Goal: Download file/media

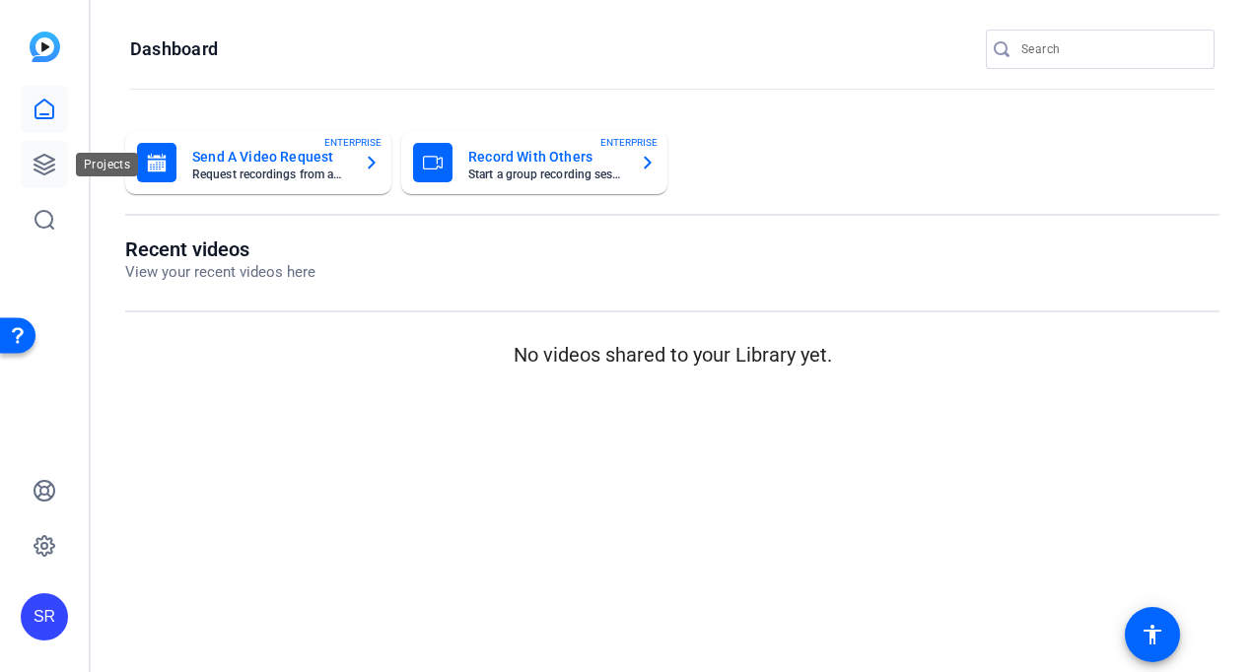
click at [45, 173] on icon at bounding box center [45, 165] width 24 height 24
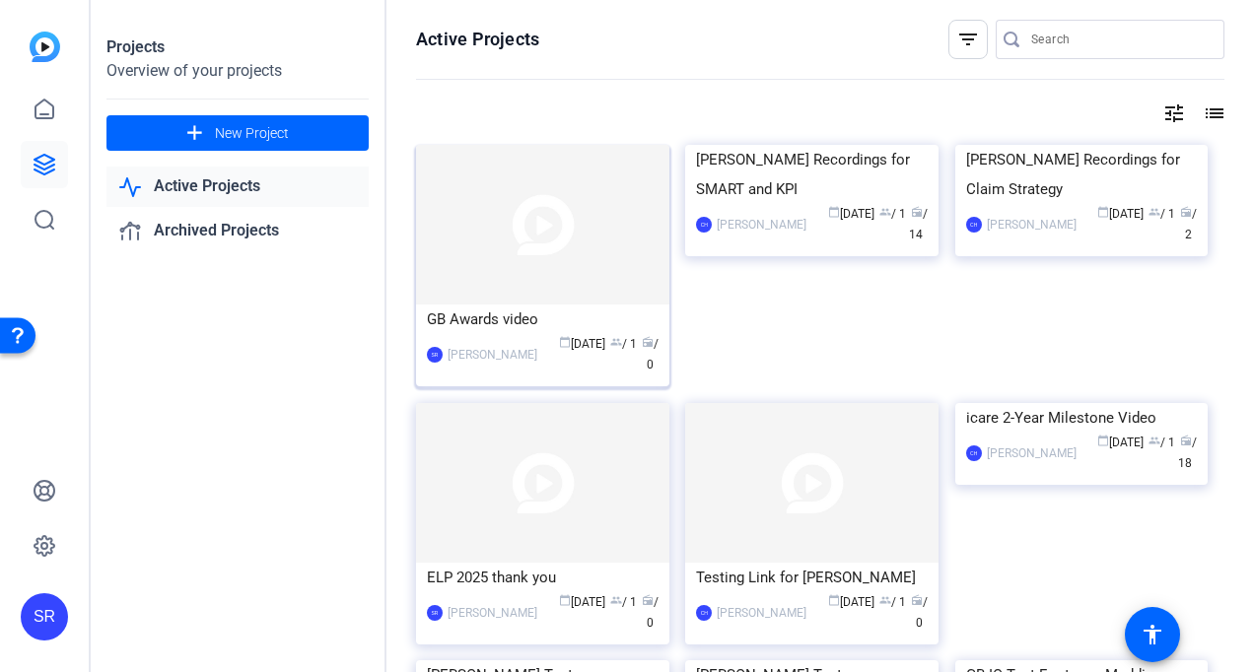
click at [517, 257] on img at bounding box center [542, 225] width 253 height 160
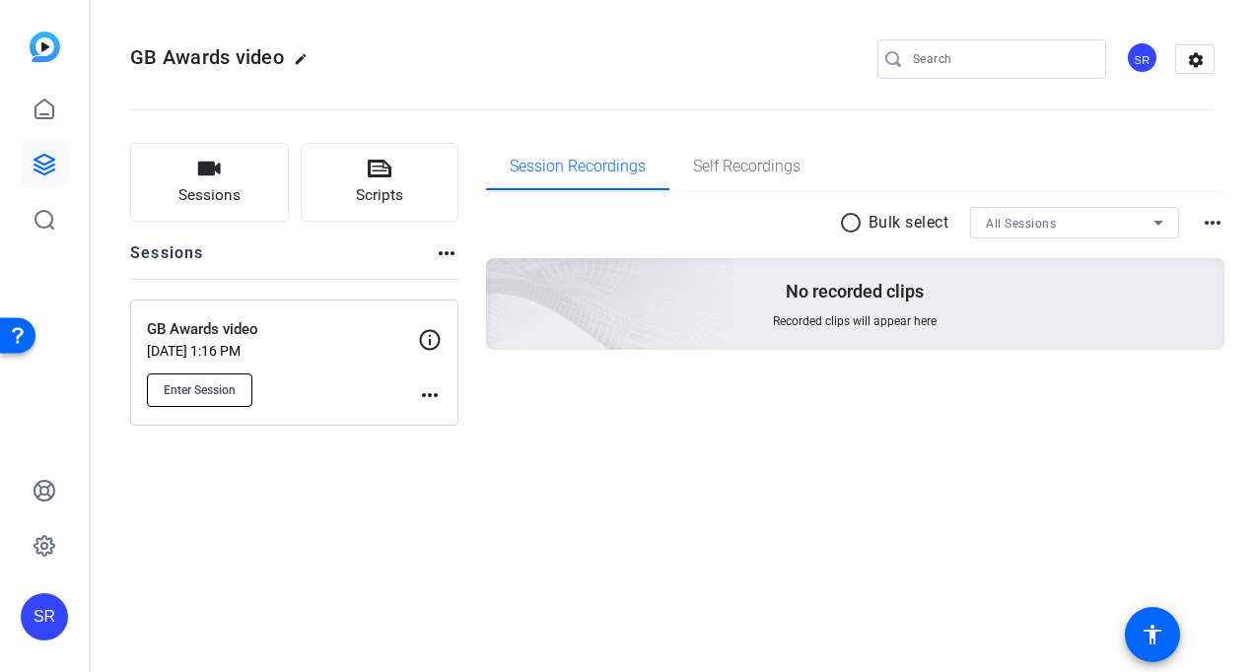
click at [189, 386] on span "Enter Session" at bounding box center [200, 391] width 72 height 16
click at [532, 172] on span "Session Recordings" at bounding box center [578, 167] width 136 height 16
click at [712, 172] on span "Self Recordings" at bounding box center [746, 167] width 107 height 16
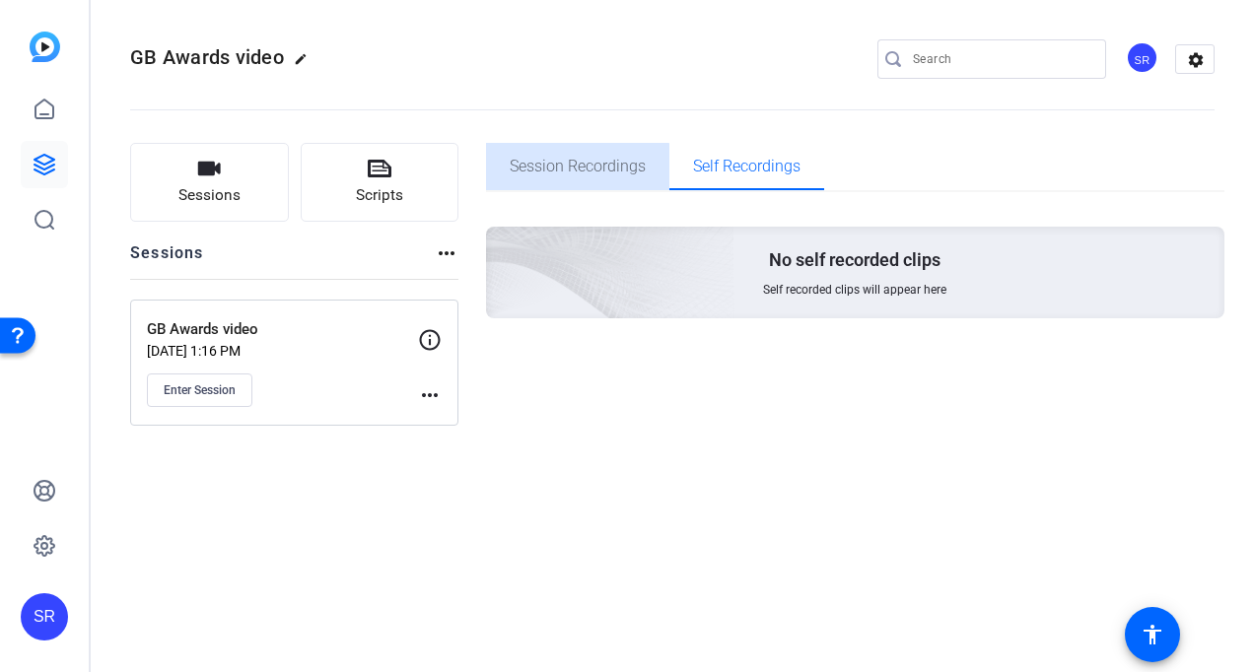
click at [574, 172] on span "Session Recordings" at bounding box center [578, 167] width 136 height 16
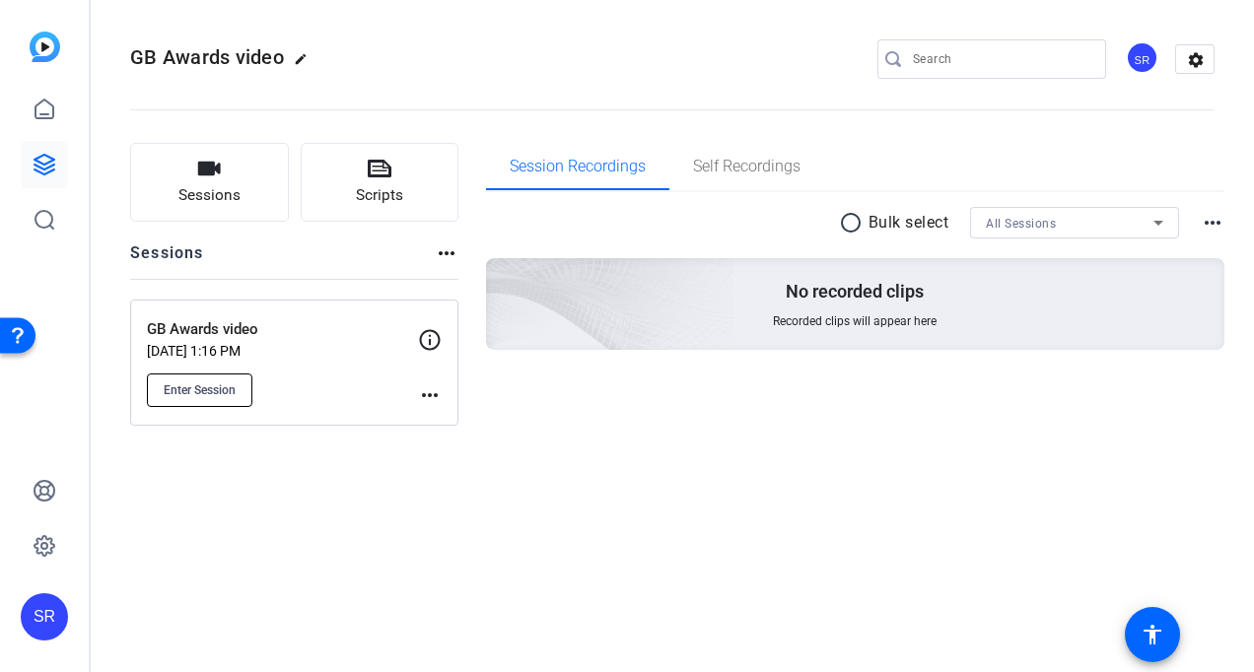
click at [207, 390] on span "Enter Session" at bounding box center [200, 391] width 72 height 16
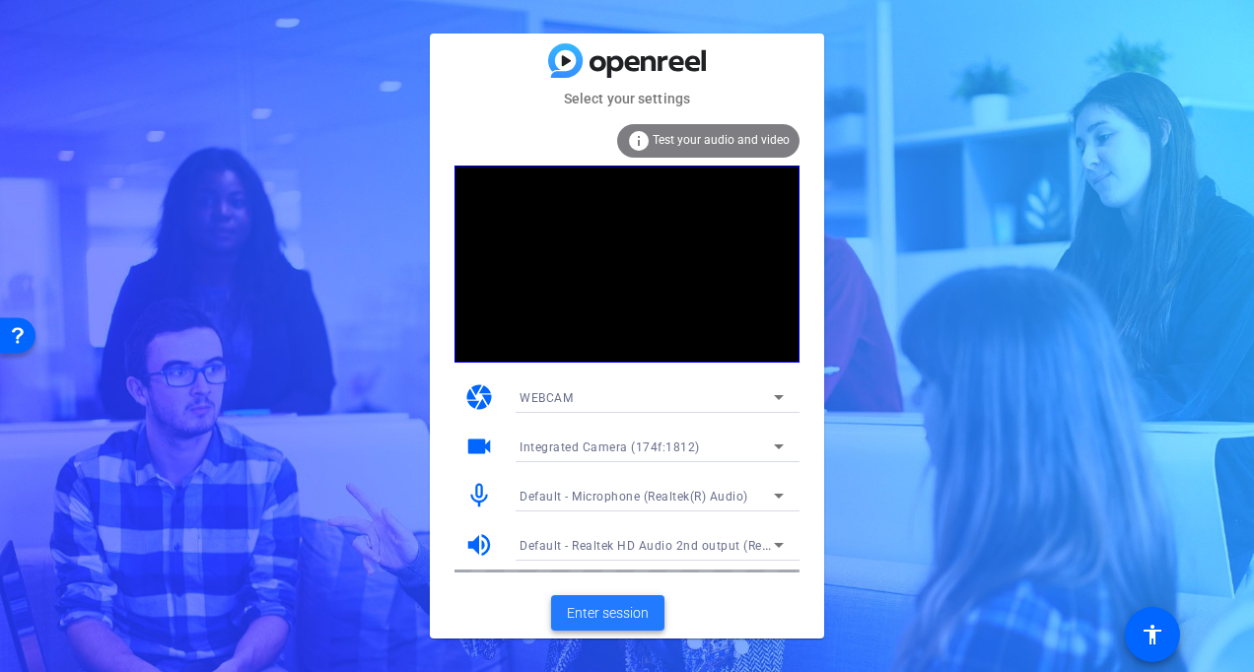
click at [598, 601] on span at bounding box center [607, 613] width 113 height 47
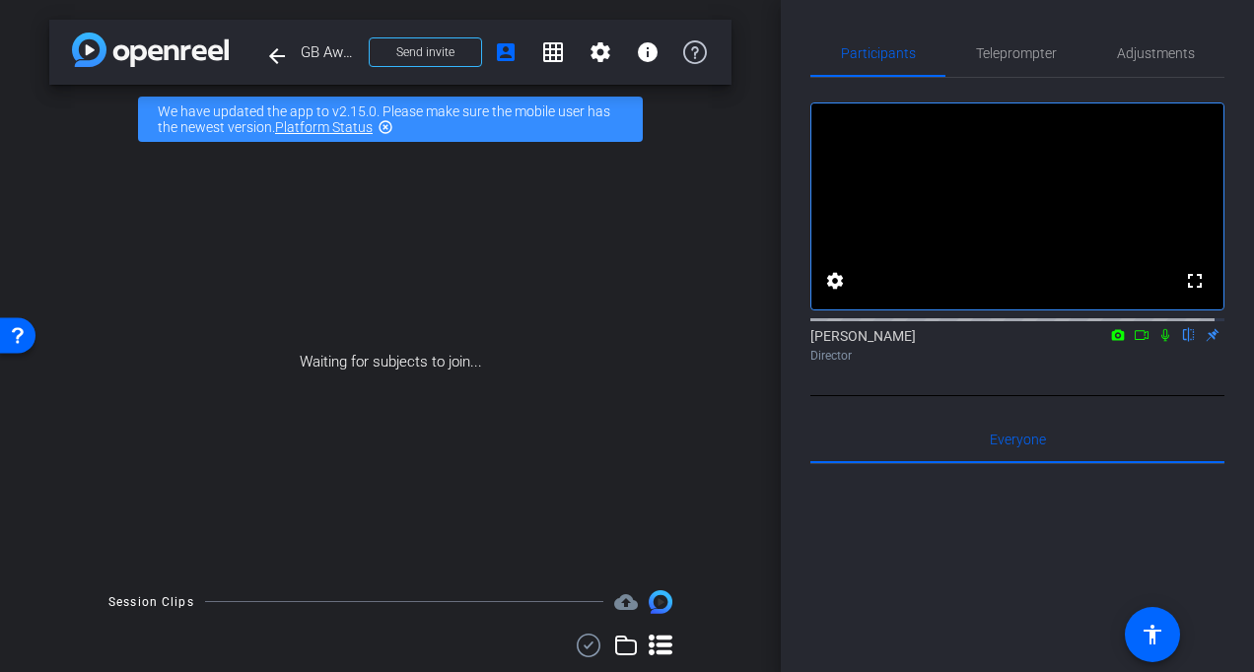
click at [1158, 342] on icon at bounding box center [1166, 335] width 16 height 14
click at [1112, 340] on icon at bounding box center [1118, 334] width 13 height 11
click at [1152, 355] on div at bounding box center [627, 336] width 1254 height 672
click at [1161, 342] on icon at bounding box center [1166, 335] width 11 height 13
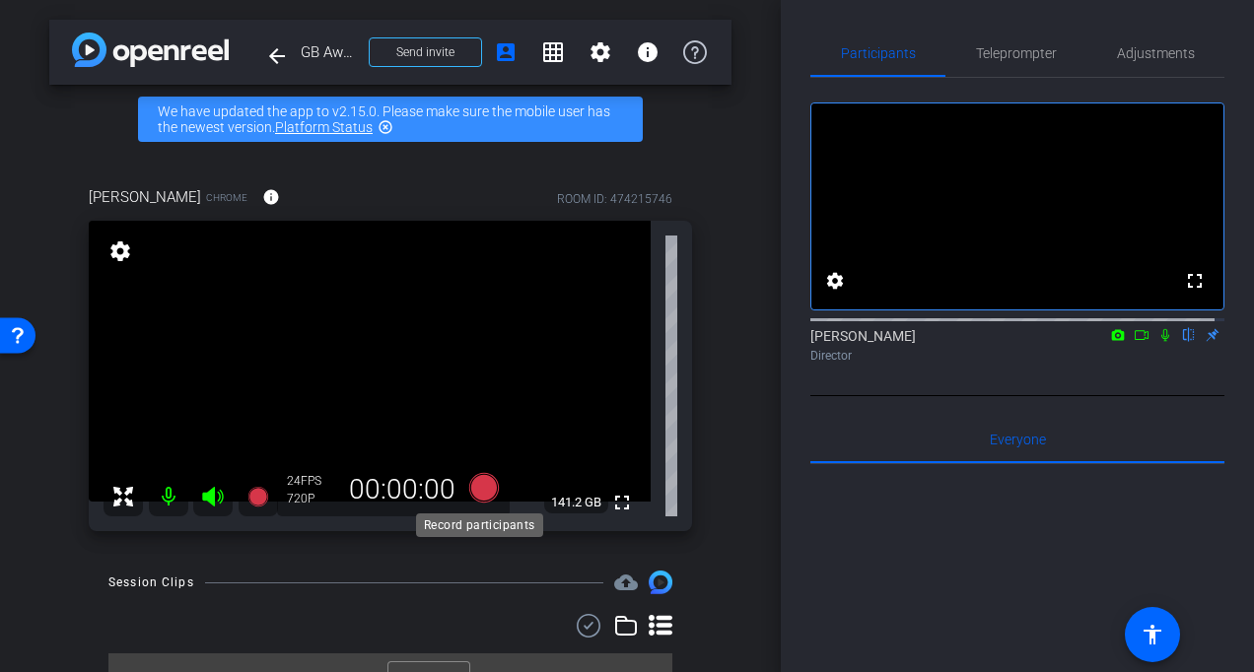
click at [479, 482] on icon at bounding box center [484, 488] width 30 height 30
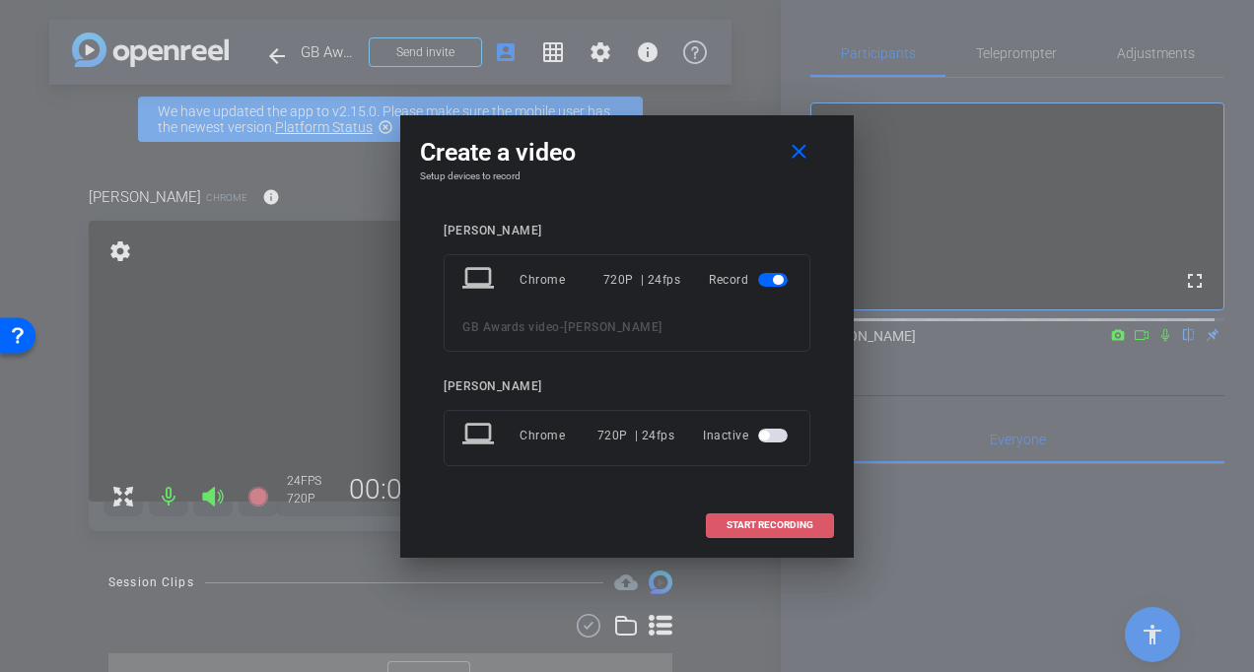
click at [738, 516] on span at bounding box center [770, 525] width 126 height 47
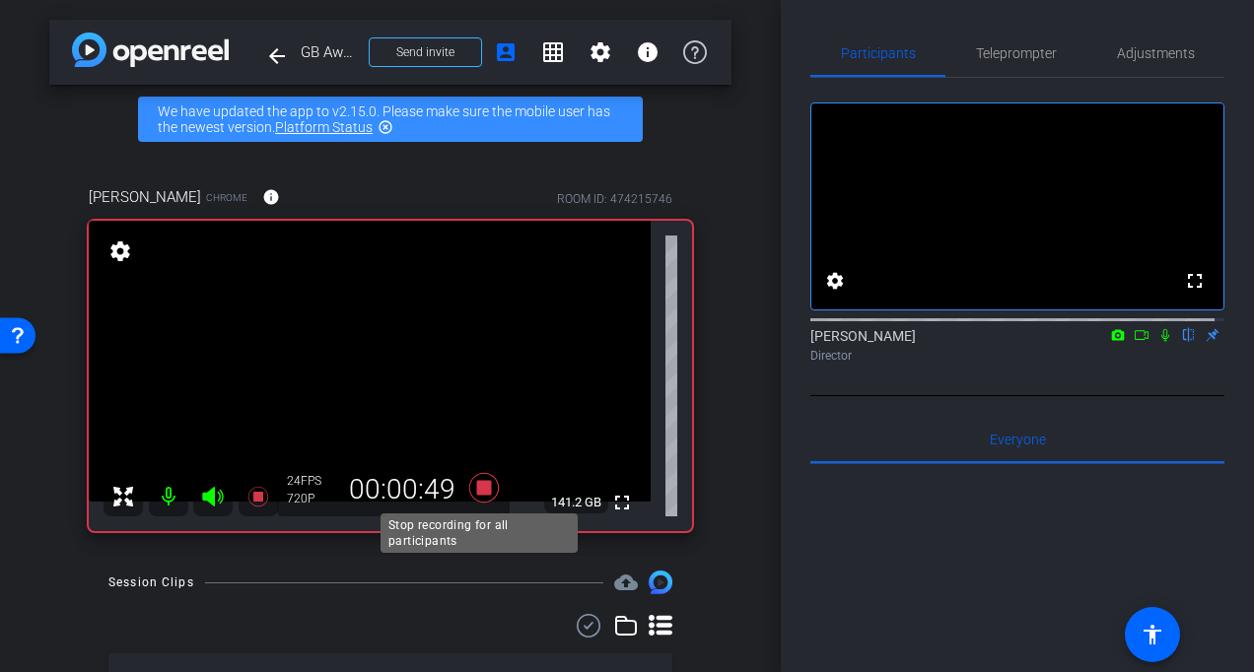
click at [471, 490] on icon at bounding box center [484, 488] width 30 height 30
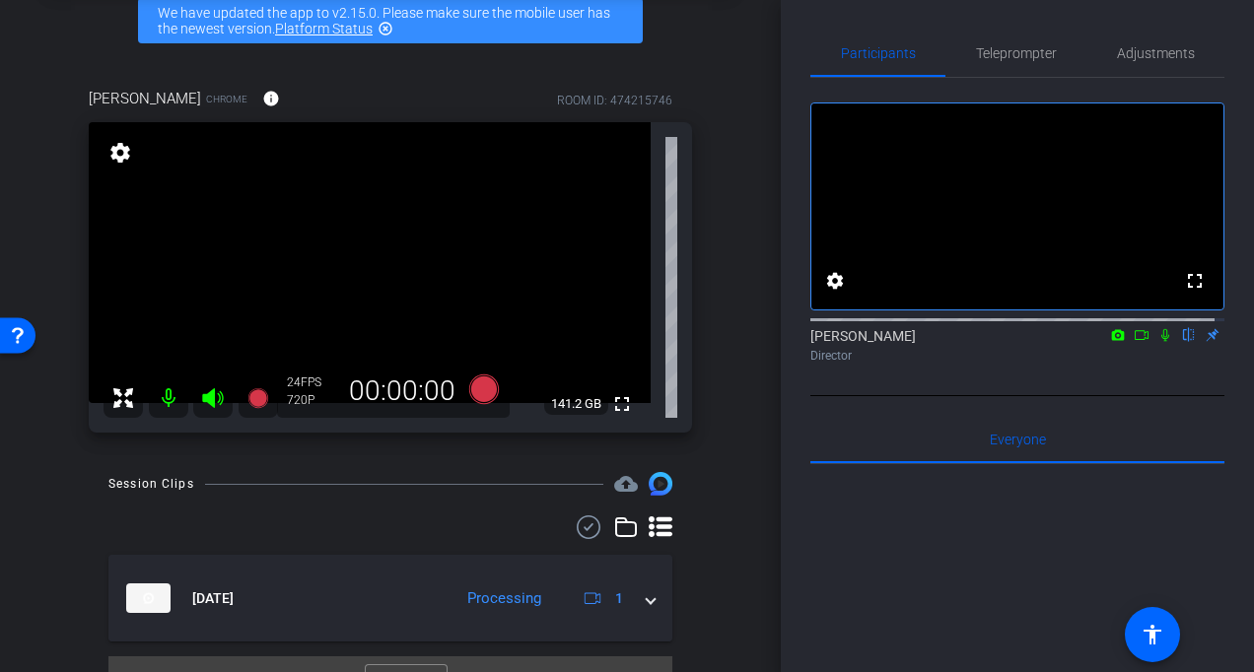
scroll to position [138, 0]
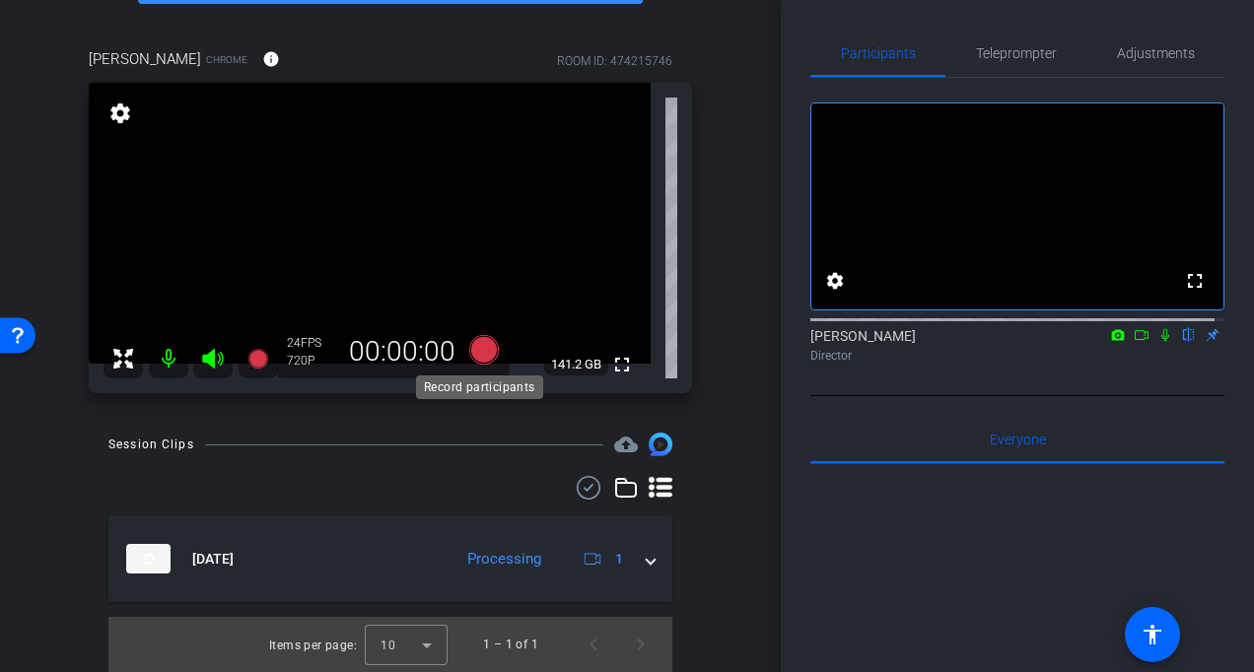
click at [480, 351] on icon at bounding box center [484, 350] width 30 height 30
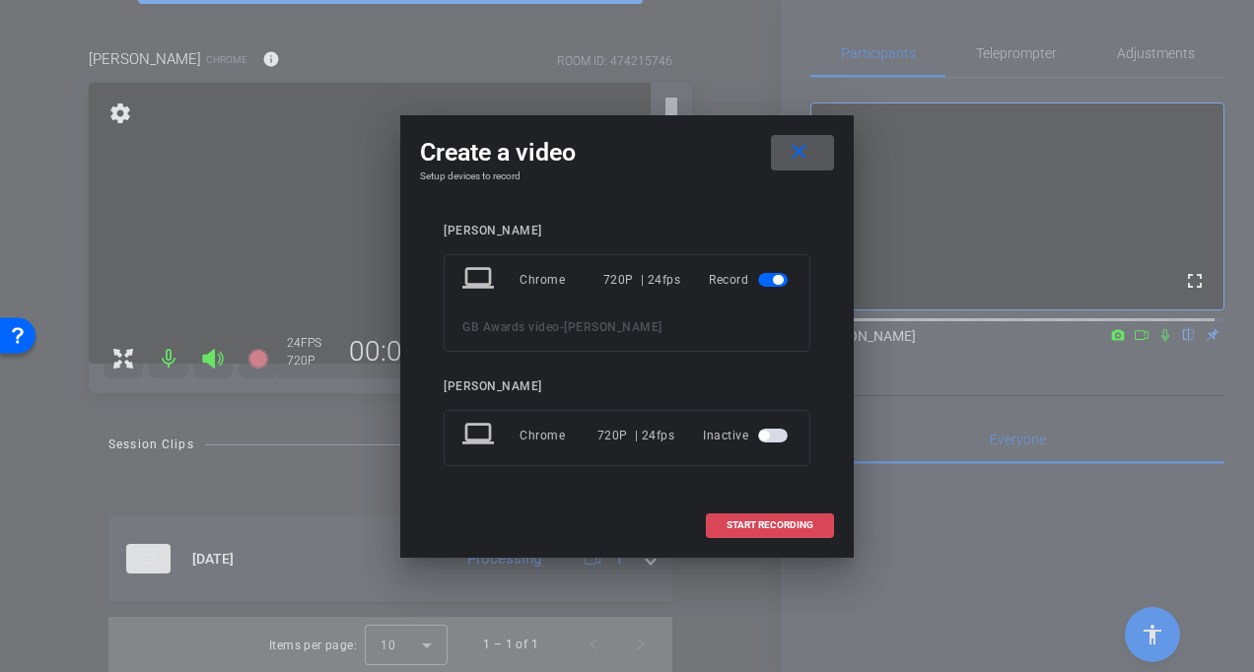
click at [789, 515] on span at bounding box center [770, 525] width 126 height 47
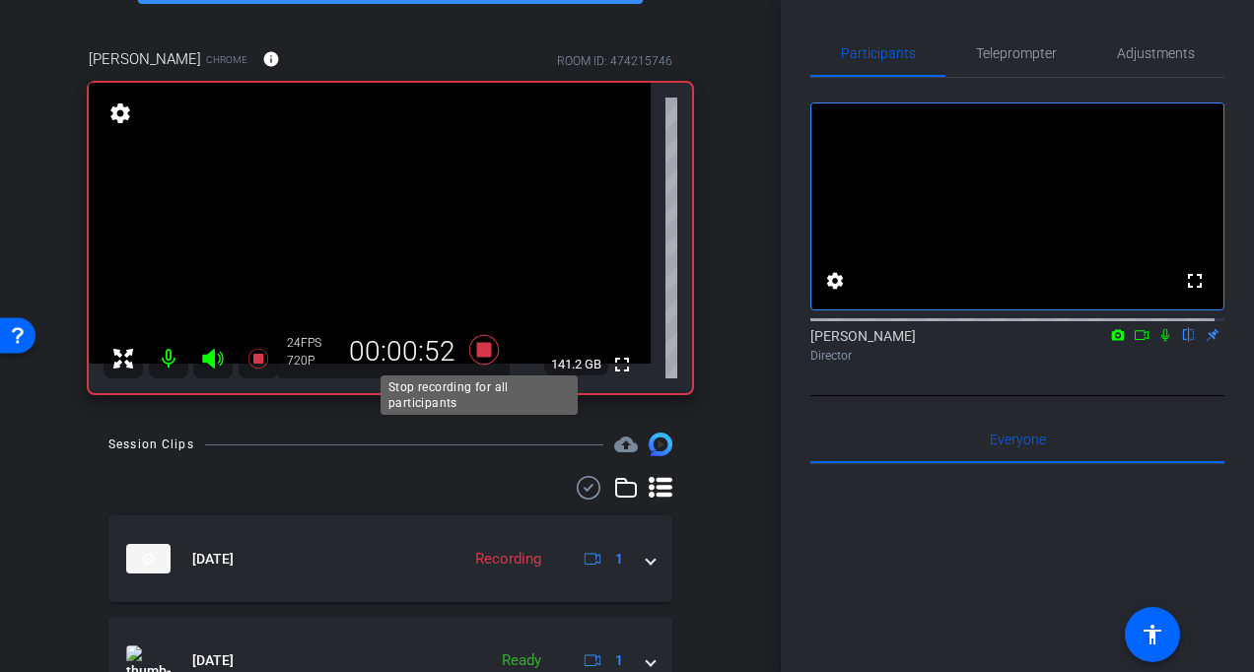
click at [473, 343] on icon at bounding box center [484, 350] width 30 height 30
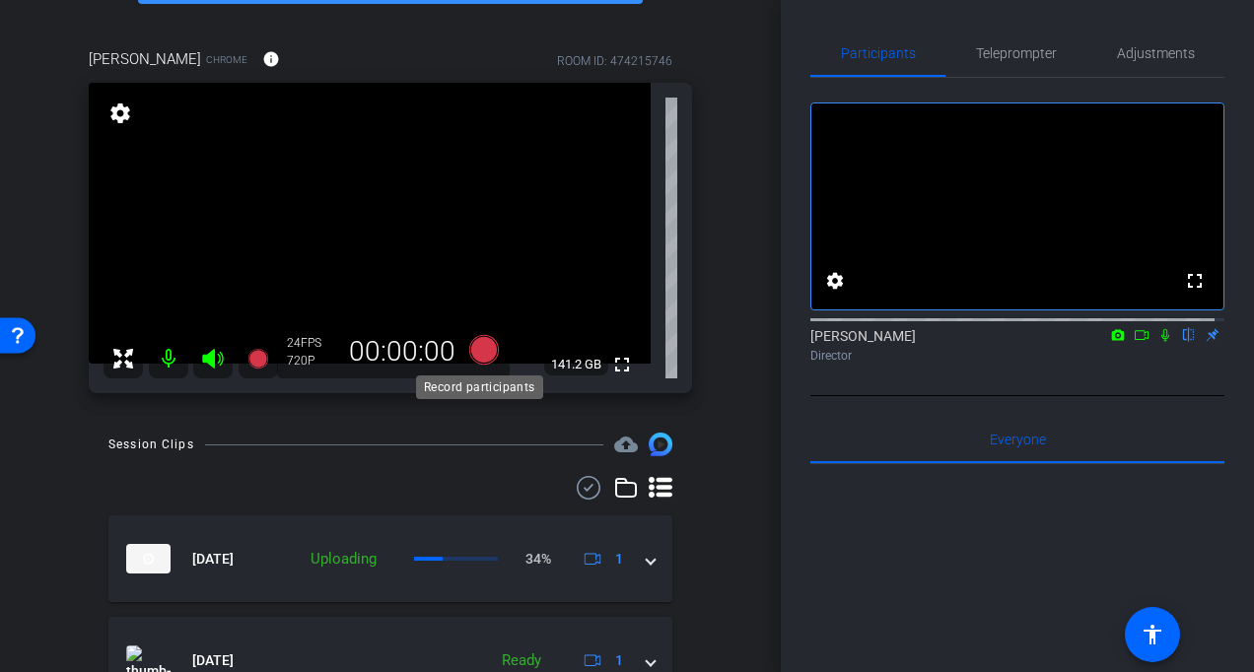
click at [475, 353] on icon at bounding box center [484, 350] width 30 height 30
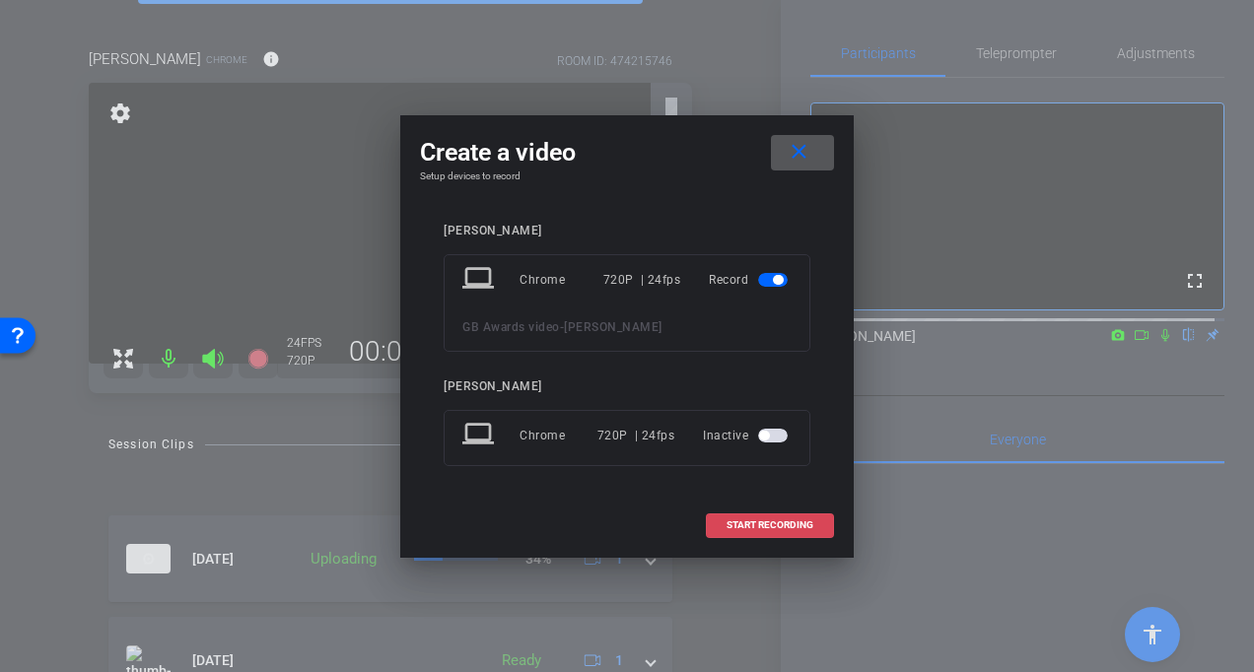
click at [730, 525] on span "START RECORDING" at bounding box center [770, 526] width 87 height 10
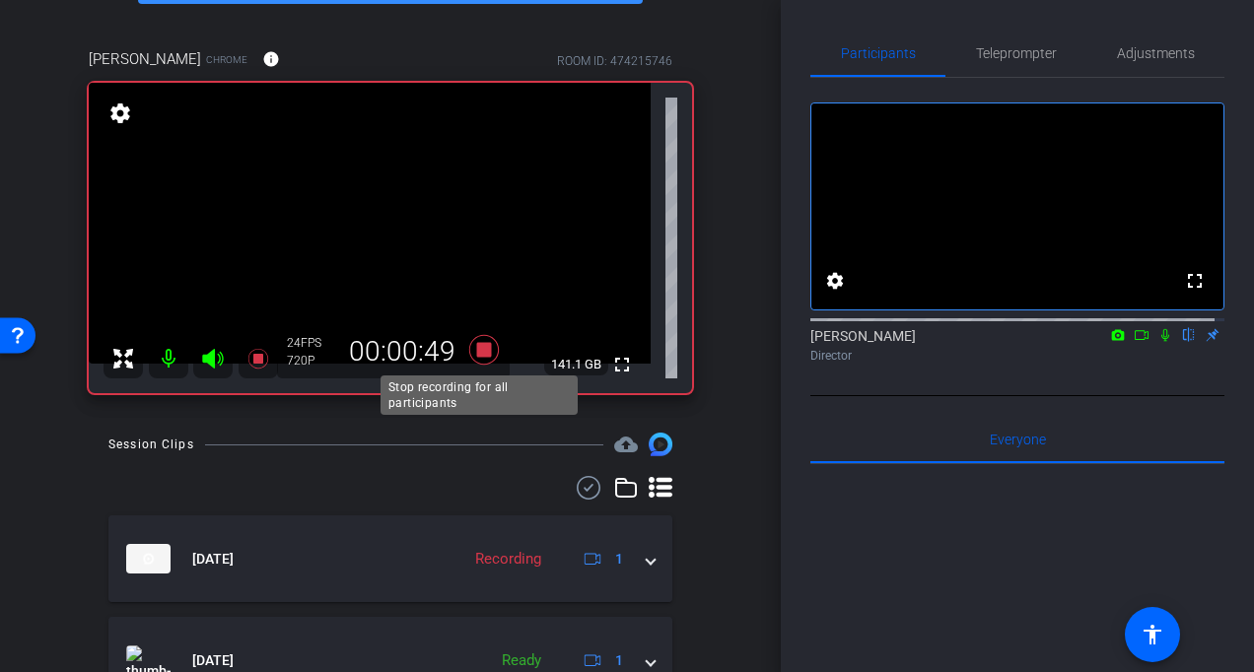
click at [475, 344] on icon at bounding box center [484, 350] width 30 height 30
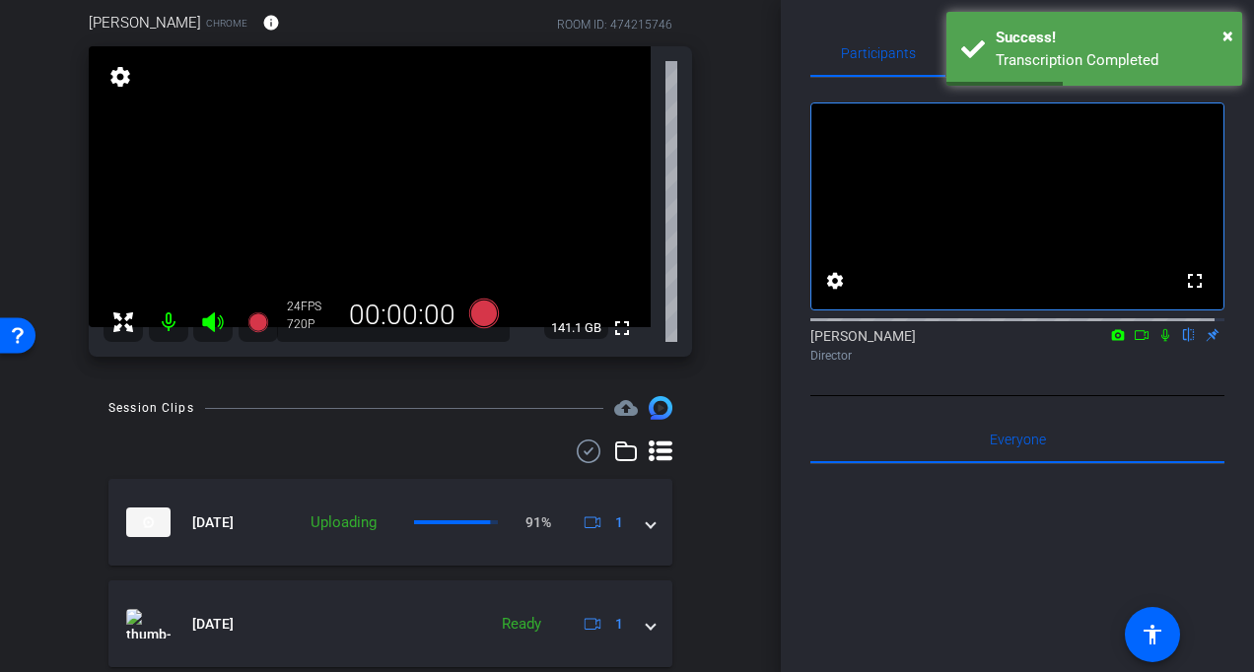
scroll to position [144, 0]
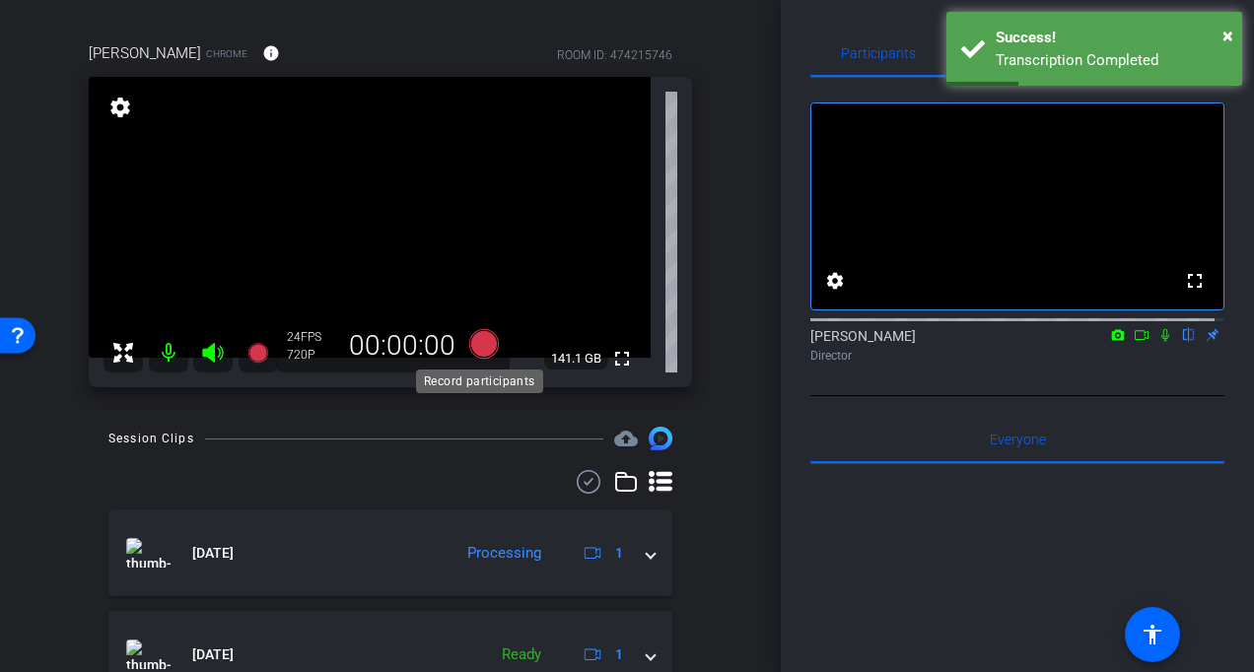
click at [484, 343] on icon at bounding box center [484, 344] width 30 height 30
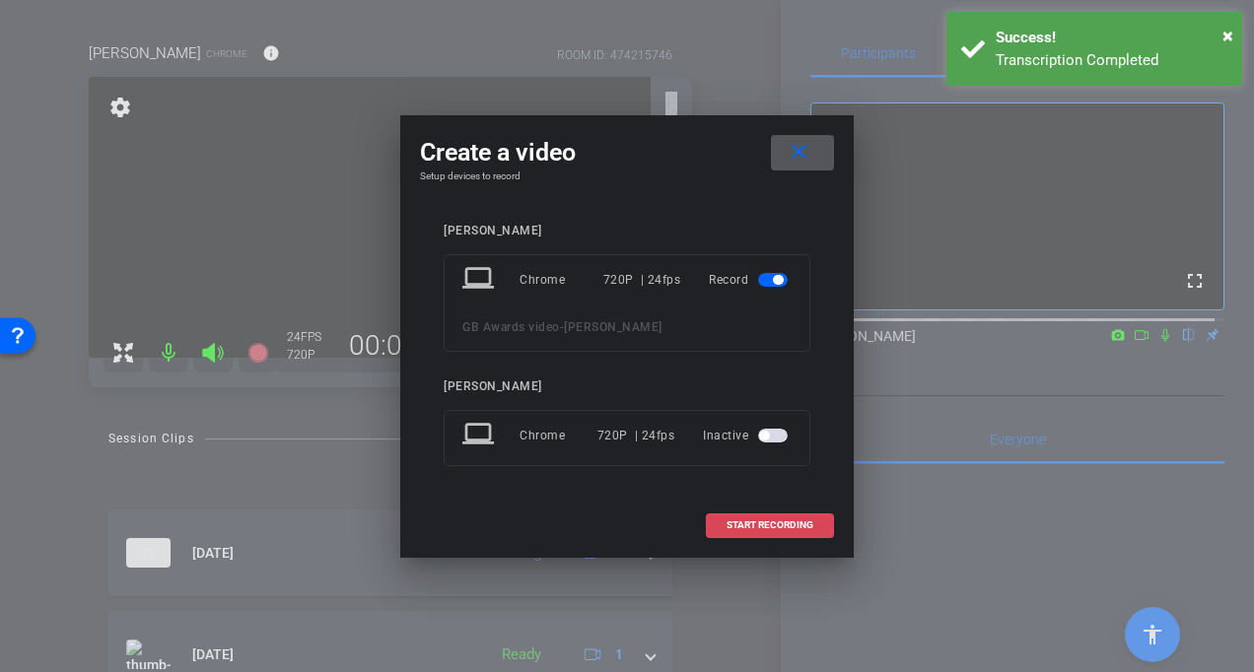
click at [801, 527] on span "START RECORDING" at bounding box center [770, 526] width 87 height 10
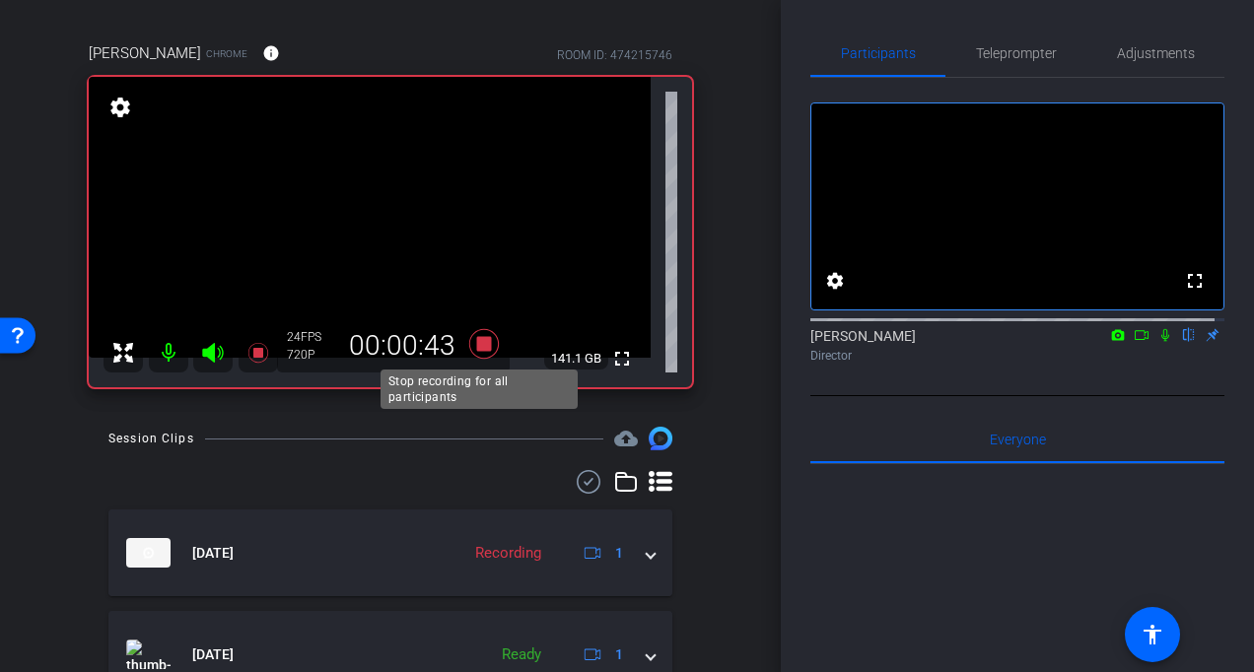
click at [475, 336] on icon at bounding box center [483, 343] width 47 height 35
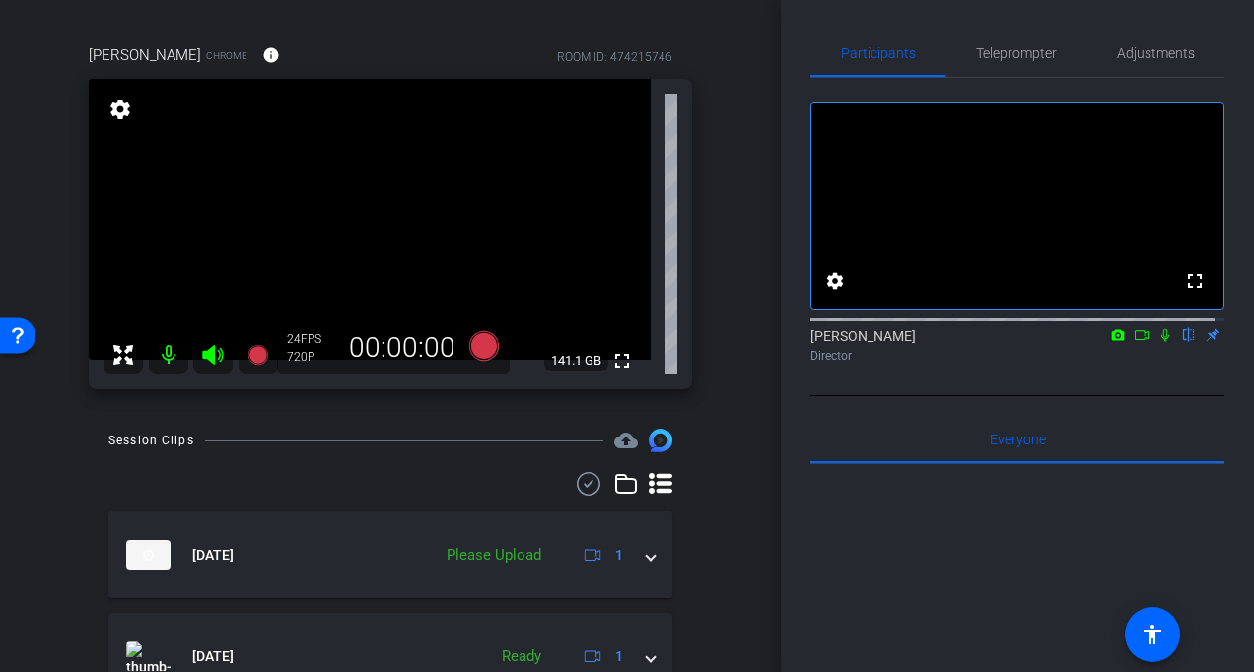
scroll to position [48, 0]
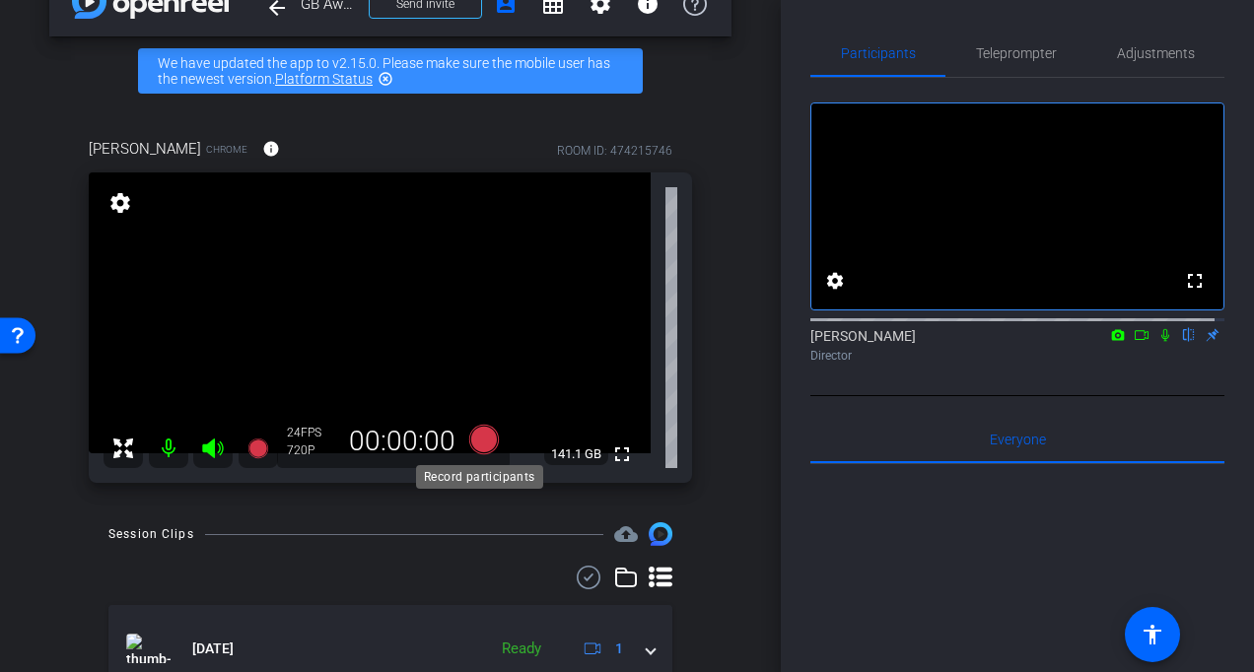
click at [476, 446] on icon at bounding box center [484, 440] width 30 height 30
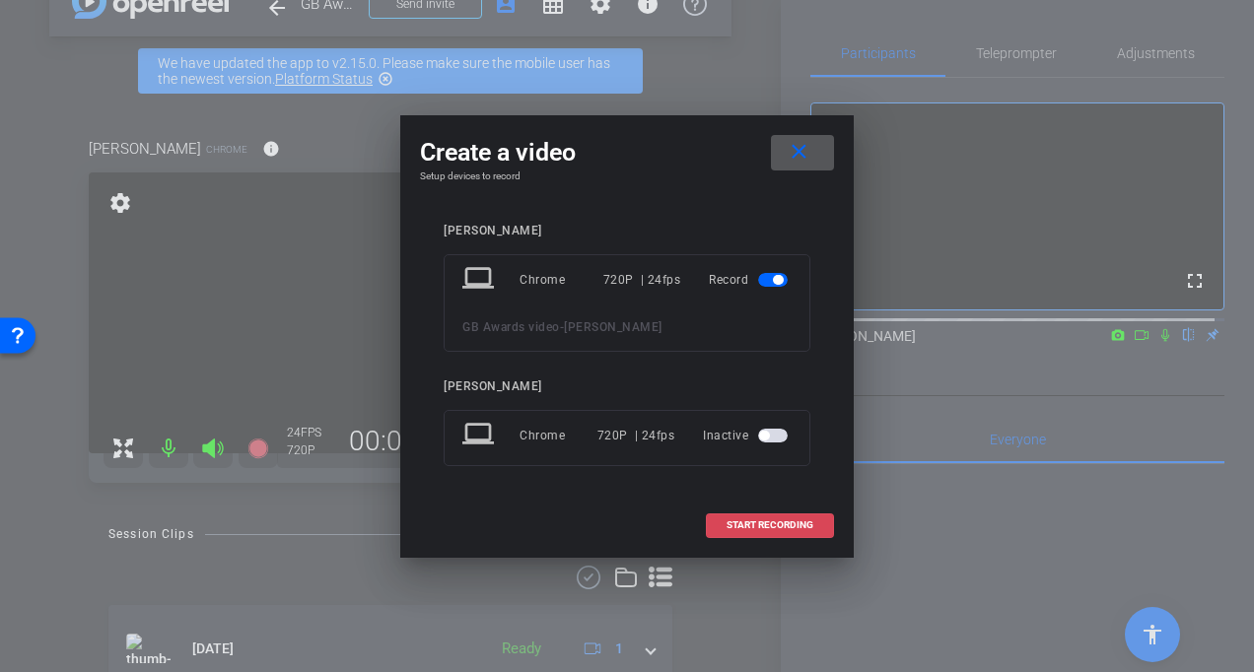
click at [763, 517] on span at bounding box center [770, 525] width 126 height 47
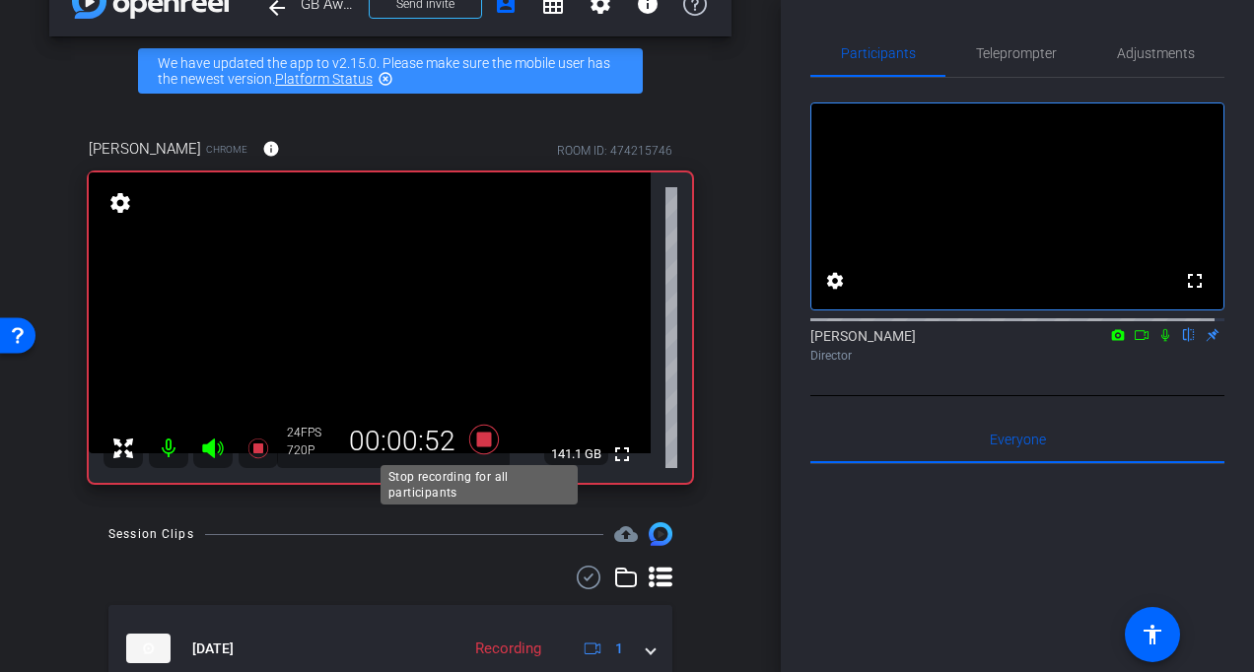
click at [478, 440] on icon at bounding box center [484, 440] width 30 height 30
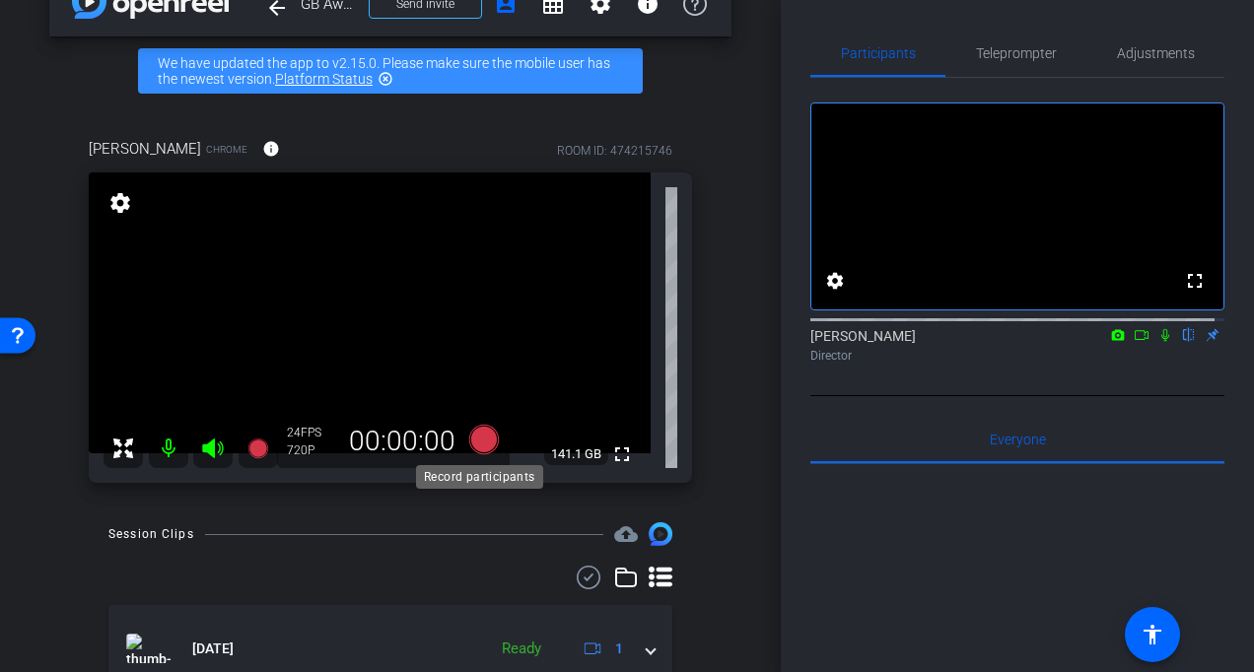
click at [483, 435] on icon at bounding box center [484, 440] width 30 height 30
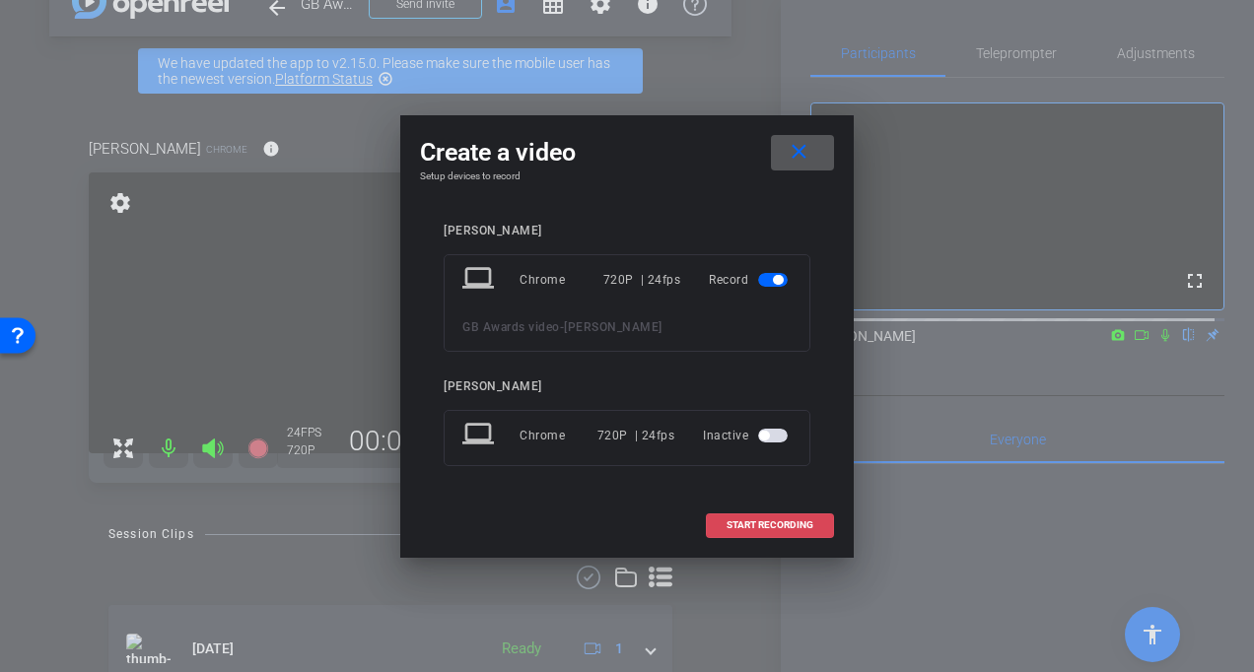
click at [730, 526] on span "START RECORDING" at bounding box center [770, 526] width 87 height 10
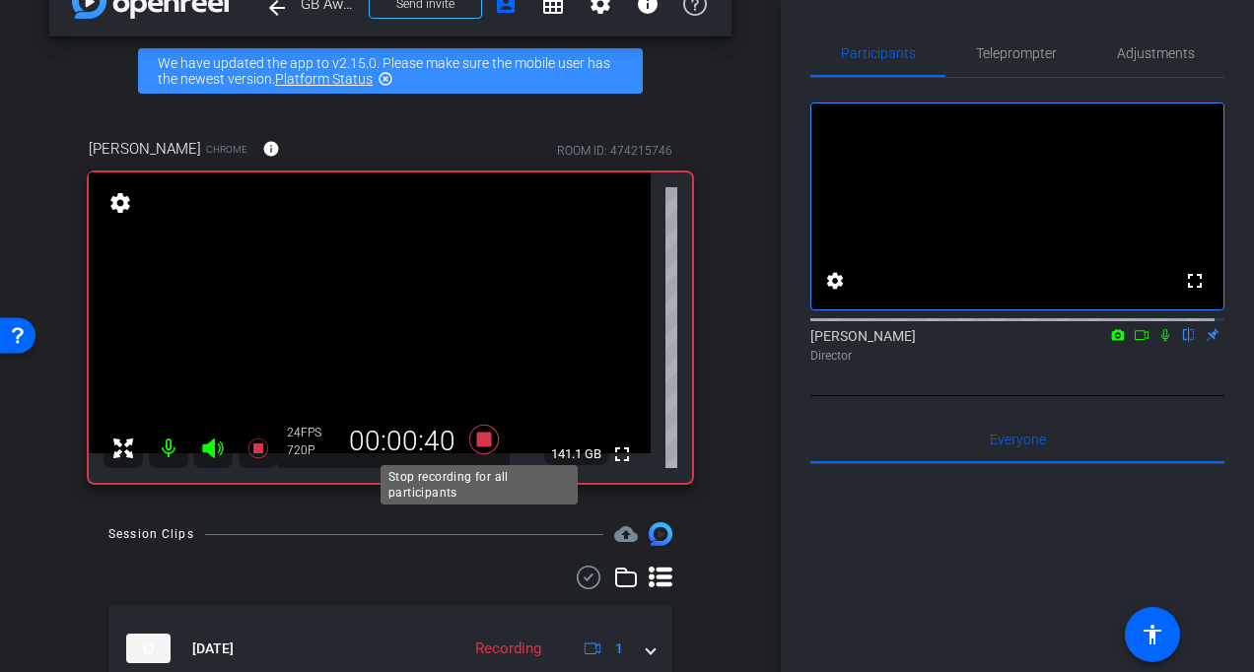
click at [479, 438] on icon at bounding box center [484, 440] width 30 height 30
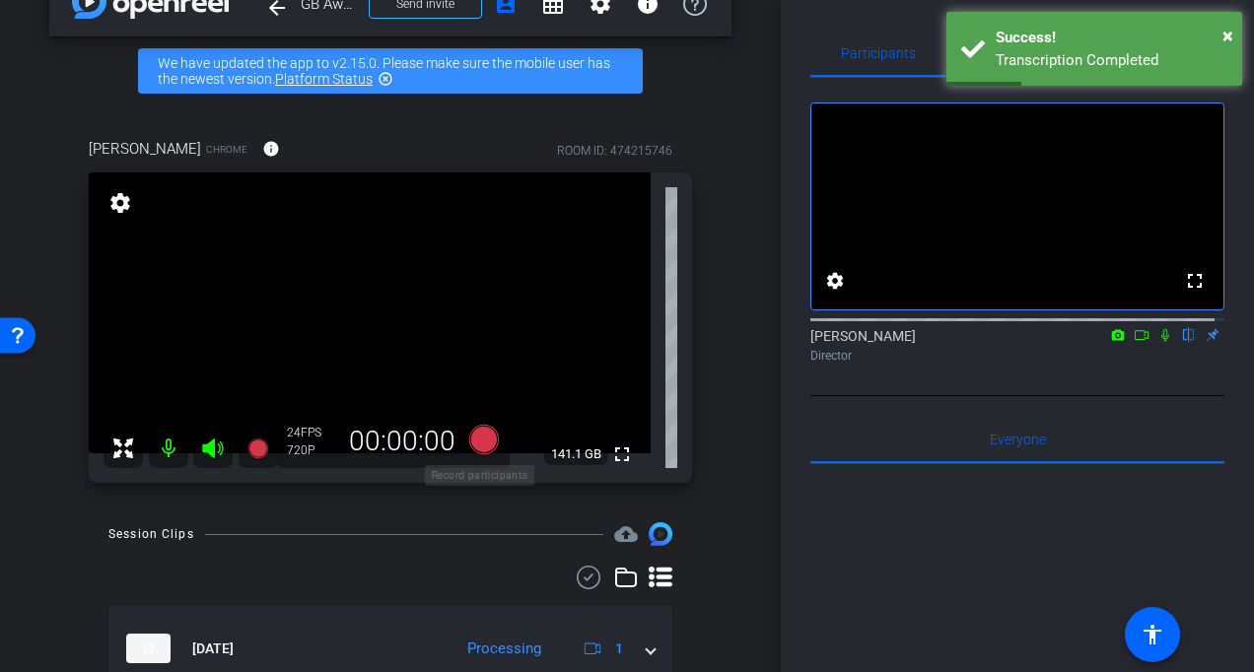
click at [473, 443] on icon at bounding box center [484, 440] width 30 height 30
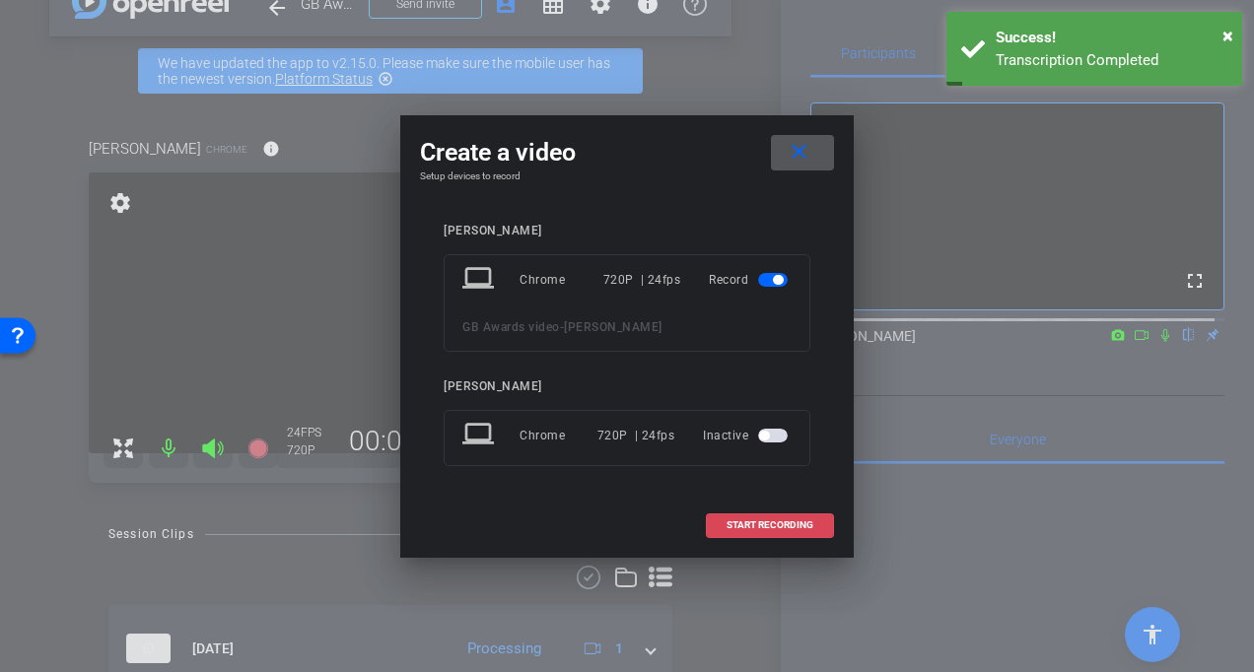
click at [767, 518] on span at bounding box center [770, 525] width 126 height 47
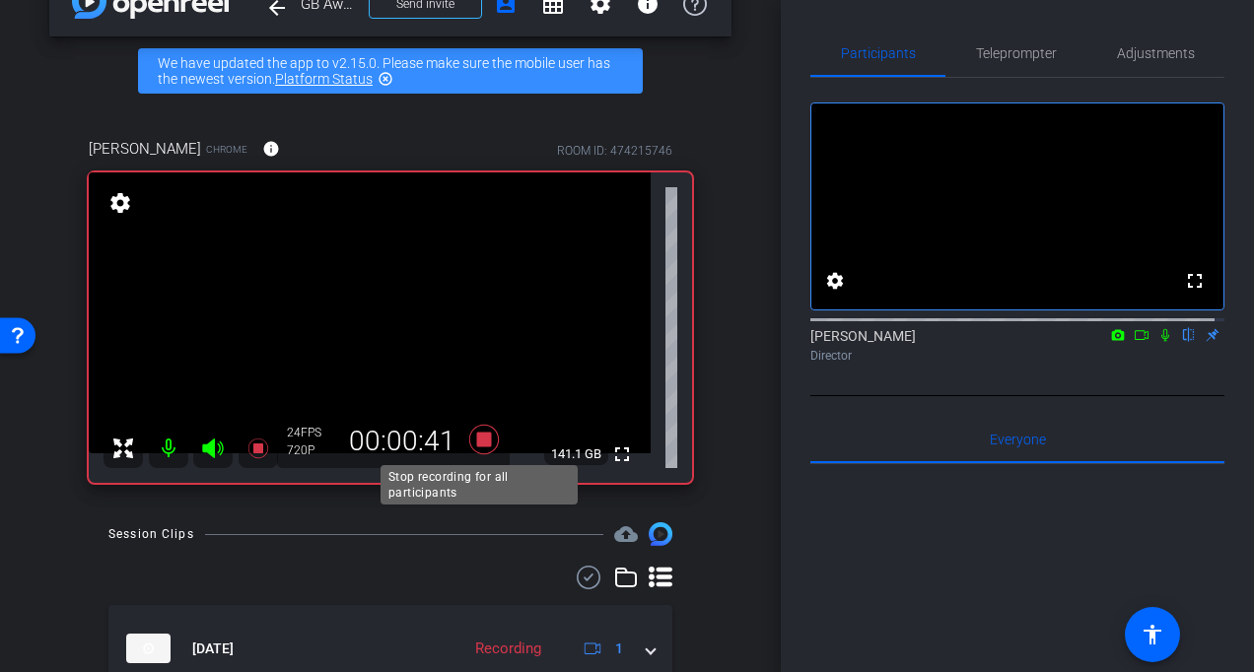
click at [485, 440] on icon at bounding box center [484, 440] width 30 height 30
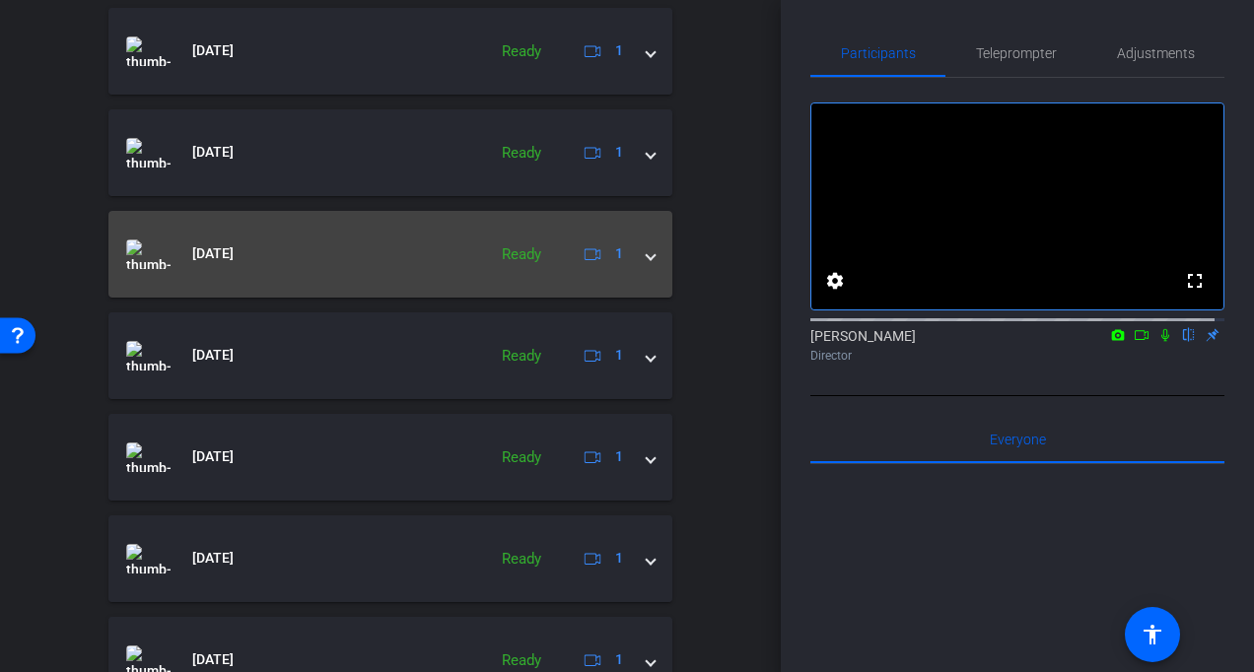
scroll to position [471, 0]
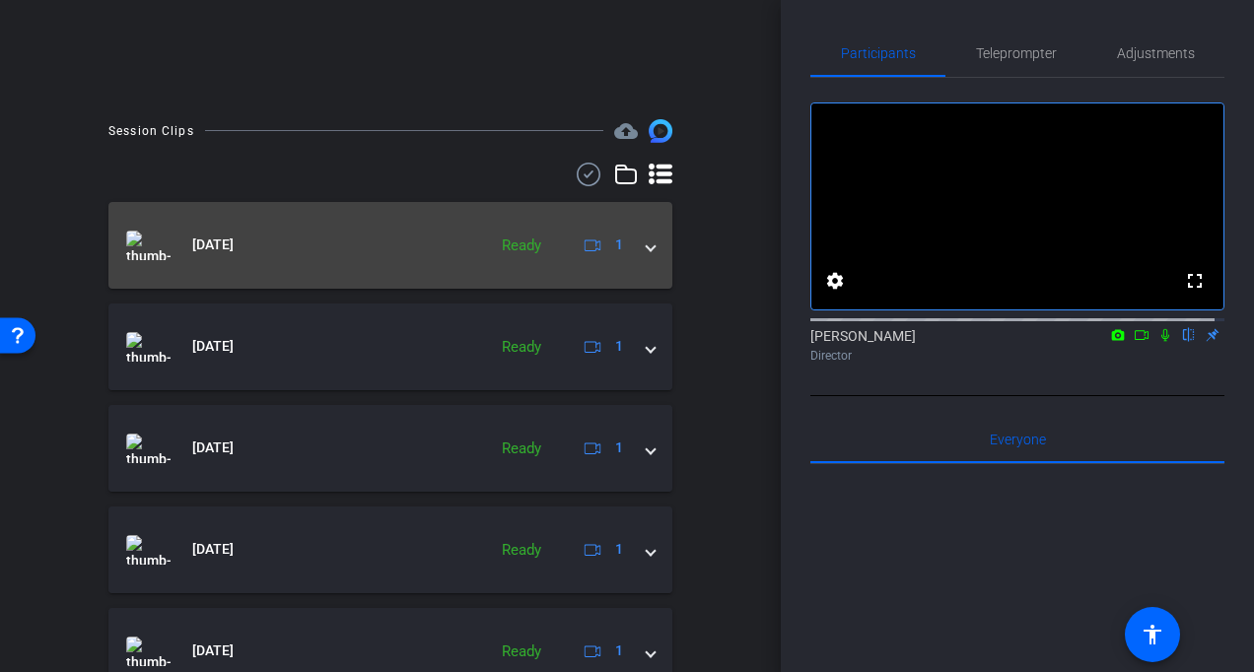
click at [647, 241] on span at bounding box center [651, 245] width 8 height 21
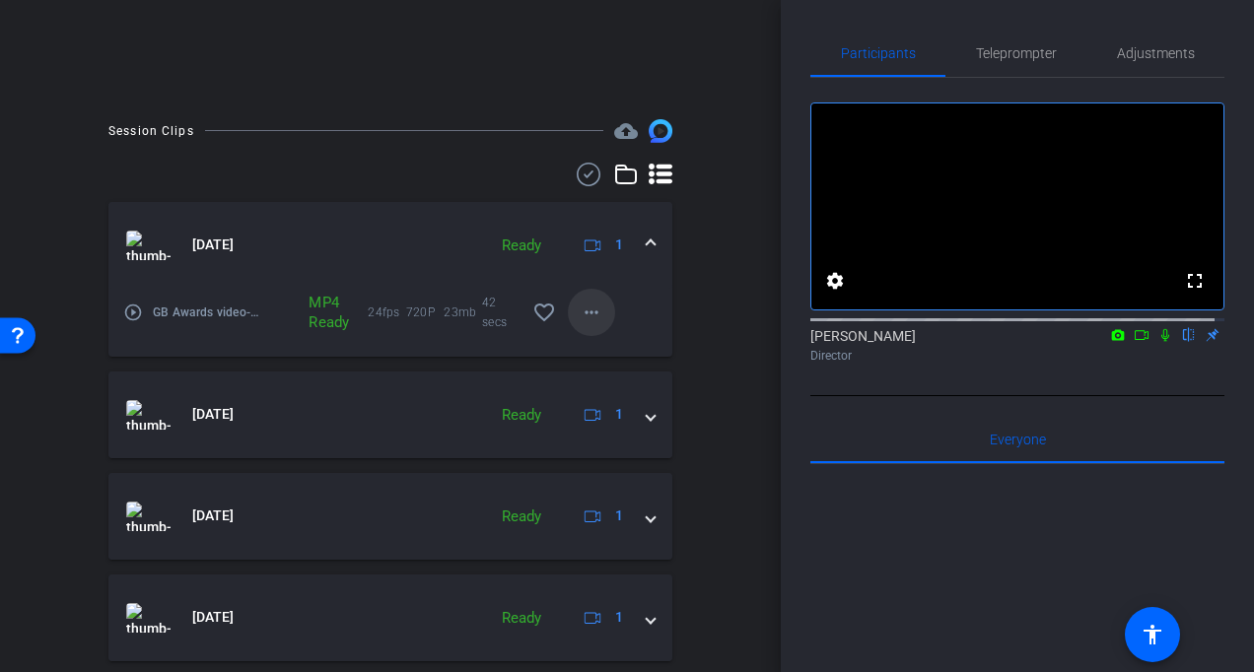
click at [580, 314] on mat-icon "more_horiz" at bounding box center [592, 313] width 24 height 24
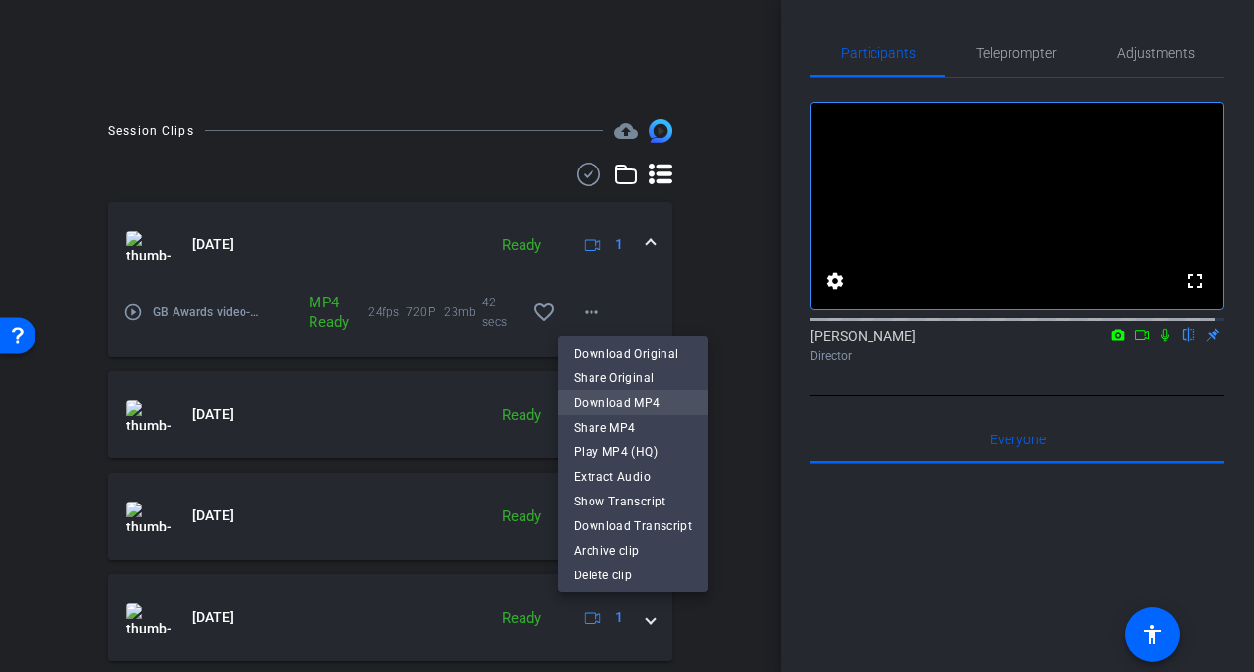
click at [599, 401] on span "Download MP4" at bounding box center [633, 402] width 118 height 24
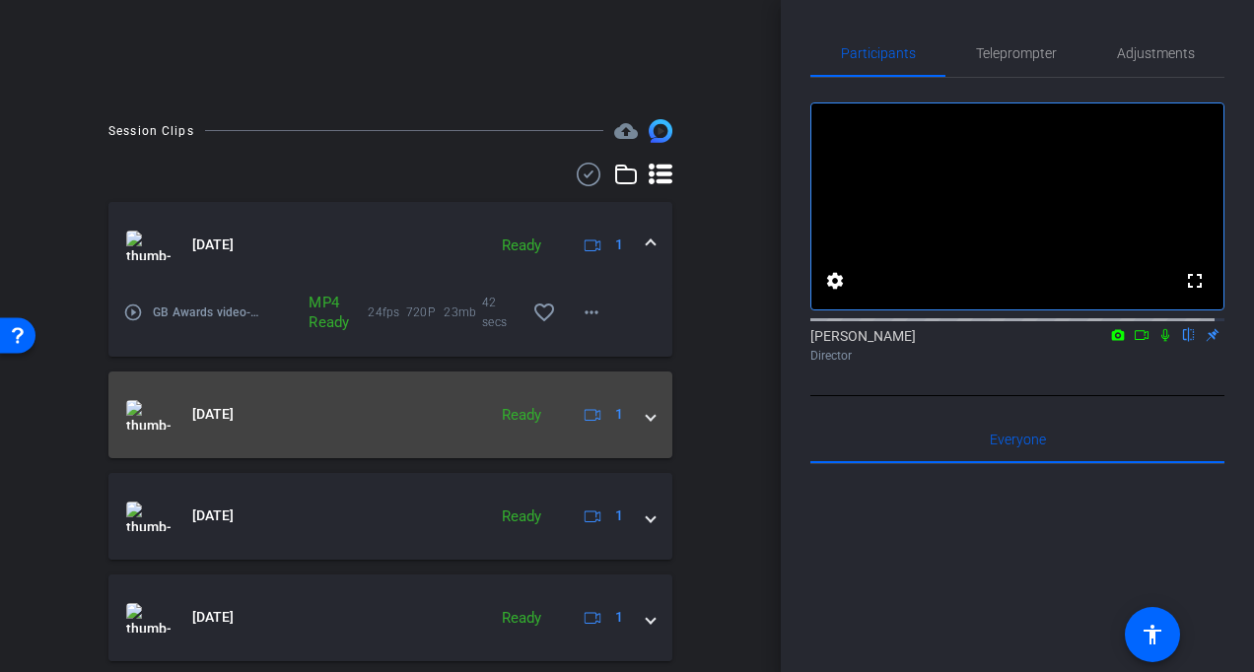
scroll to position [570, 0]
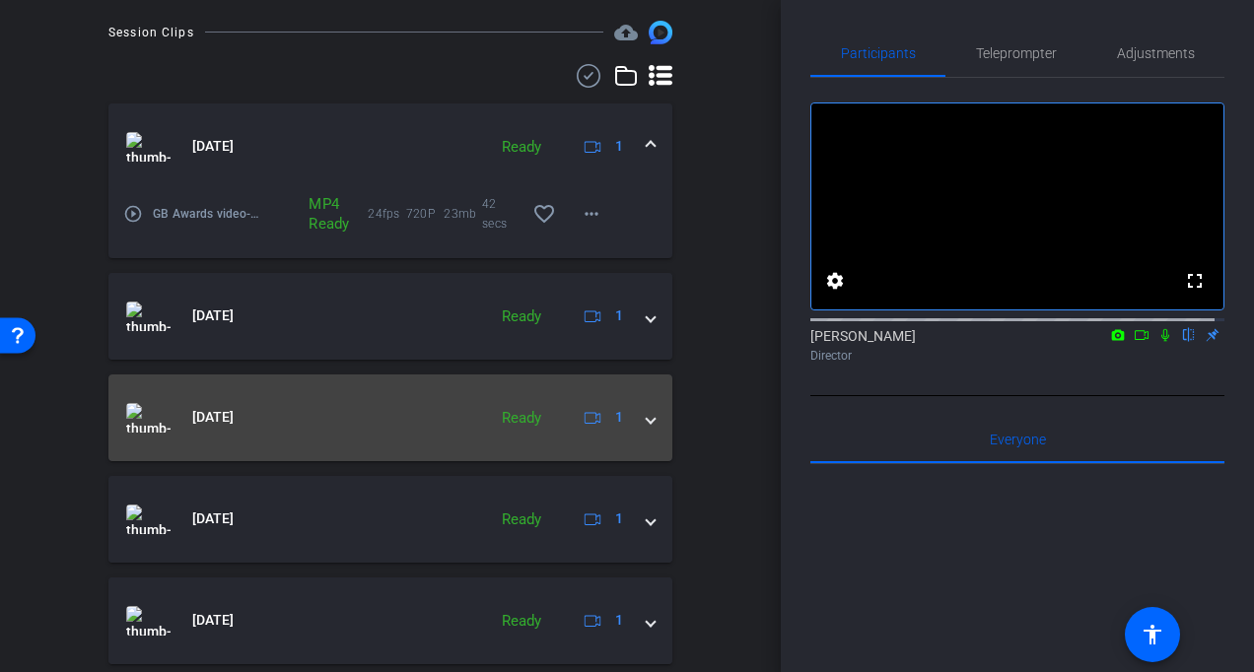
click at [647, 423] on span at bounding box center [651, 417] width 8 height 21
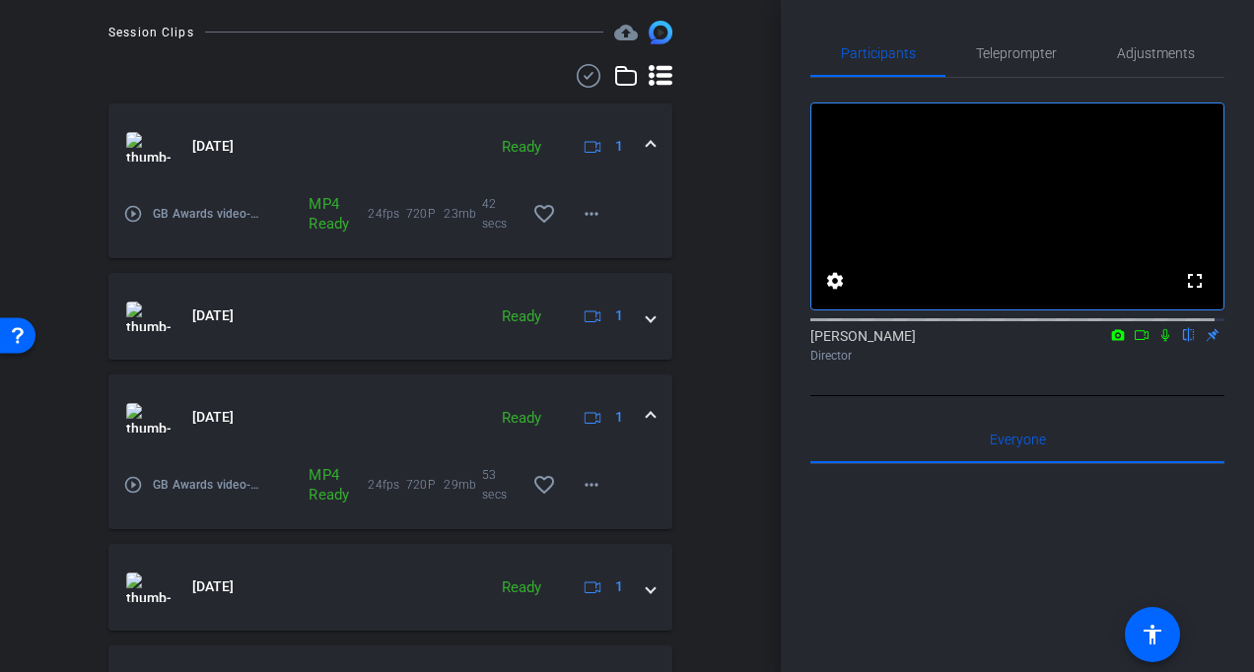
click at [32, 462] on div "arrow_back GB Awards video Back to project Send invite account_box grid_on sett…" at bounding box center [390, 336] width 781 height 672
click at [580, 486] on mat-icon "more_horiz" at bounding box center [592, 485] width 24 height 24
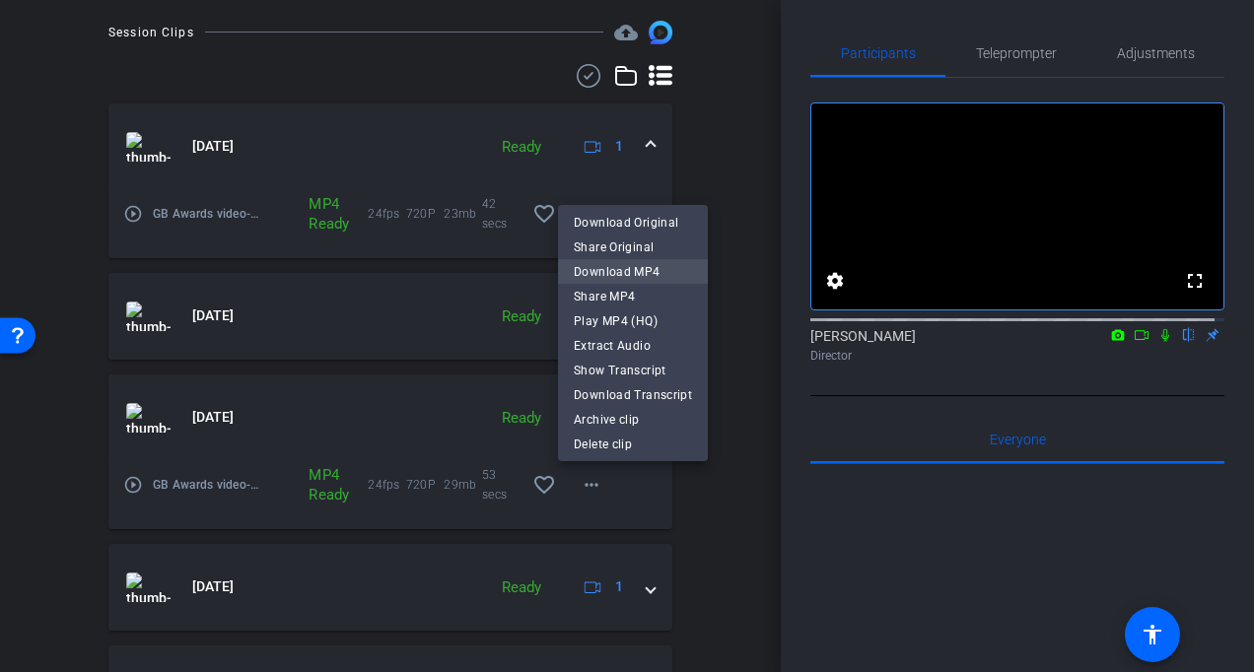
click at [623, 272] on span "Download MP4" at bounding box center [633, 271] width 118 height 24
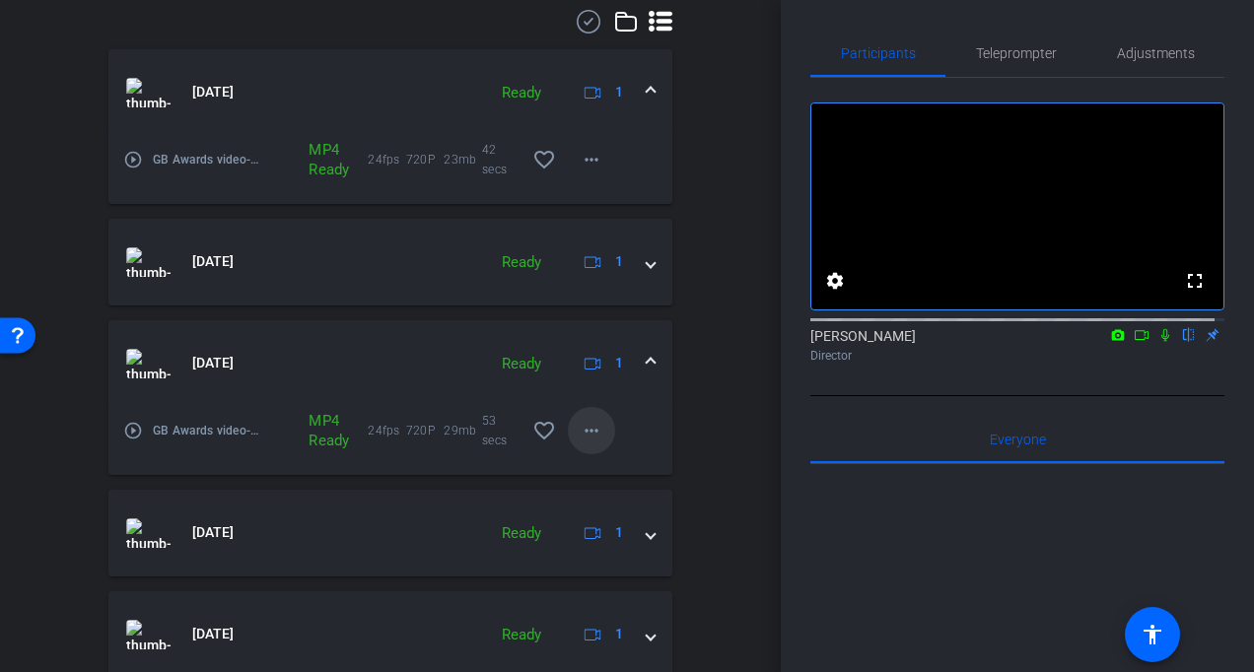
scroll to position [668, 0]
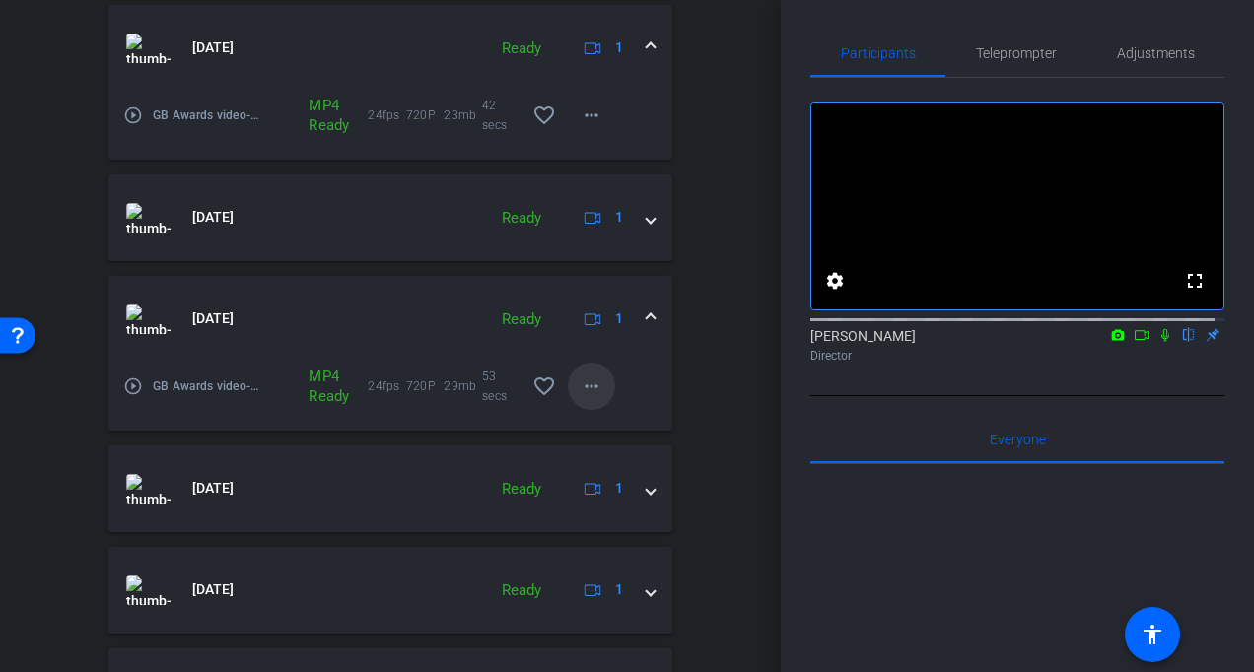
click at [584, 390] on mat-icon "more_horiz" at bounding box center [592, 387] width 24 height 24
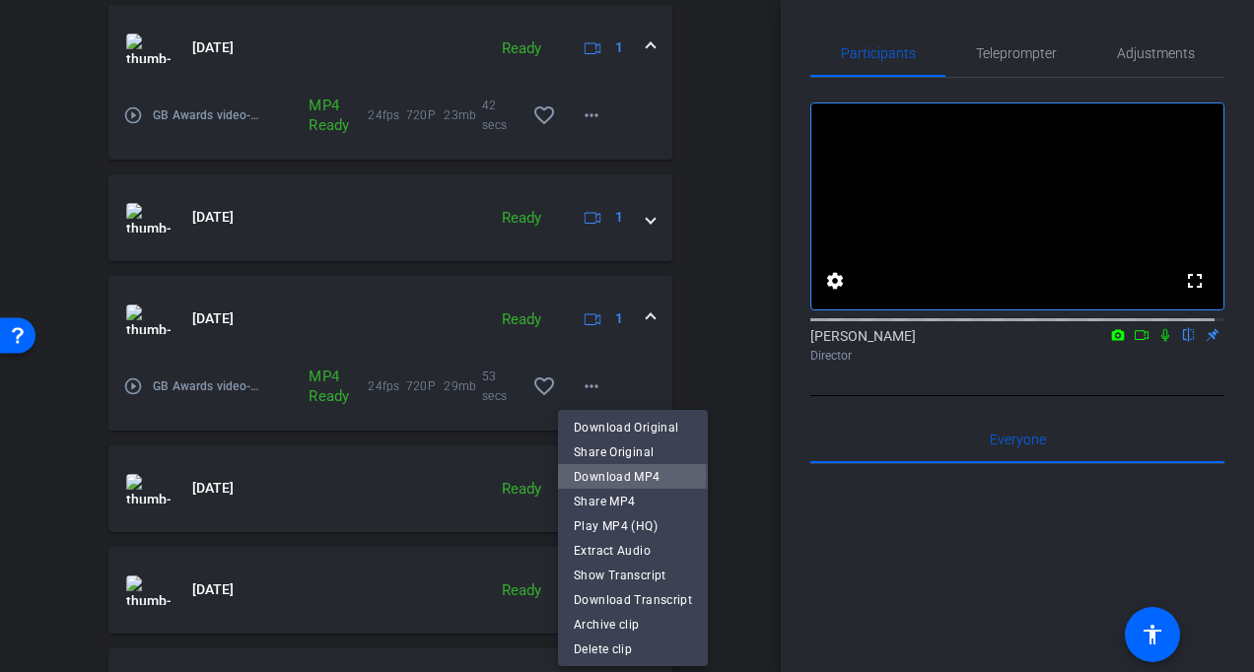
click at [598, 474] on span "Download MP4" at bounding box center [633, 476] width 118 height 24
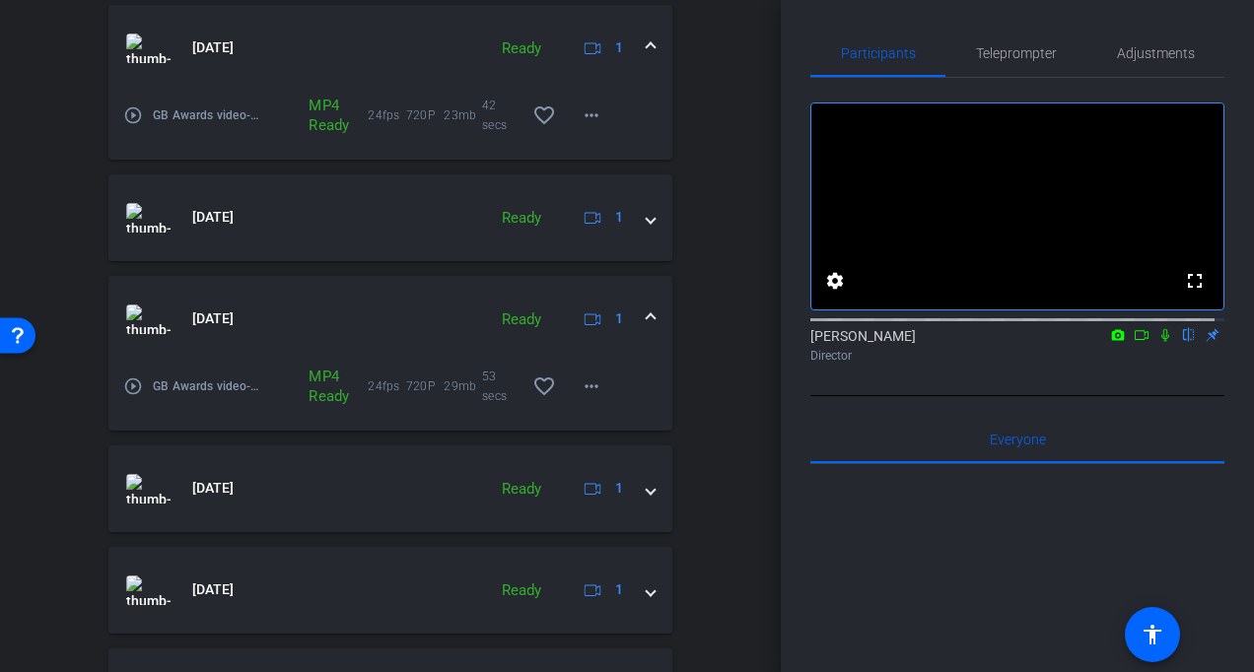
click at [740, 269] on div "arrow_back GB Awards video Back to project Send invite account_box grid_on sett…" at bounding box center [390, 336] width 781 height 672
click at [647, 321] on span at bounding box center [651, 319] width 8 height 21
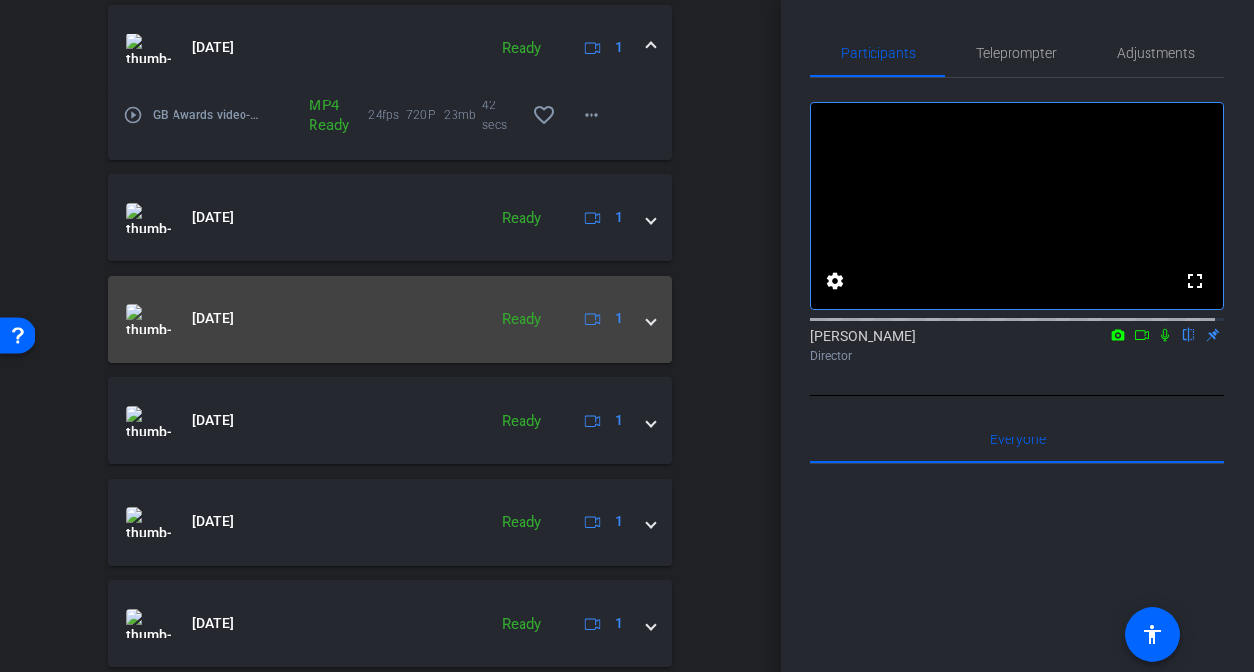
click at [647, 319] on span at bounding box center [651, 319] width 8 height 21
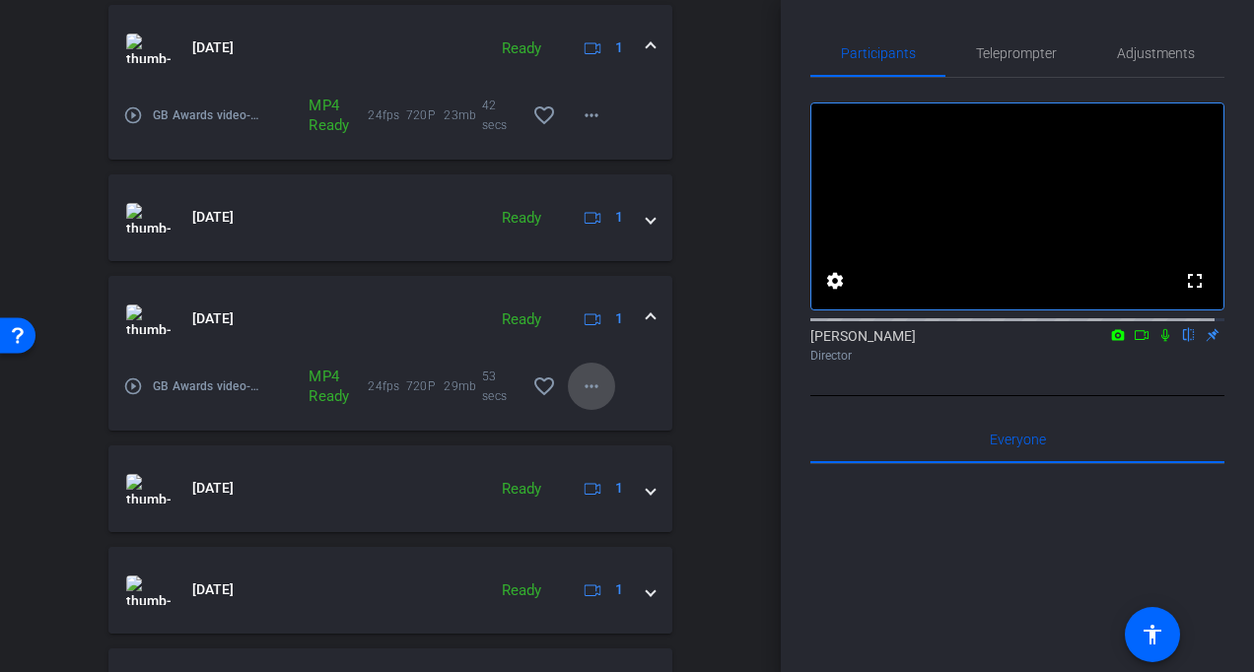
click at [590, 385] on mat-icon "more_horiz" at bounding box center [592, 387] width 24 height 24
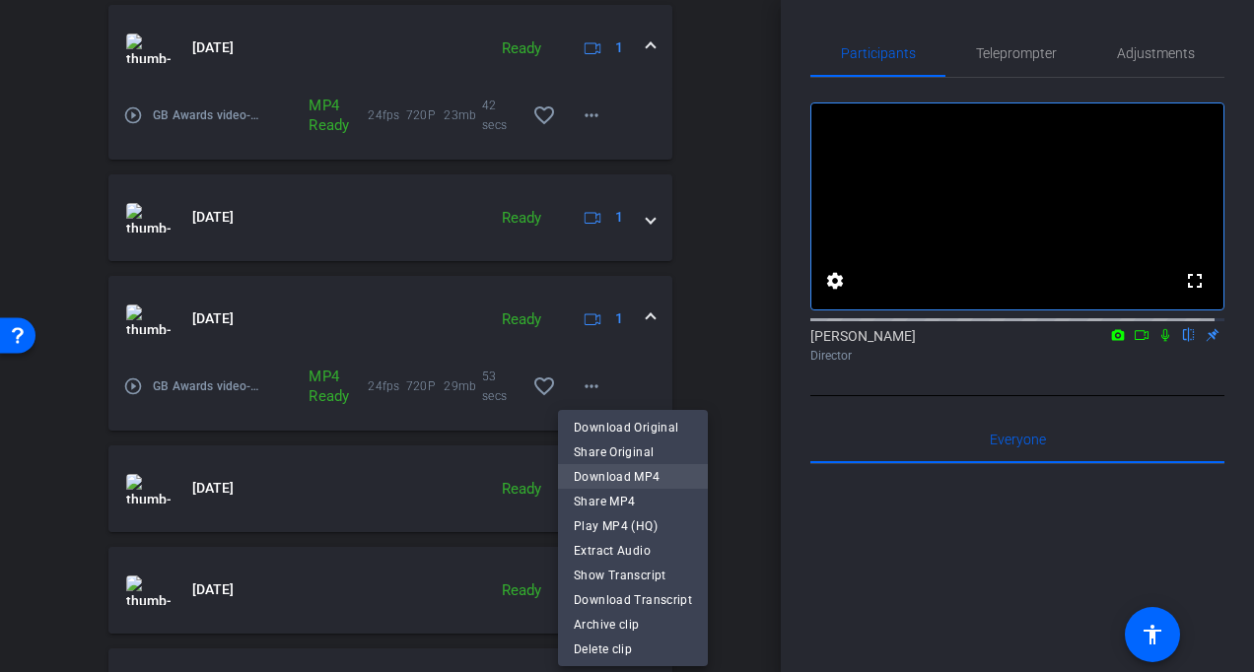
click at [607, 468] on span "Download MP4" at bounding box center [633, 476] width 118 height 24
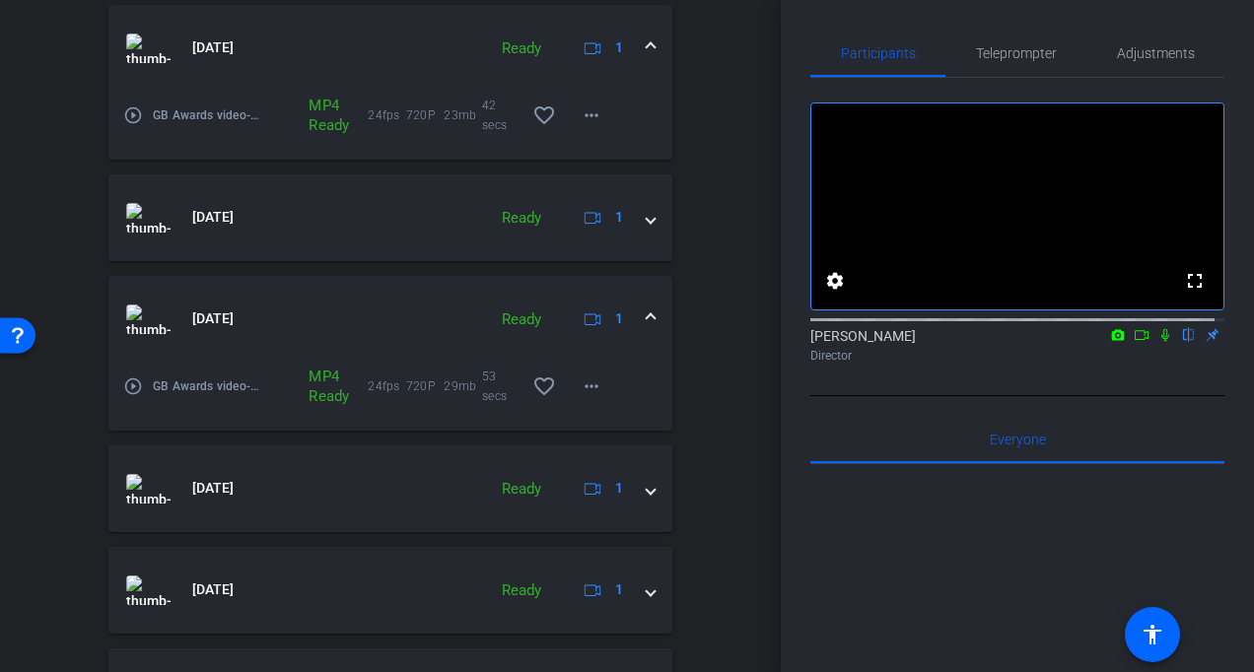
click at [130, 383] on mat-icon "play_circle_outline" at bounding box center [133, 387] width 20 height 20
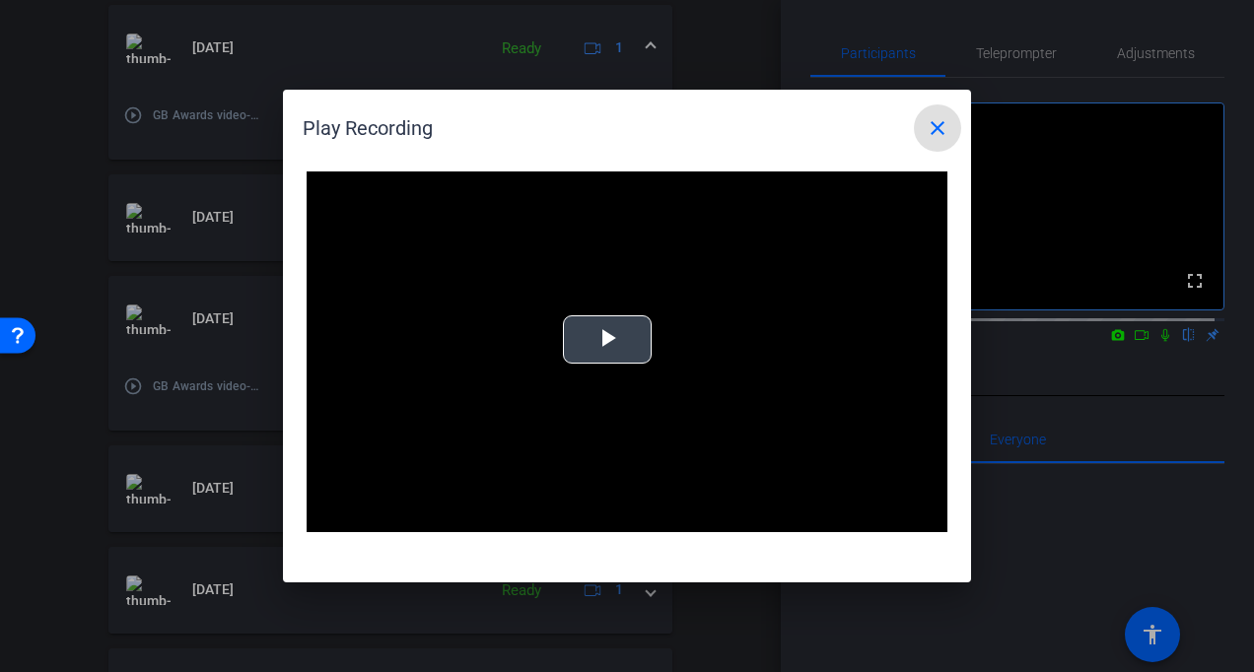
click at [607, 340] on span "Video Player" at bounding box center [607, 340] width 0 height 0
click at [939, 131] on mat-icon "close" at bounding box center [938, 128] width 24 height 24
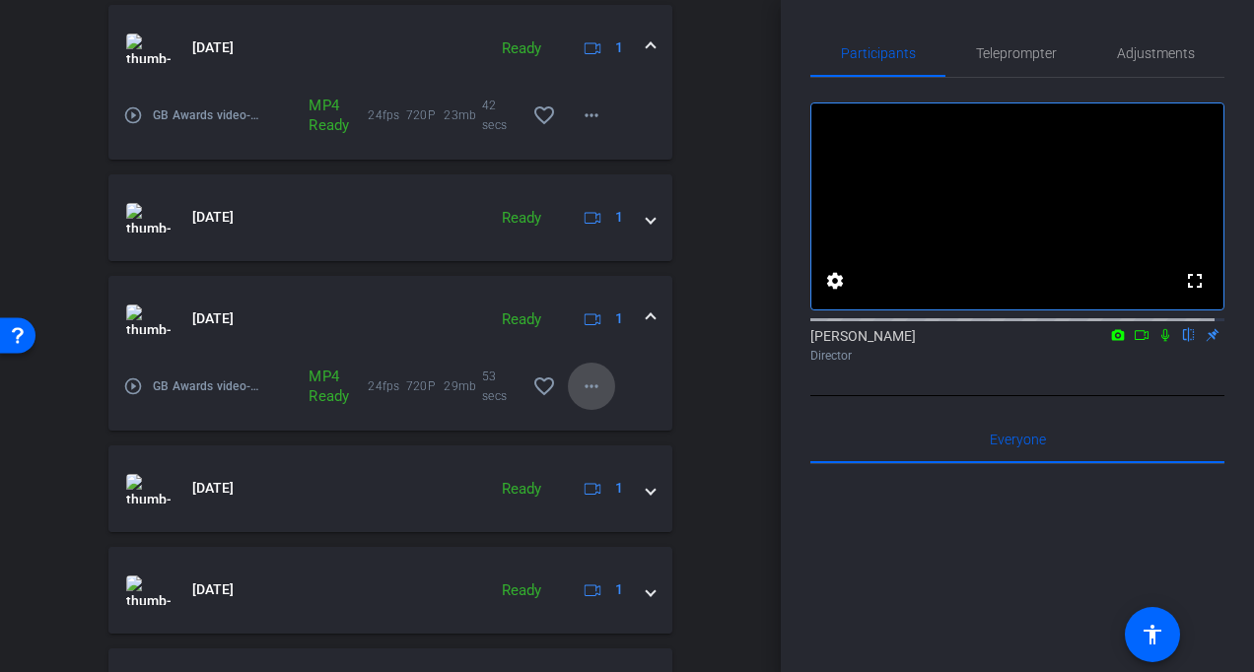
click at [589, 390] on mat-icon "more_horiz" at bounding box center [592, 387] width 24 height 24
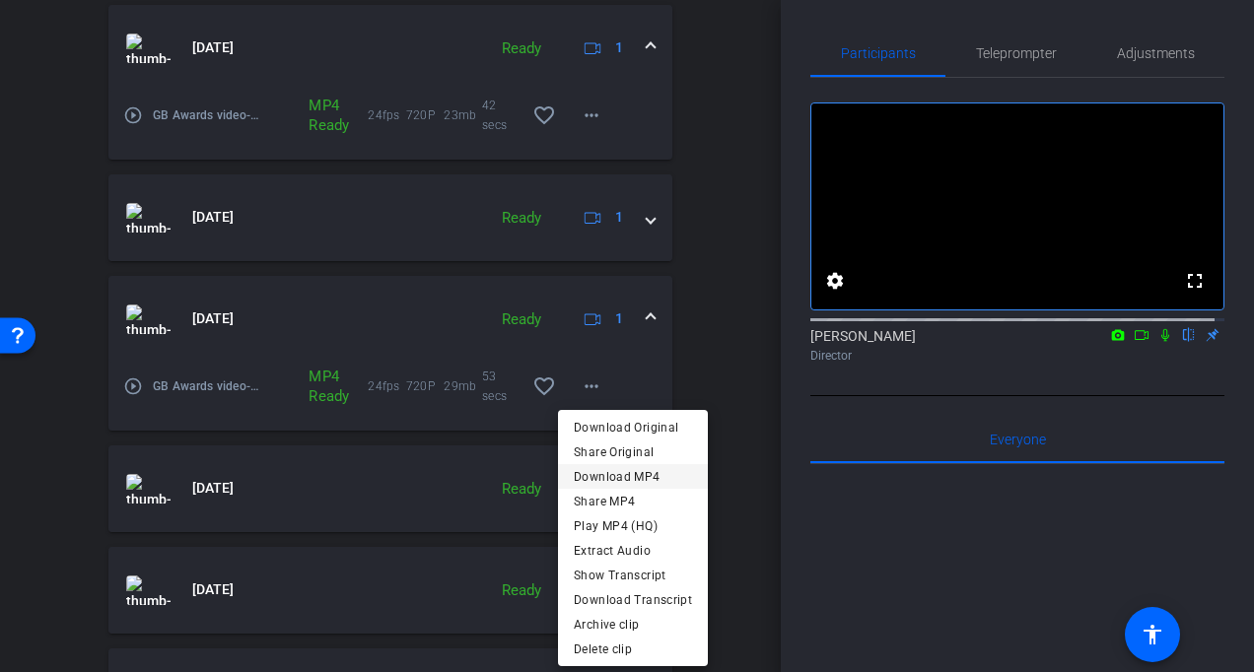
click at [586, 475] on span "Download MP4" at bounding box center [633, 476] width 118 height 24
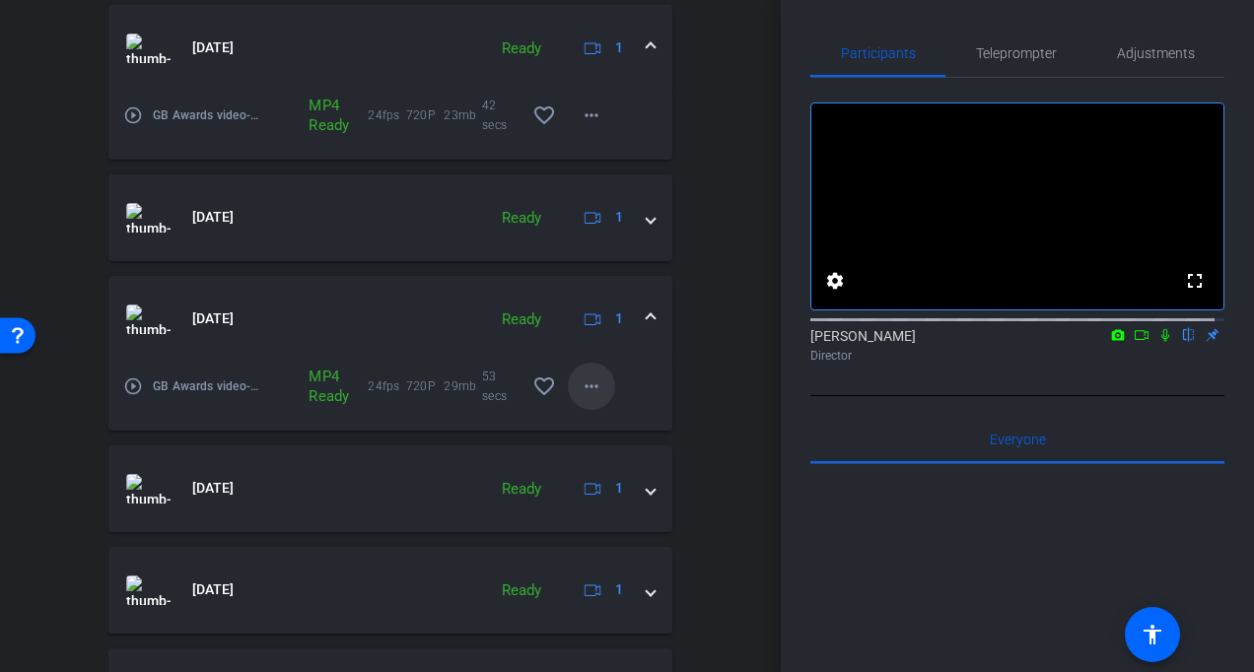
click at [582, 383] on mat-icon "more_horiz" at bounding box center [592, 387] width 24 height 24
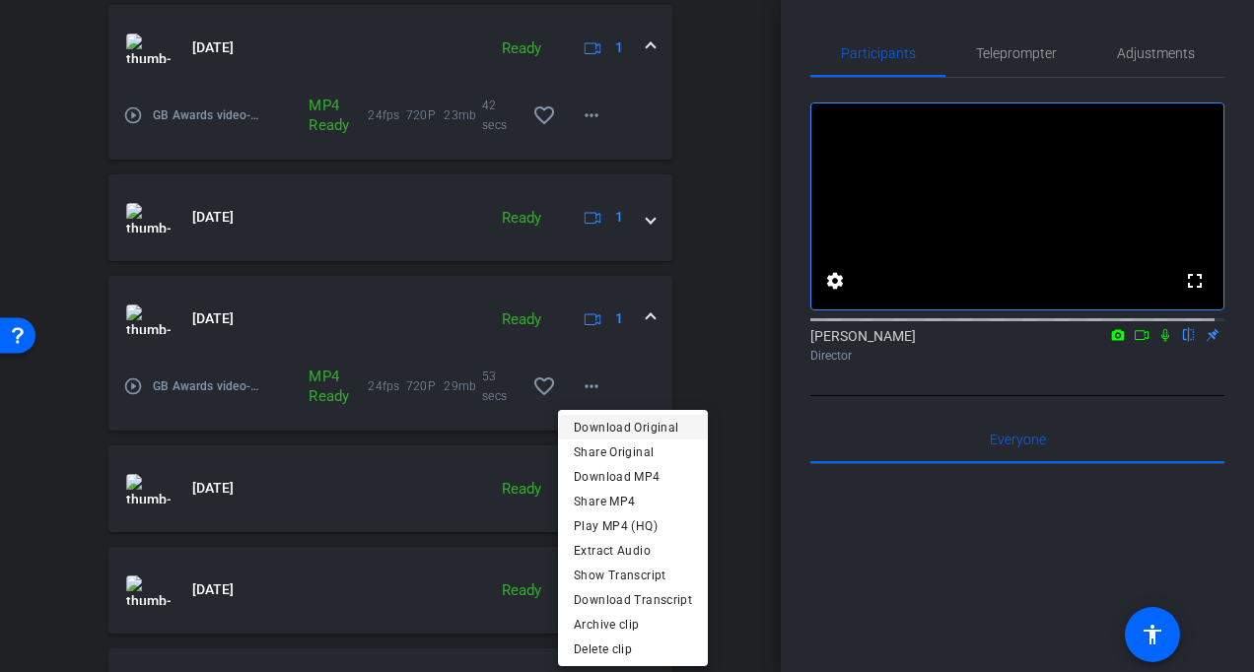
click at [598, 425] on span "Download Original" at bounding box center [633, 427] width 118 height 24
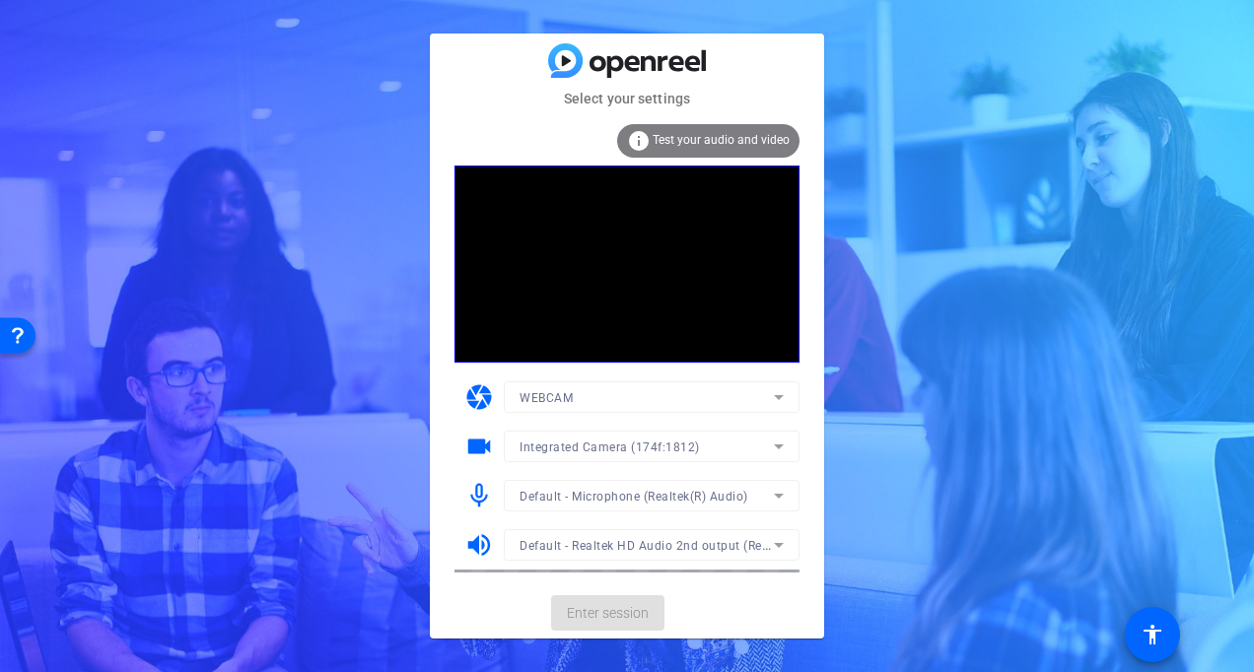
click at [596, 628] on mat-card-actions "Enter session" at bounding box center [627, 613] width 394 height 51
click at [594, 620] on span "Enter session" at bounding box center [608, 613] width 82 height 21
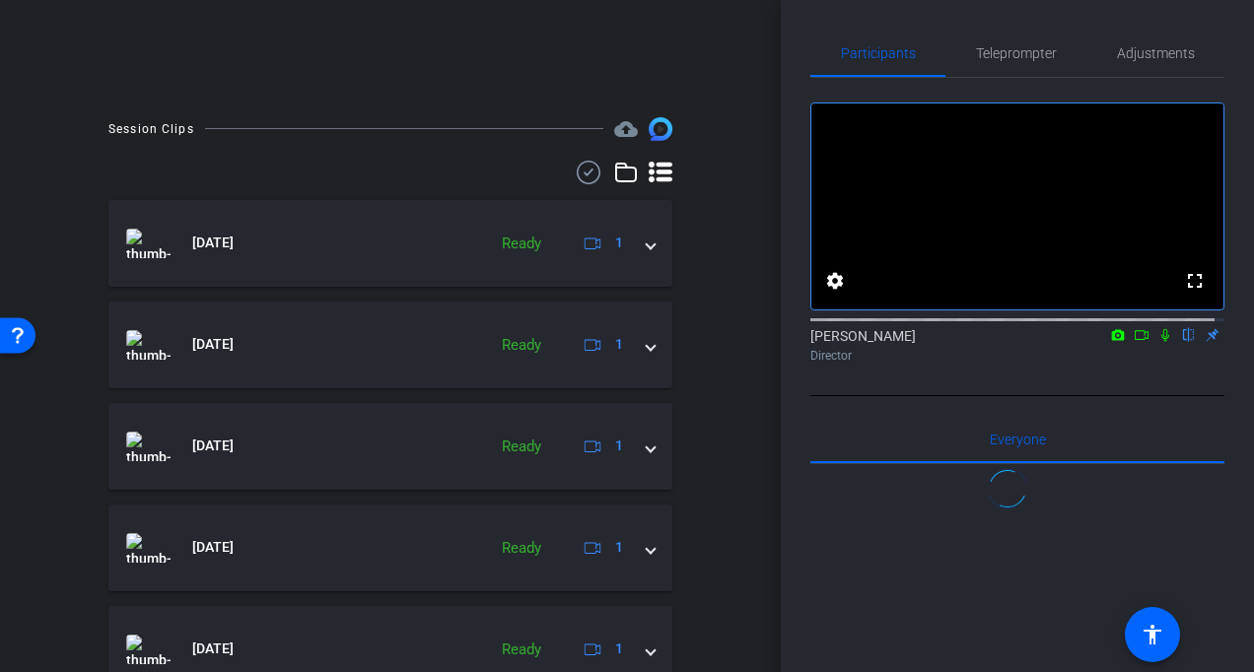
scroll to position [493, 0]
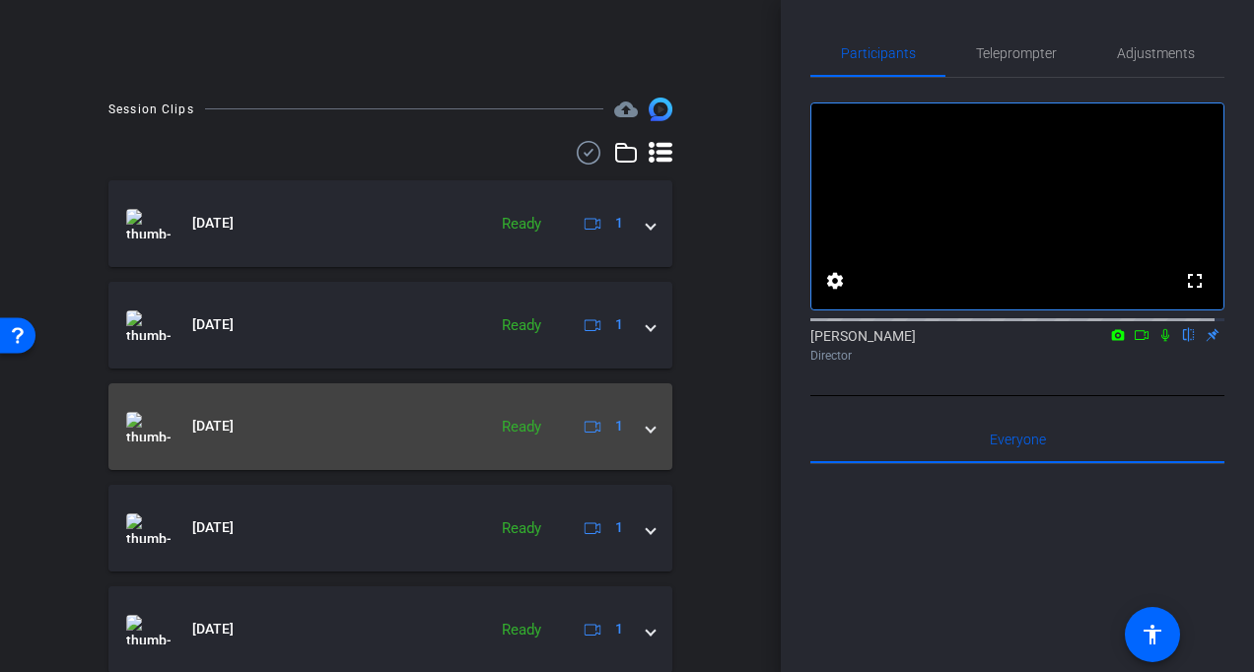
click at [647, 432] on span at bounding box center [651, 426] width 8 height 21
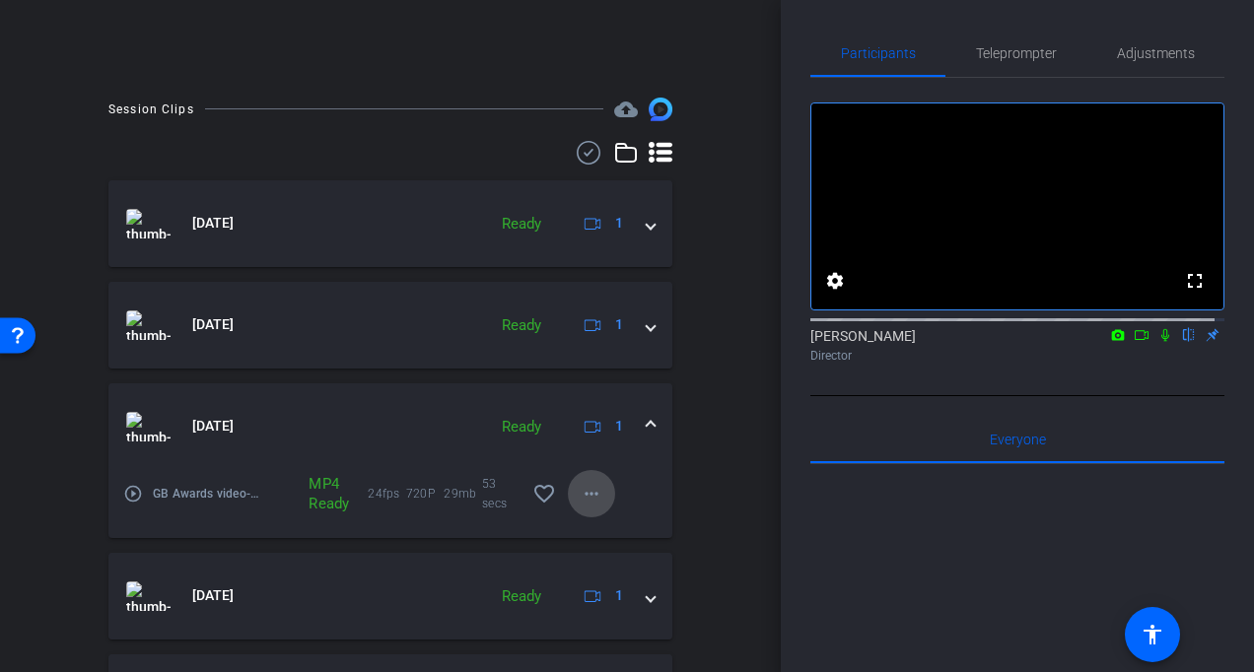
click at [588, 494] on mat-icon "more_horiz" at bounding box center [592, 494] width 24 height 24
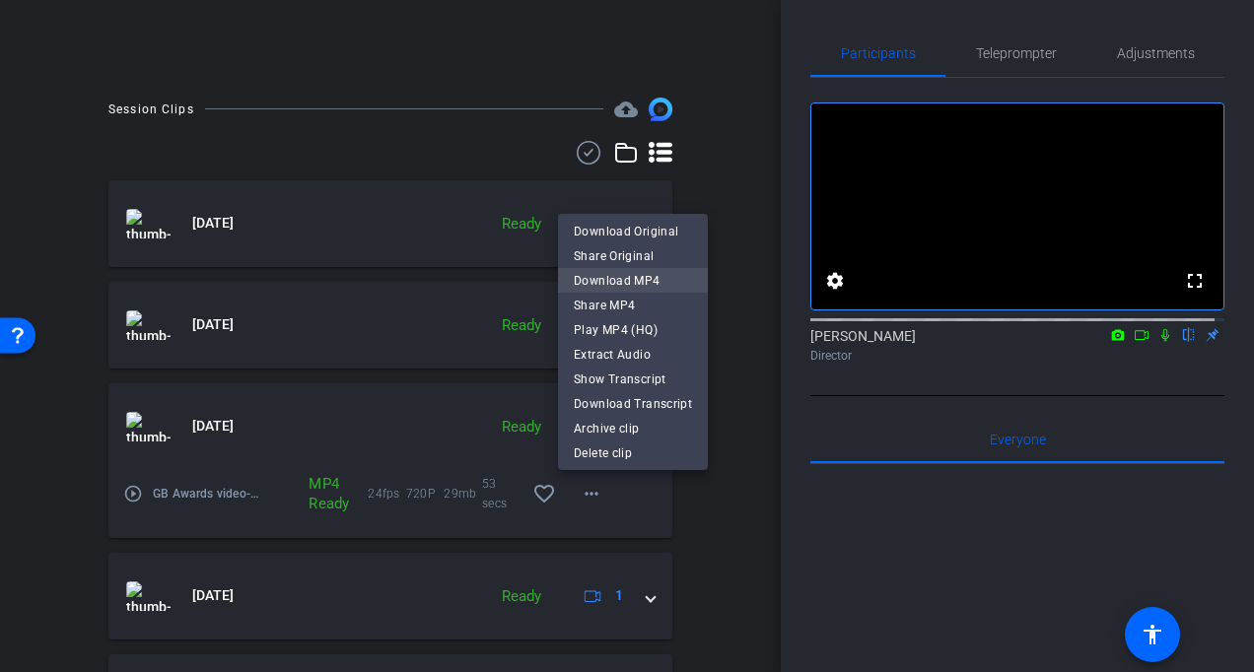
click at [618, 283] on span "Download MP4" at bounding box center [633, 280] width 118 height 24
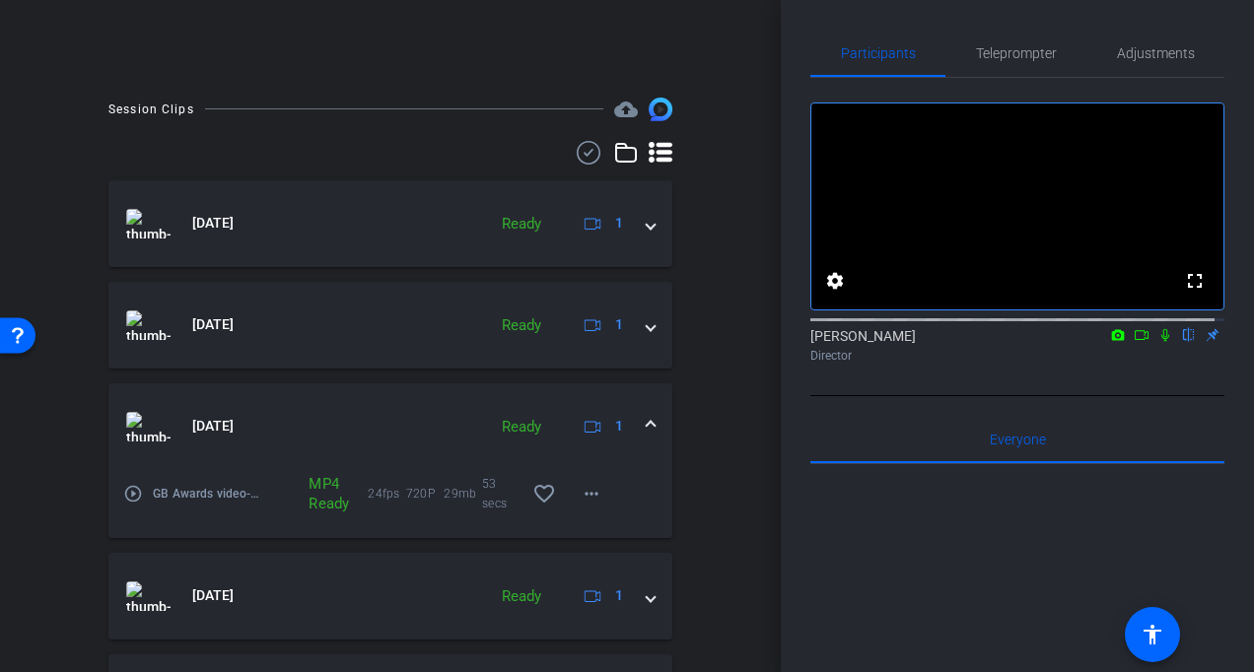
click at [132, 493] on mat-icon "play_circle_outline" at bounding box center [133, 494] width 20 height 20
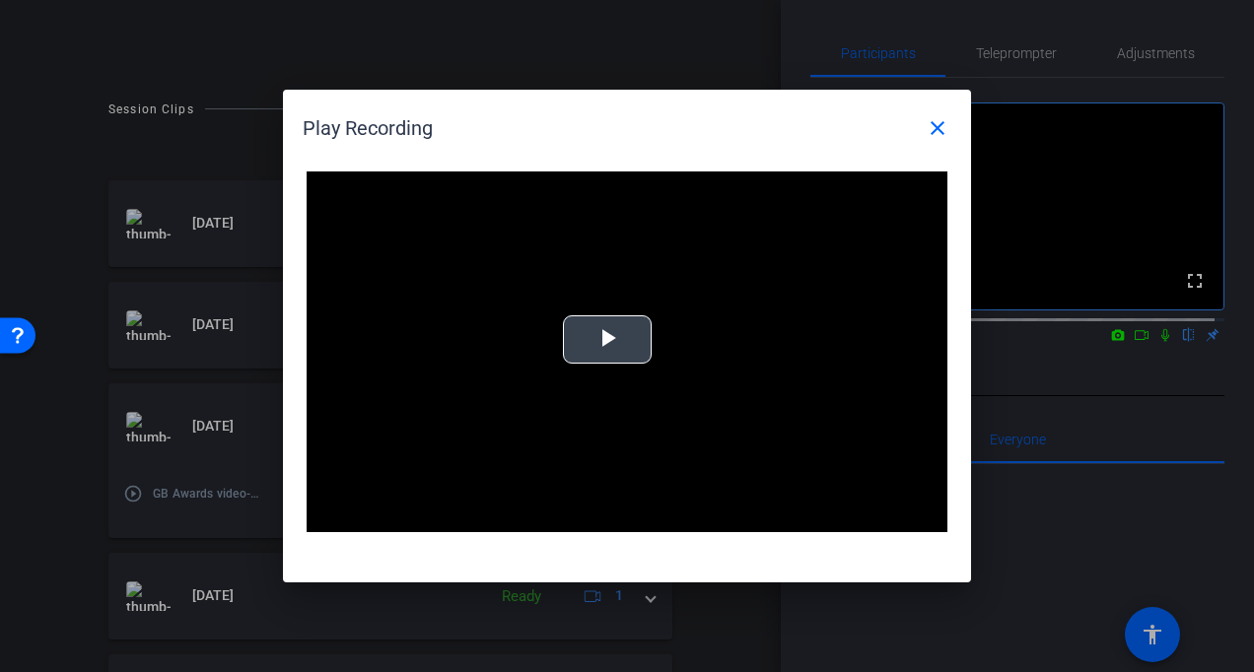
click at [607, 340] on span "Video Player" at bounding box center [607, 340] width 0 height 0
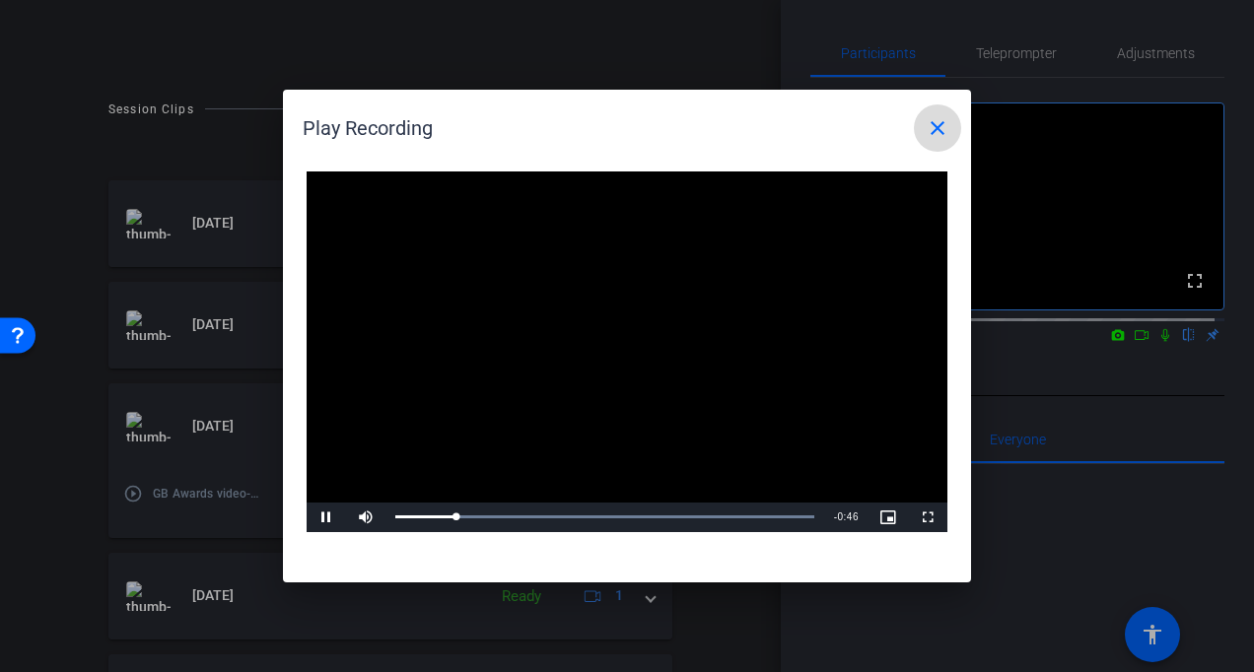
click at [942, 133] on mat-icon "close" at bounding box center [938, 128] width 24 height 24
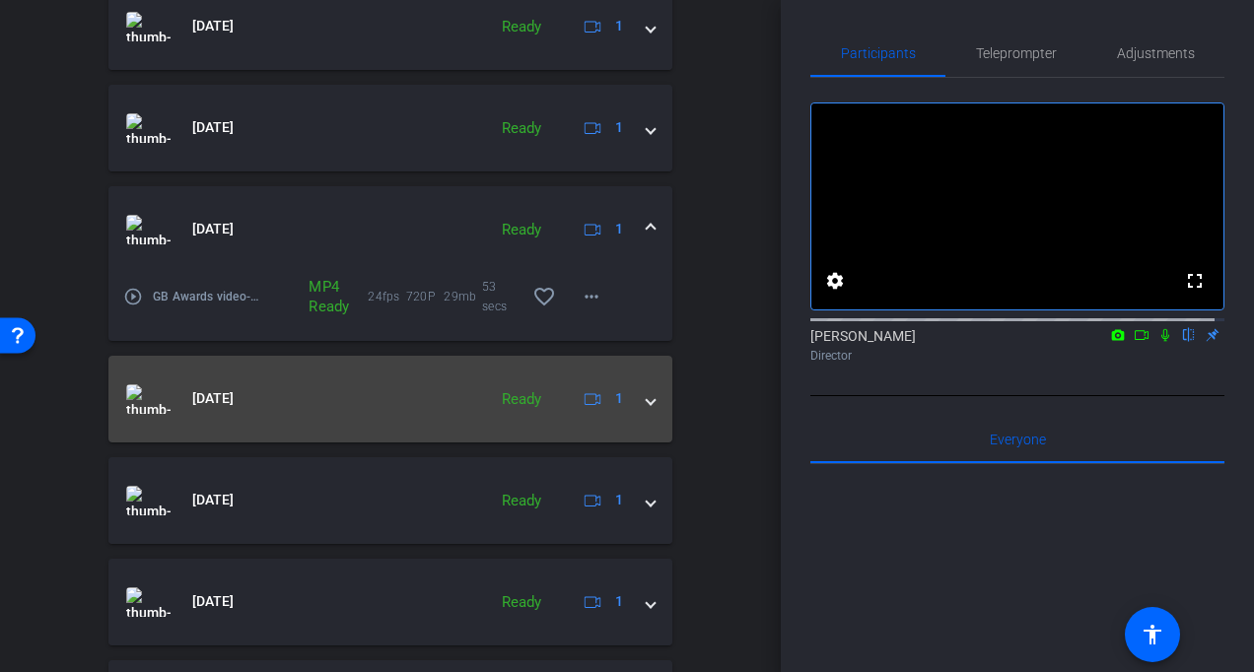
scroll to position [834, 0]
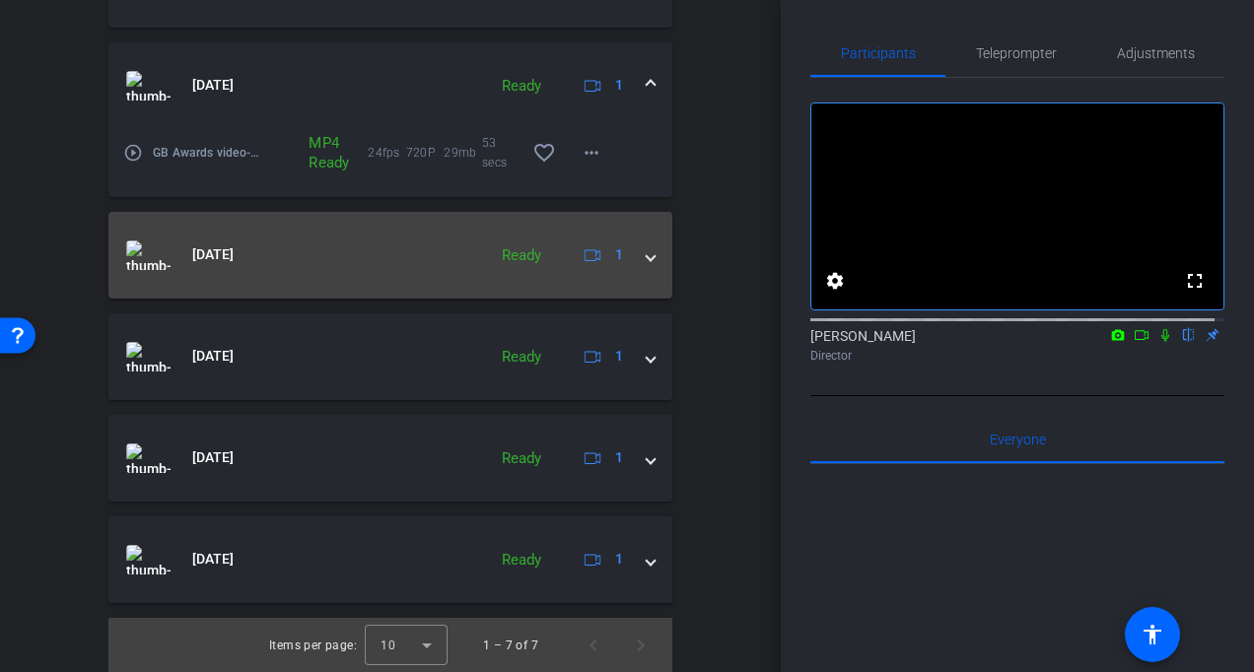
click at [647, 256] on span at bounding box center [651, 255] width 8 height 21
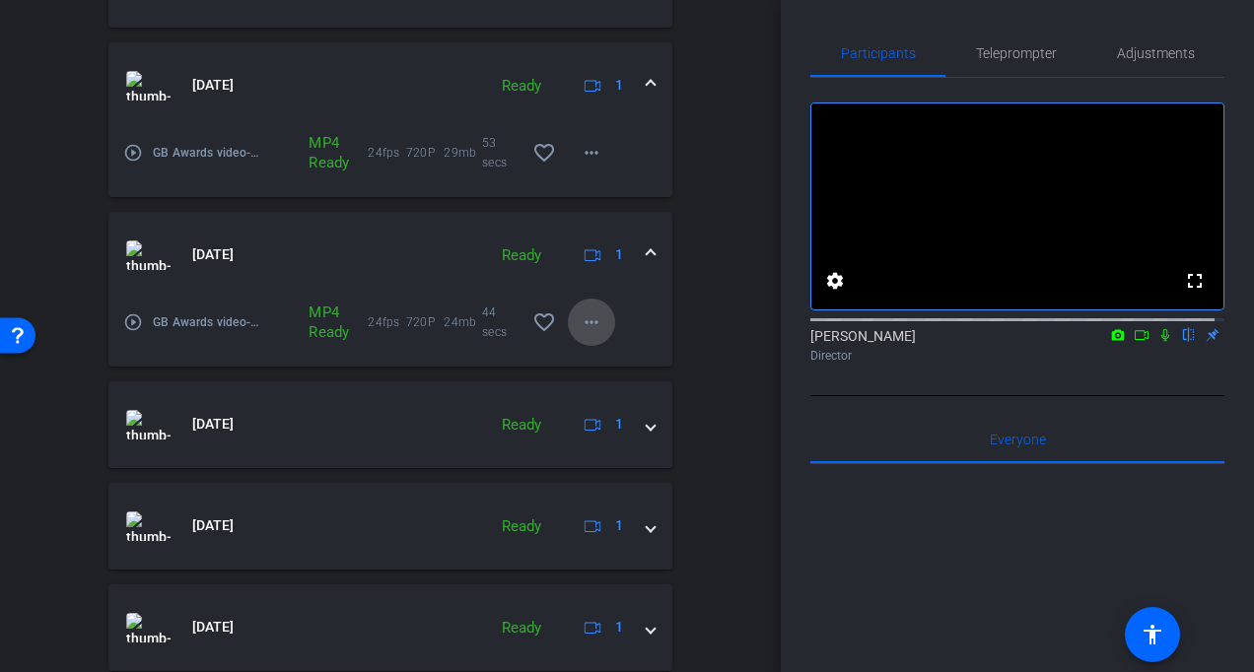
click at [596, 319] on span at bounding box center [591, 322] width 47 height 47
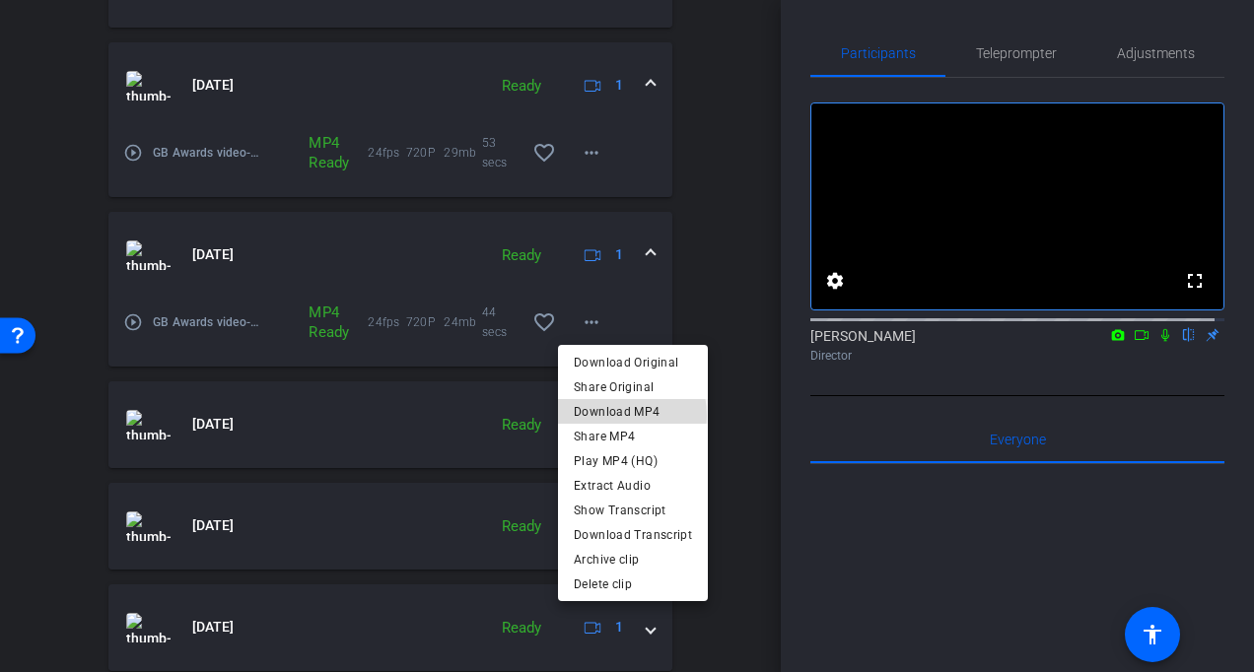
click at [608, 416] on span "Download MP4" at bounding box center [633, 412] width 118 height 24
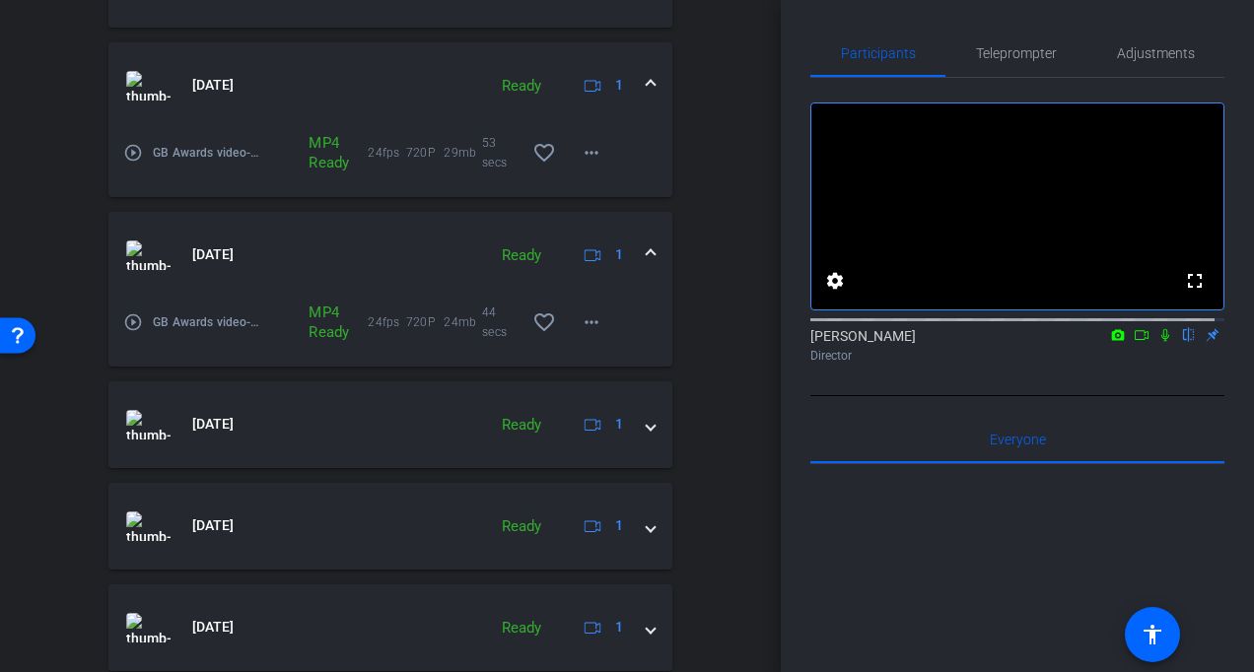
drag, startPoint x: 724, startPoint y: 223, endPoint x: 720, endPoint y: 140, distance: 82.9
click at [722, 218] on div "arrow_back GB Awards video Back to project Send invite account_box grid_on sett…" at bounding box center [390, 336] width 781 height 672
click at [30, 519] on div "arrow_back GB Awards video Back to project Send invite account_box grid_on sett…" at bounding box center [390, 336] width 781 height 672
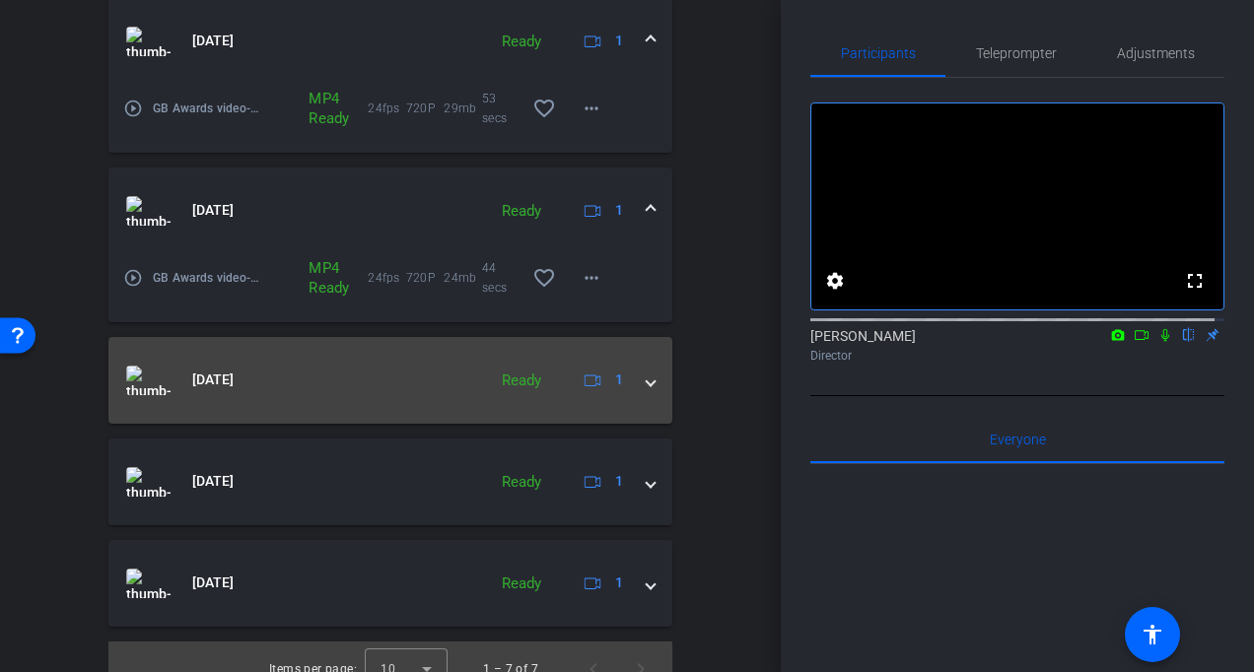
scroll to position [903, 0]
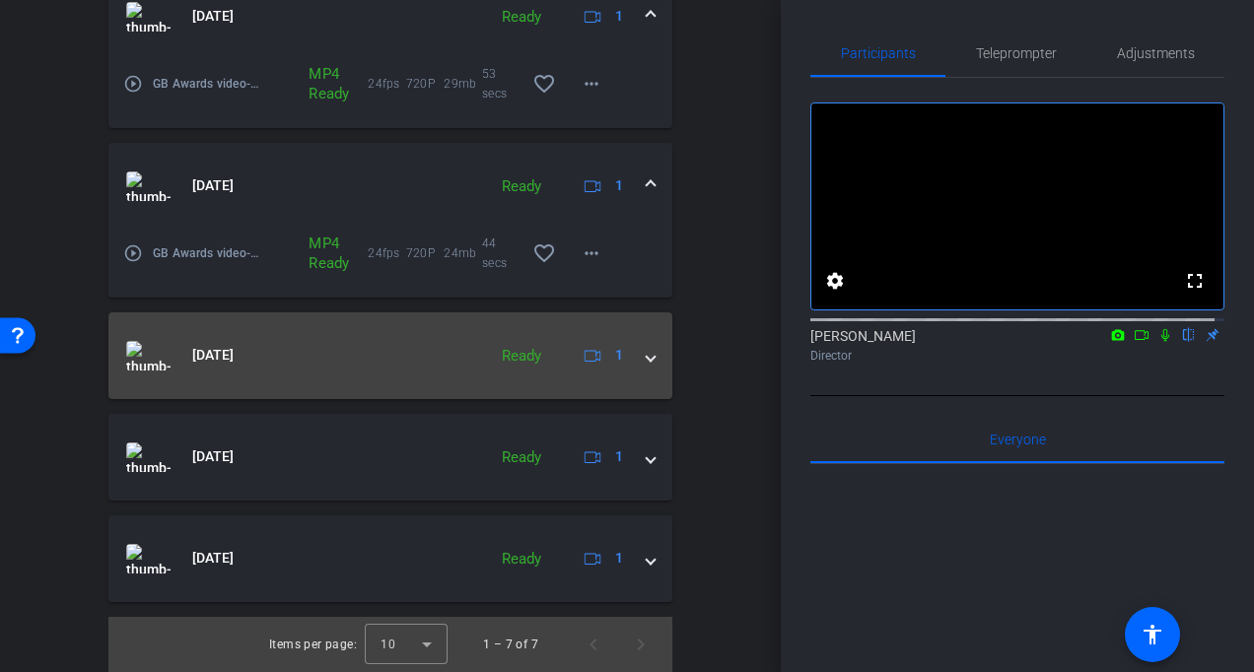
click at [647, 356] on span at bounding box center [651, 355] width 8 height 21
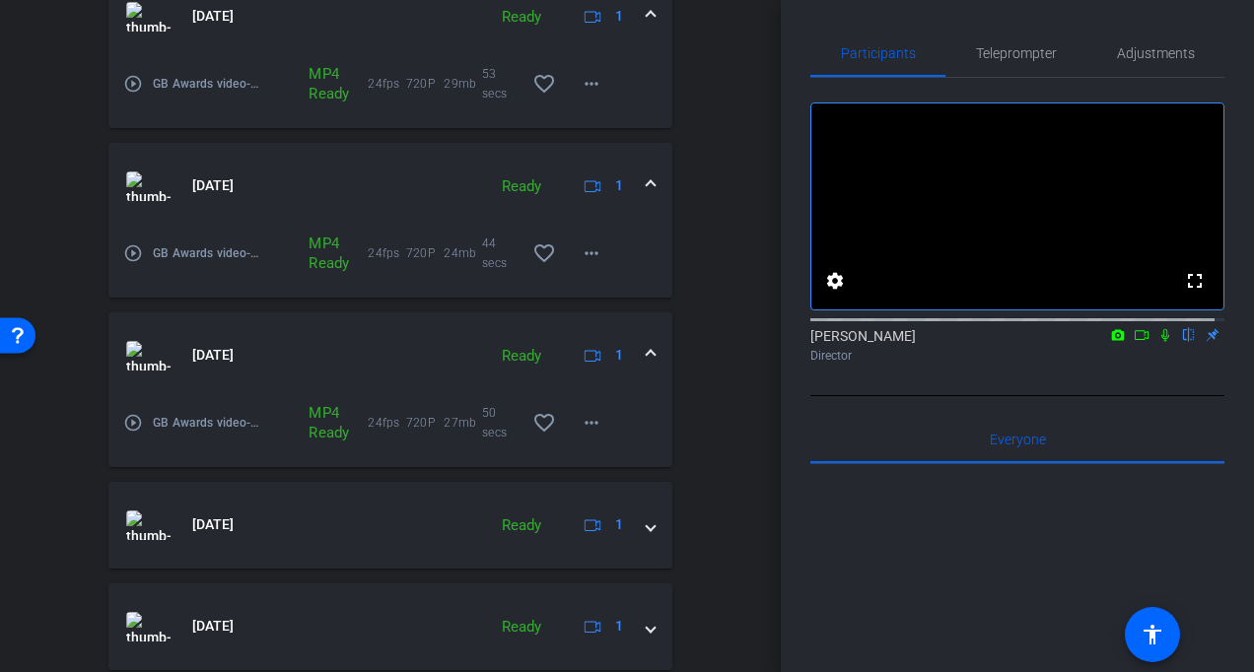
click at [134, 420] on mat-icon "play_circle_outline" at bounding box center [133, 423] width 20 height 20
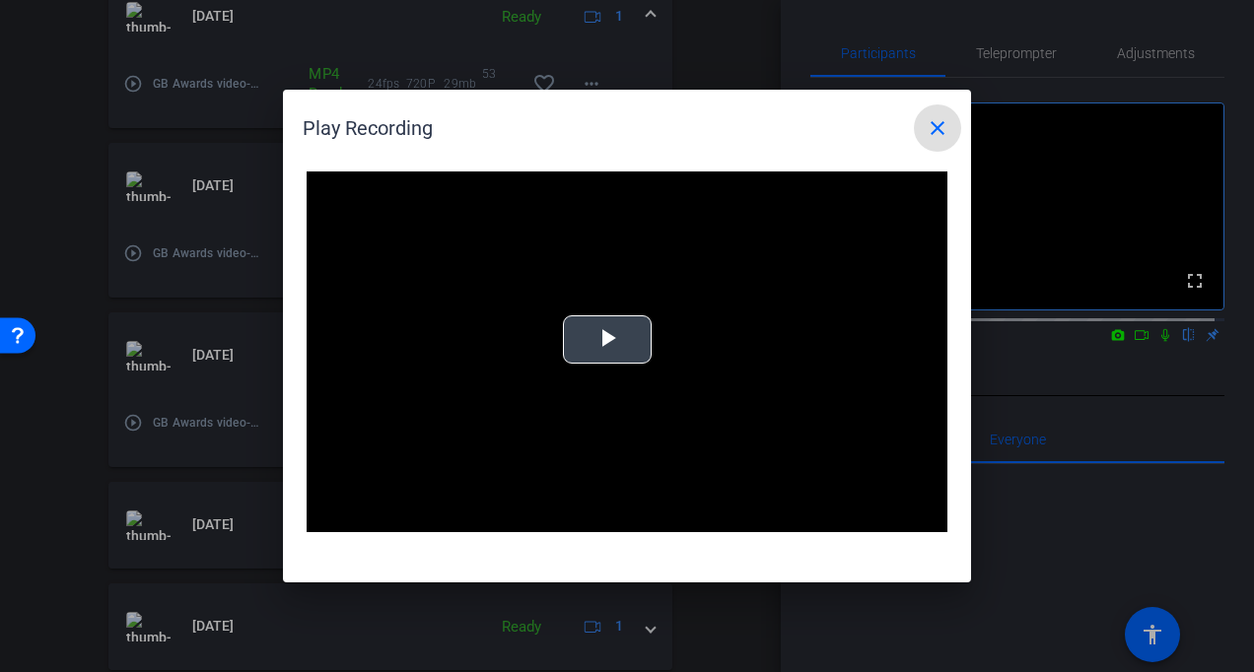
click at [607, 340] on span "Video Player" at bounding box center [607, 340] width 0 height 0
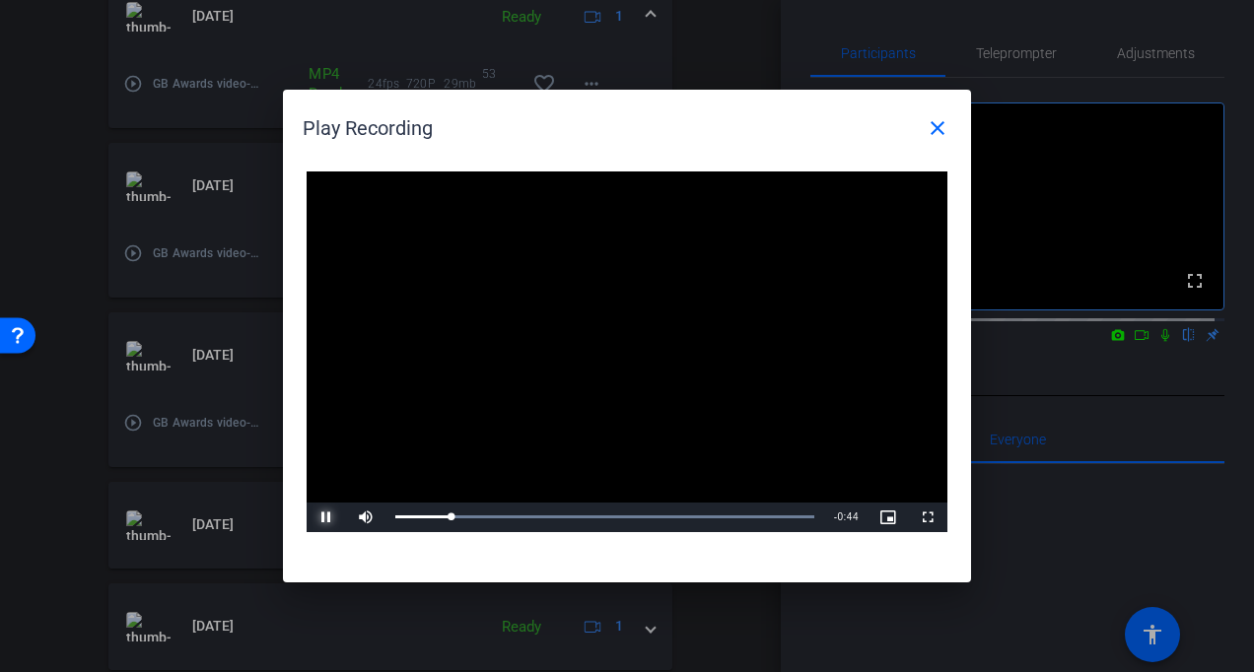
drag, startPoint x: 335, startPoint y: 515, endPoint x: 409, endPoint y: 448, distance: 99.8
click at [334, 518] on span "Video Player" at bounding box center [326, 518] width 39 height 0
click at [935, 130] on mat-icon "close" at bounding box center [938, 128] width 24 height 24
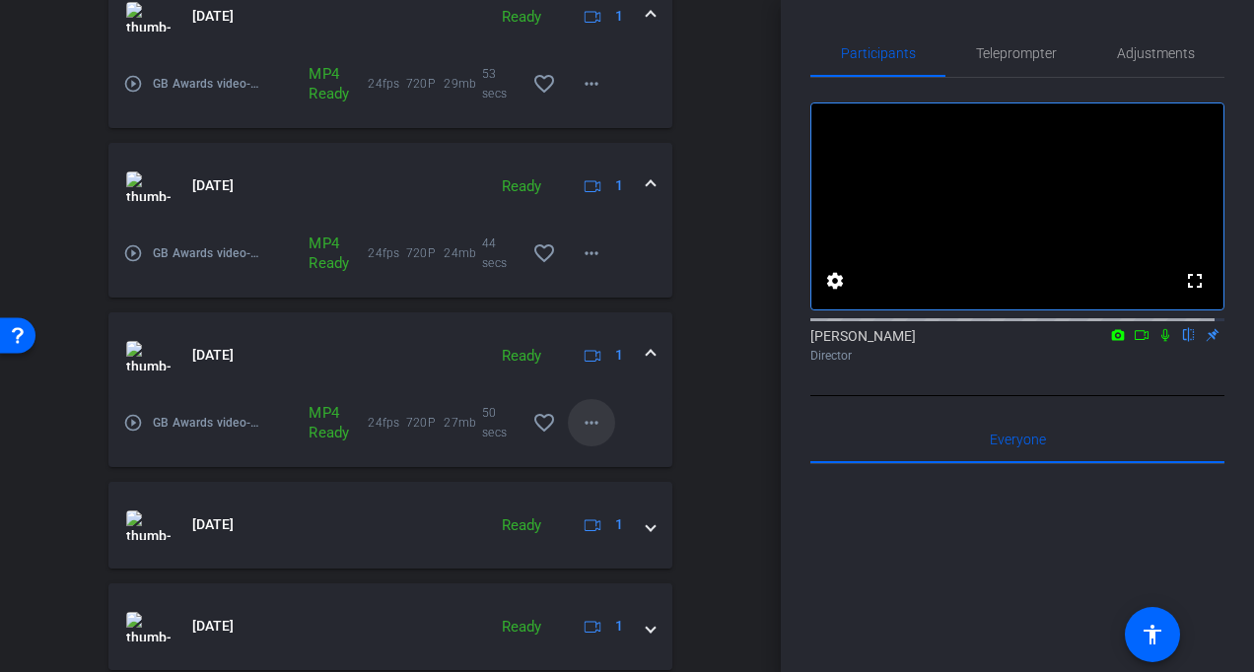
click at [583, 426] on mat-icon "more_horiz" at bounding box center [592, 423] width 24 height 24
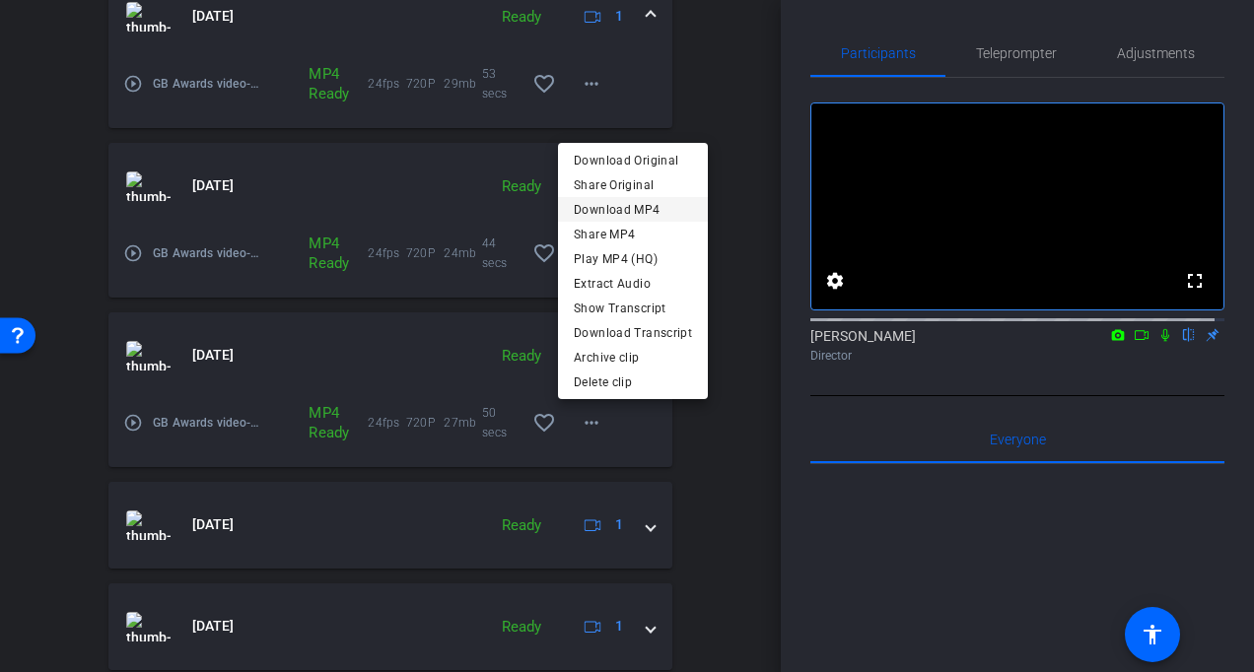
click at [616, 205] on span "Download MP4" at bounding box center [633, 209] width 118 height 24
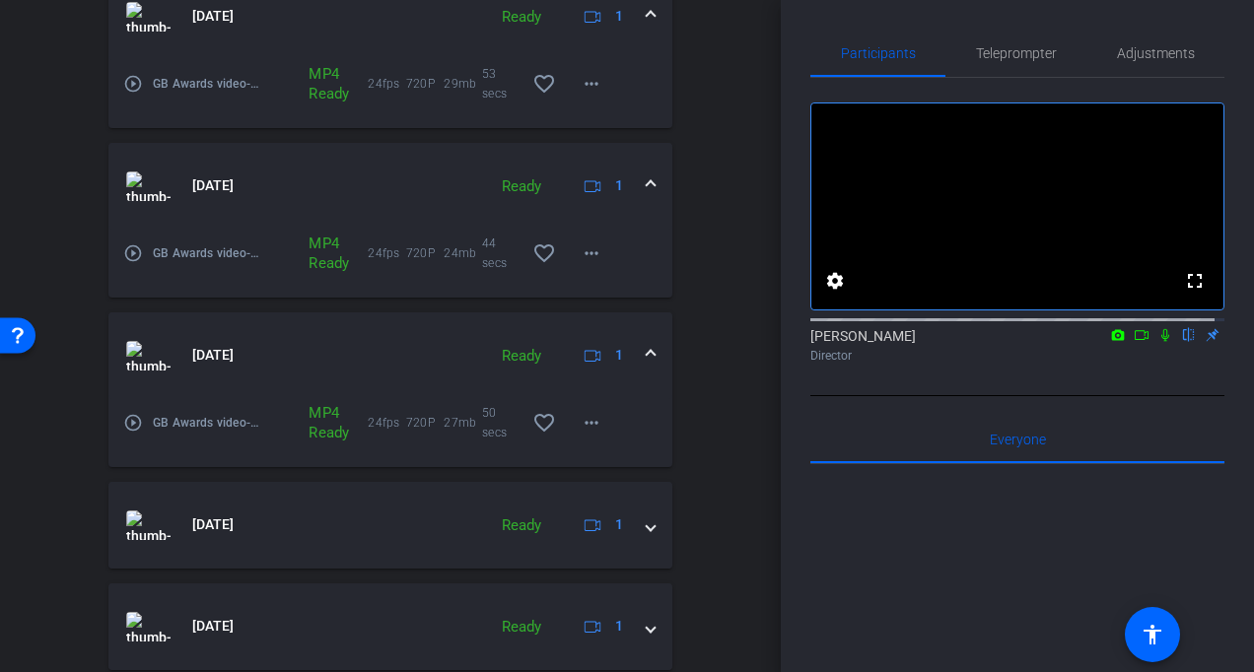
click at [6, 469] on div "arrow_back GB Awards video Back to project Send invite account_box grid_on sett…" at bounding box center [390, 336] width 781 height 672
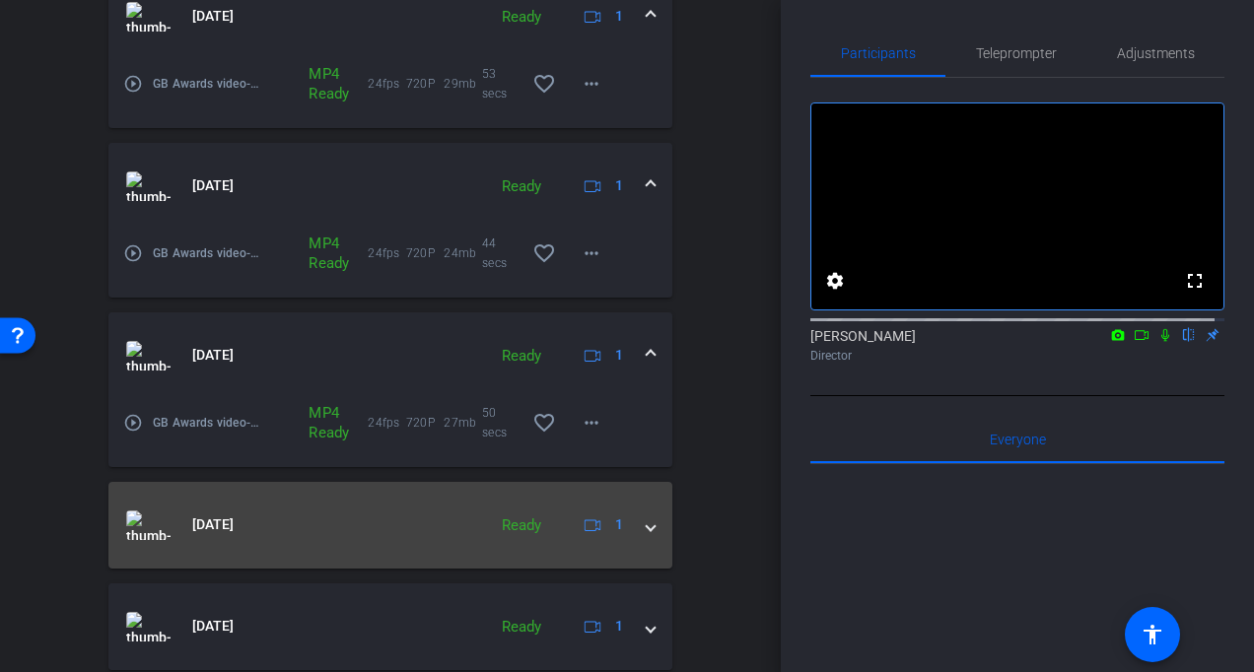
click at [647, 527] on span at bounding box center [651, 525] width 8 height 21
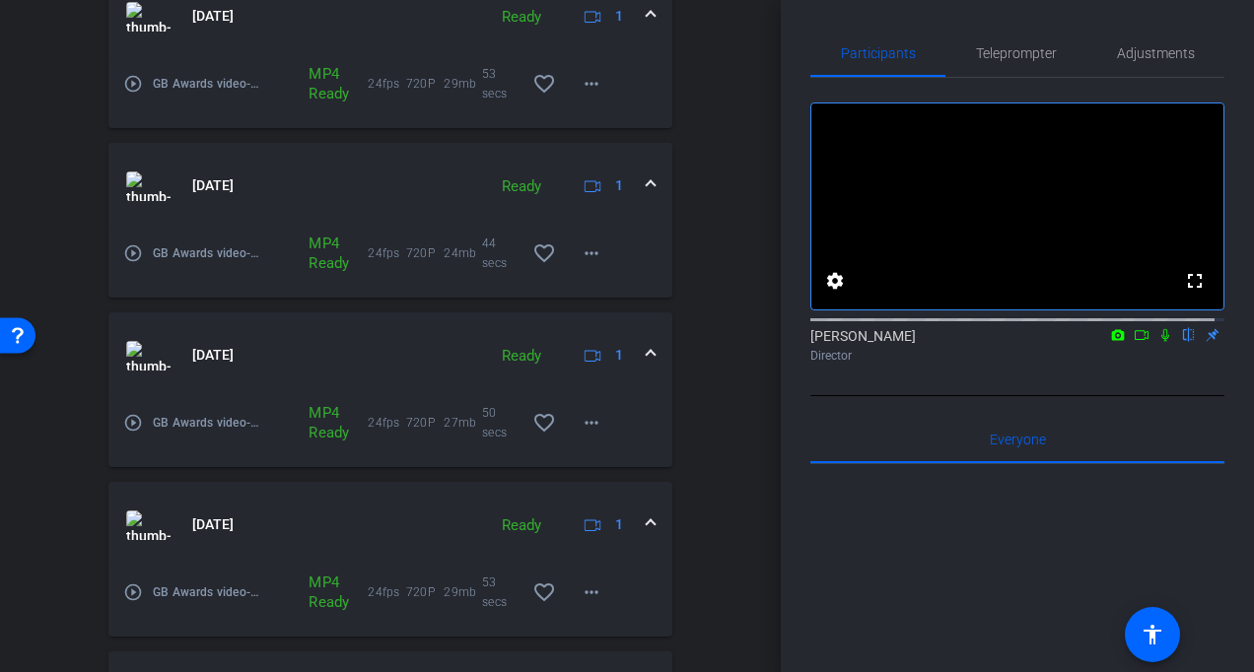
click at [132, 590] on mat-icon "play_circle_outline" at bounding box center [133, 593] width 20 height 20
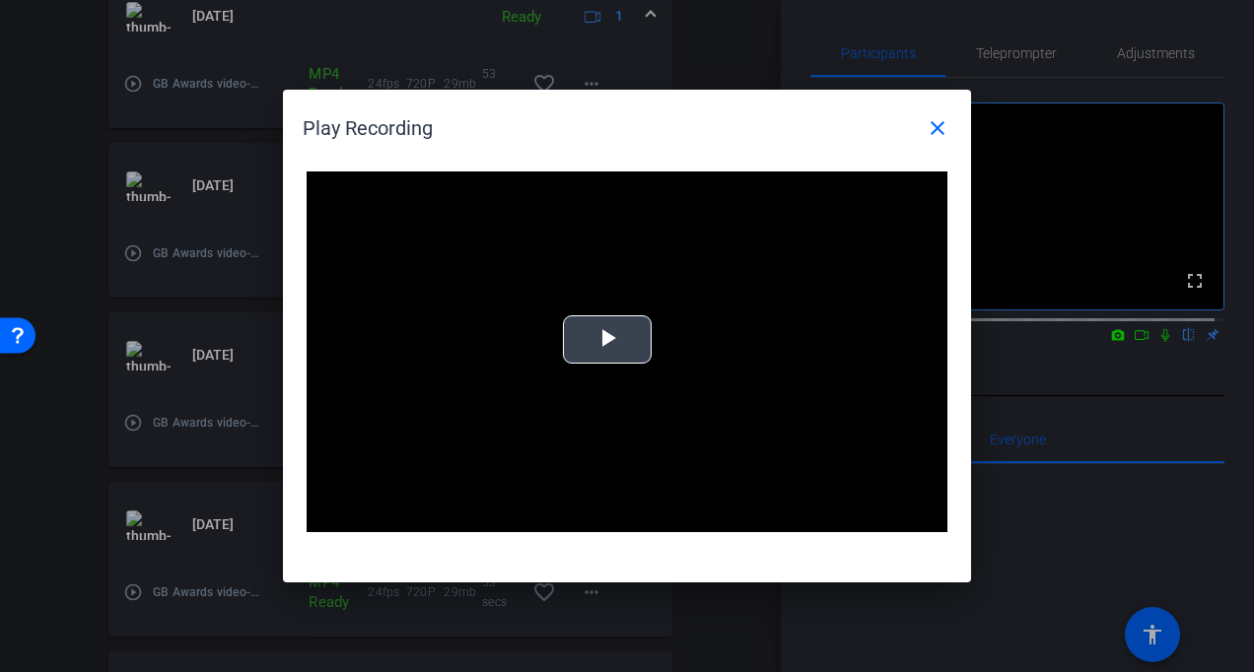
click at [607, 340] on span "Video Player" at bounding box center [607, 340] width 0 height 0
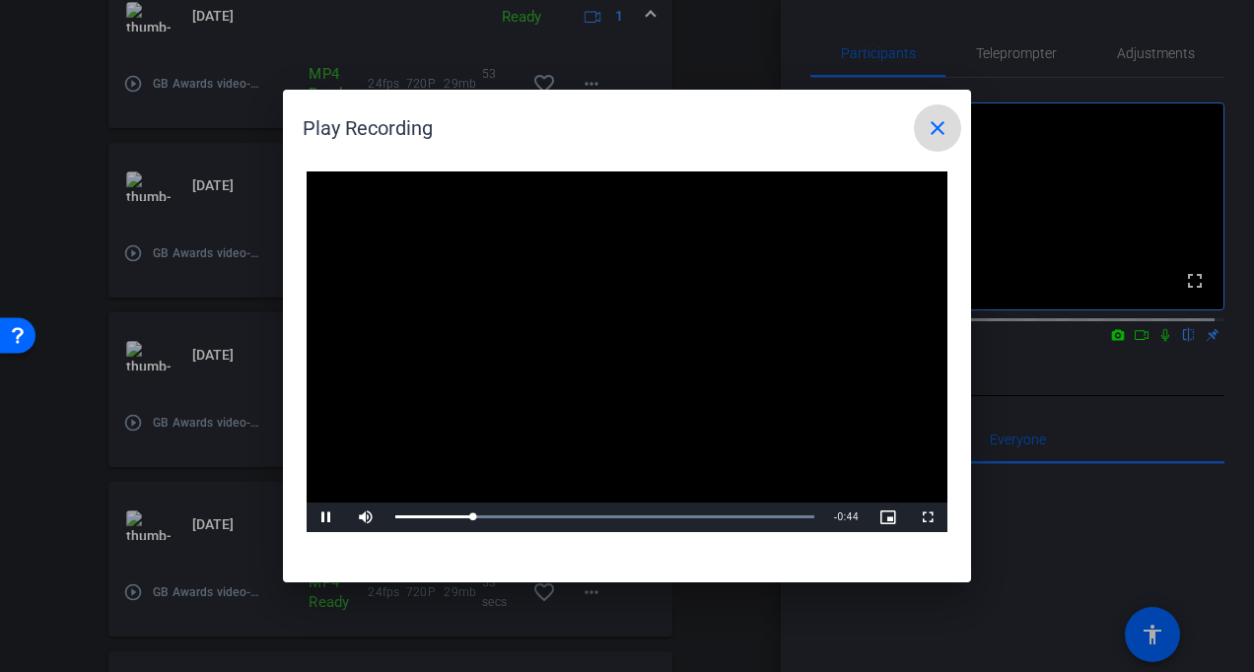
click at [945, 126] on mat-icon "close" at bounding box center [938, 128] width 24 height 24
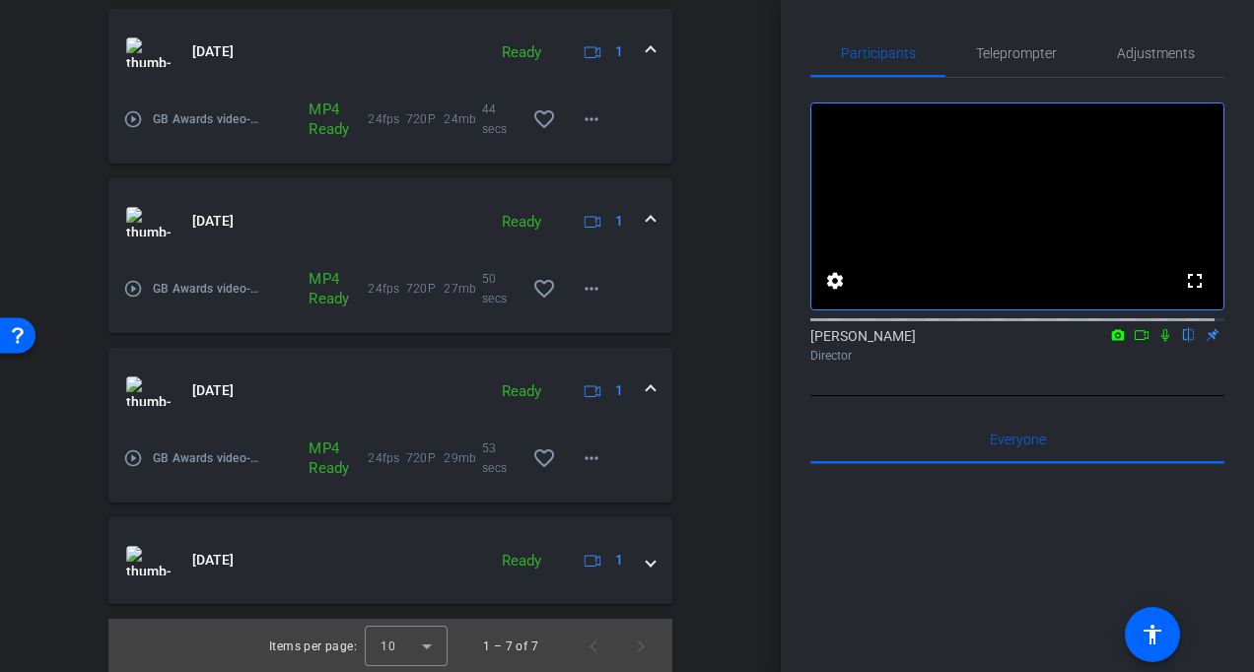
scroll to position [1039, 0]
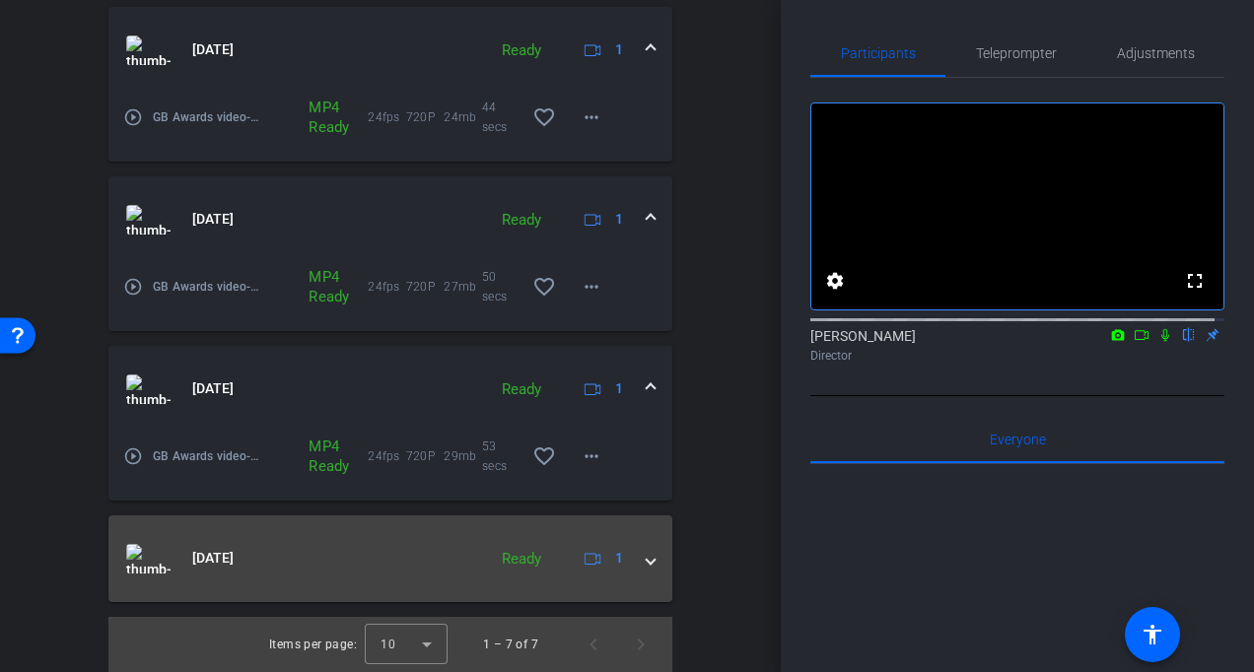
click at [647, 562] on span at bounding box center [651, 558] width 8 height 21
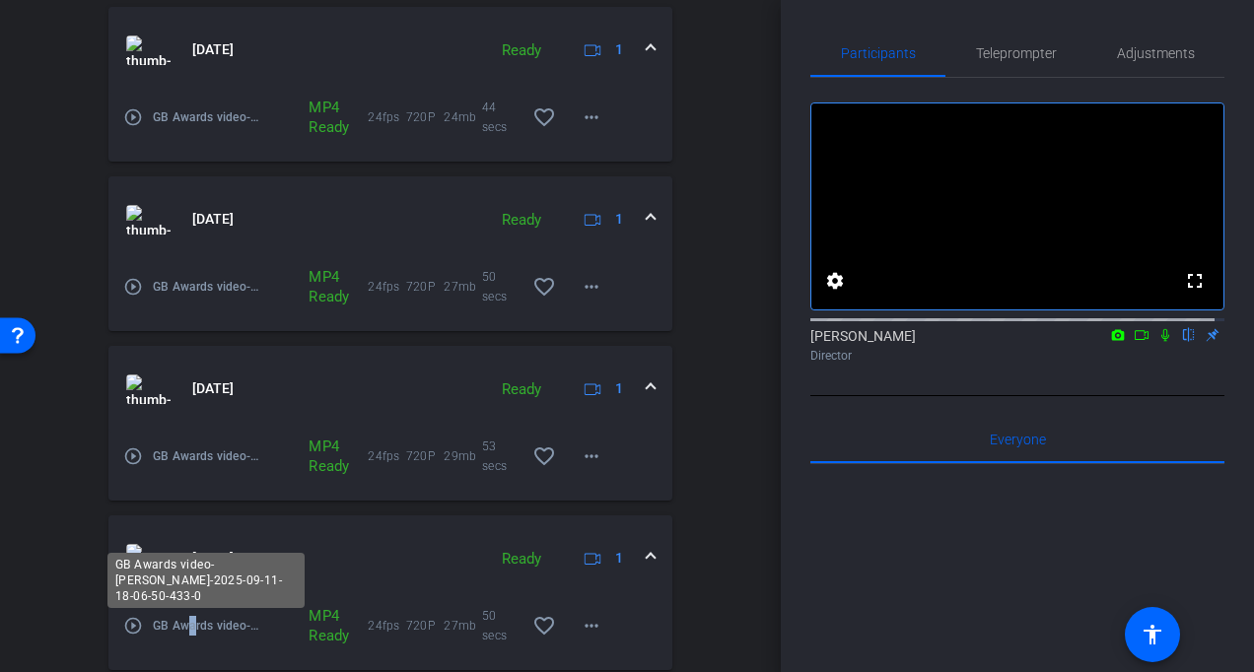
click at [193, 621] on span "GB Awards video-Andrew Parker-2025-09-11-18-06-50-433-0" at bounding box center [207, 626] width 109 height 20
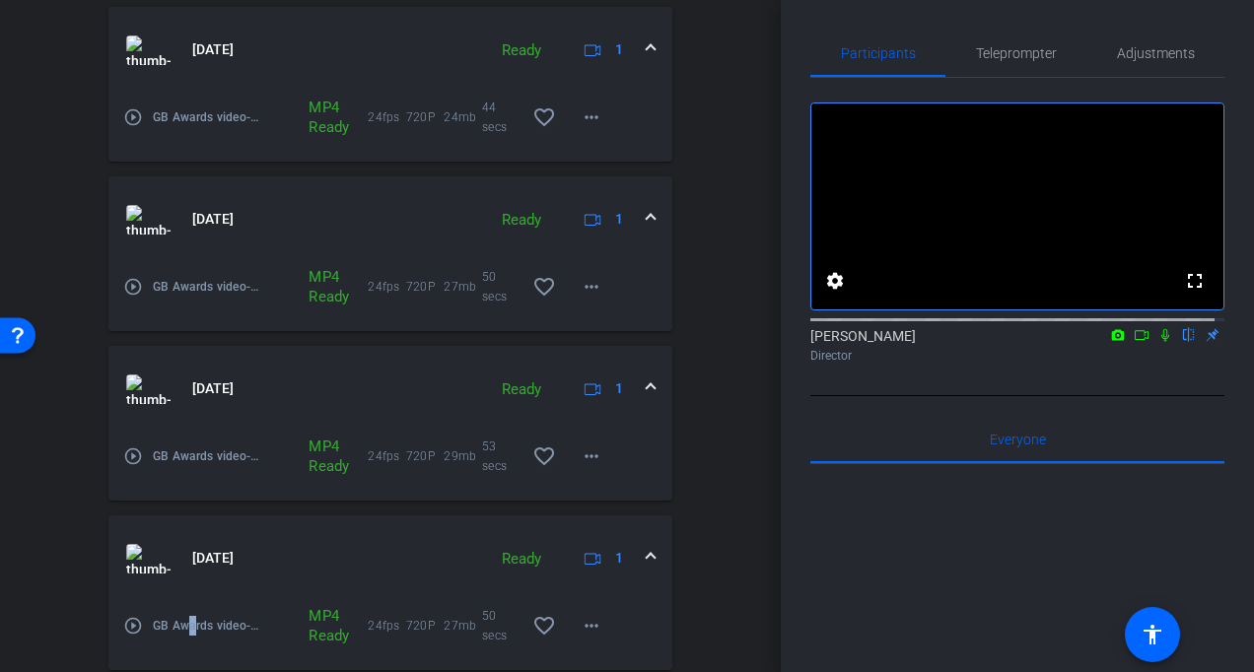
drag, startPoint x: 193, startPoint y: 621, endPoint x: 134, endPoint y: 626, distance: 59.4
click at [134, 626] on mat-icon "play_circle_outline" at bounding box center [133, 626] width 20 height 20
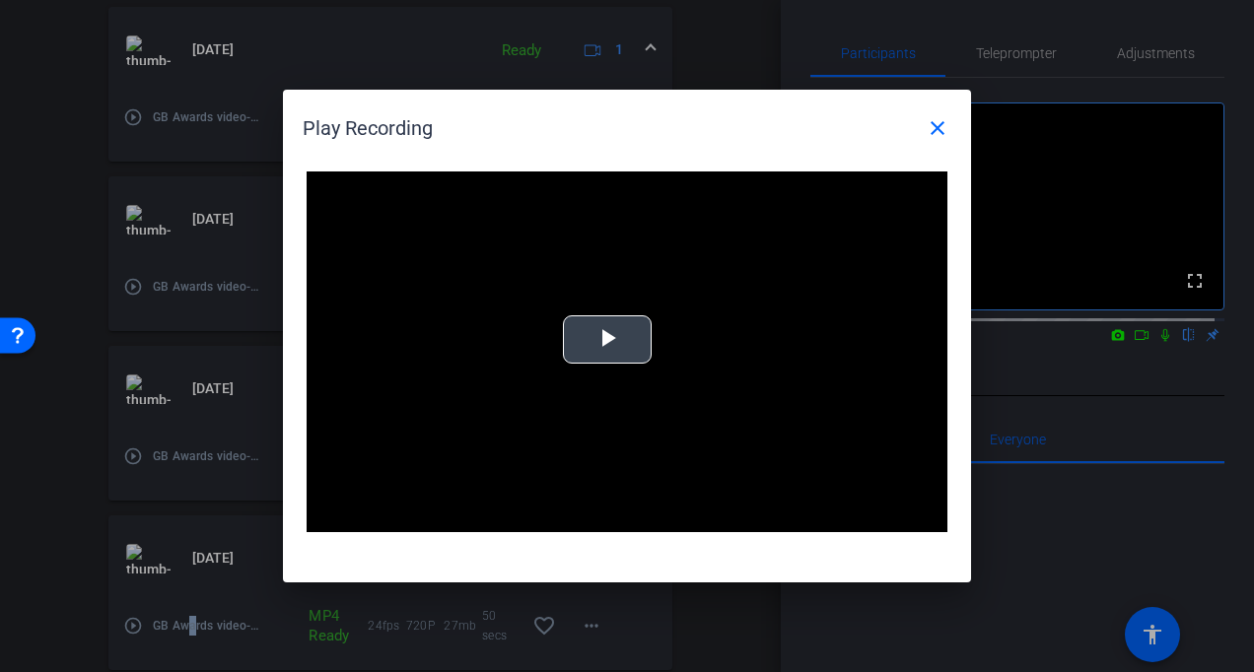
click at [607, 340] on span "Video Player" at bounding box center [607, 340] width 0 height 0
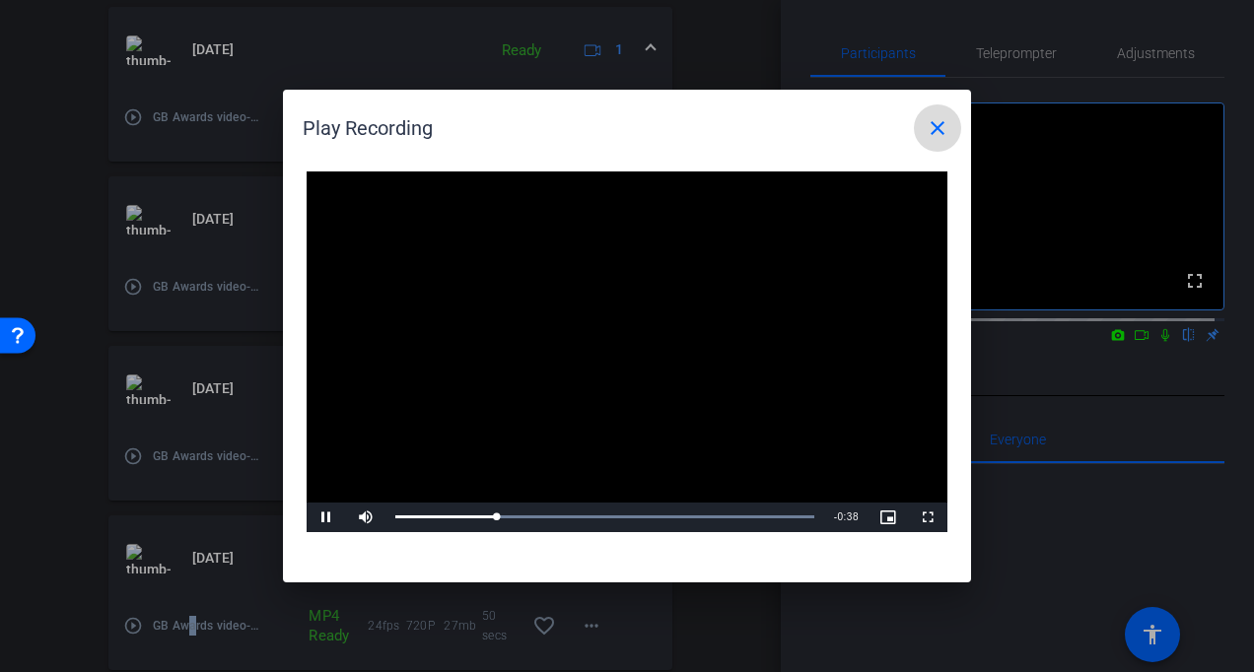
click at [940, 132] on mat-icon "close" at bounding box center [938, 128] width 24 height 24
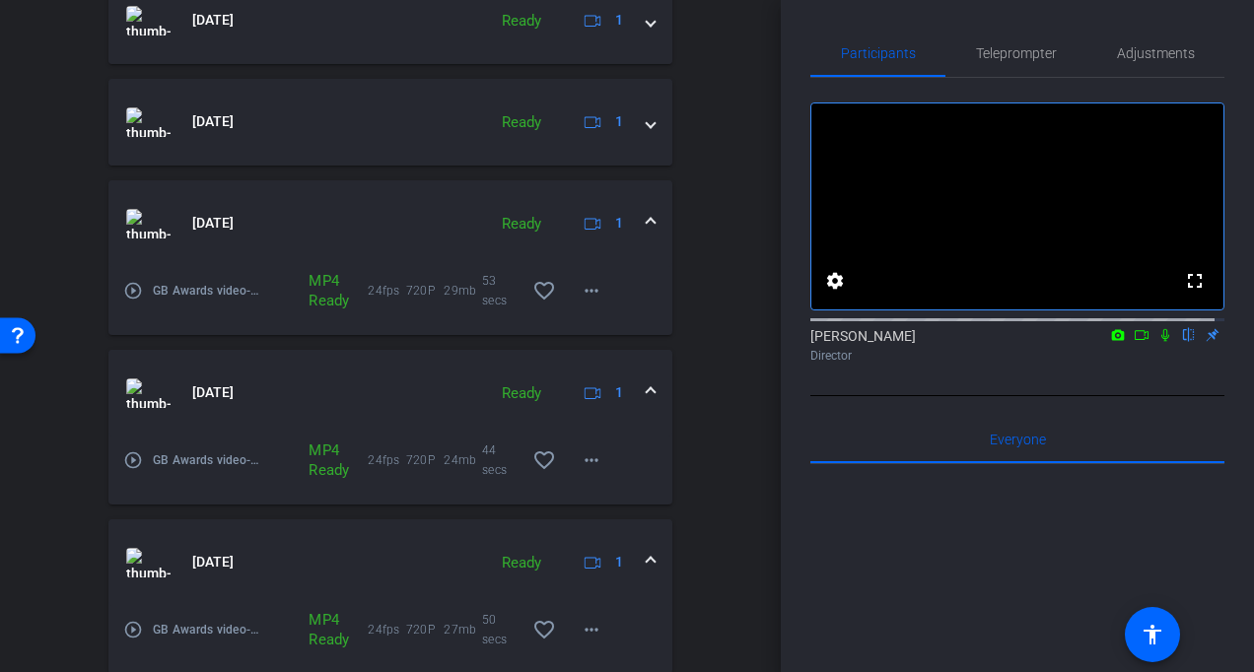
scroll to position [613, 0]
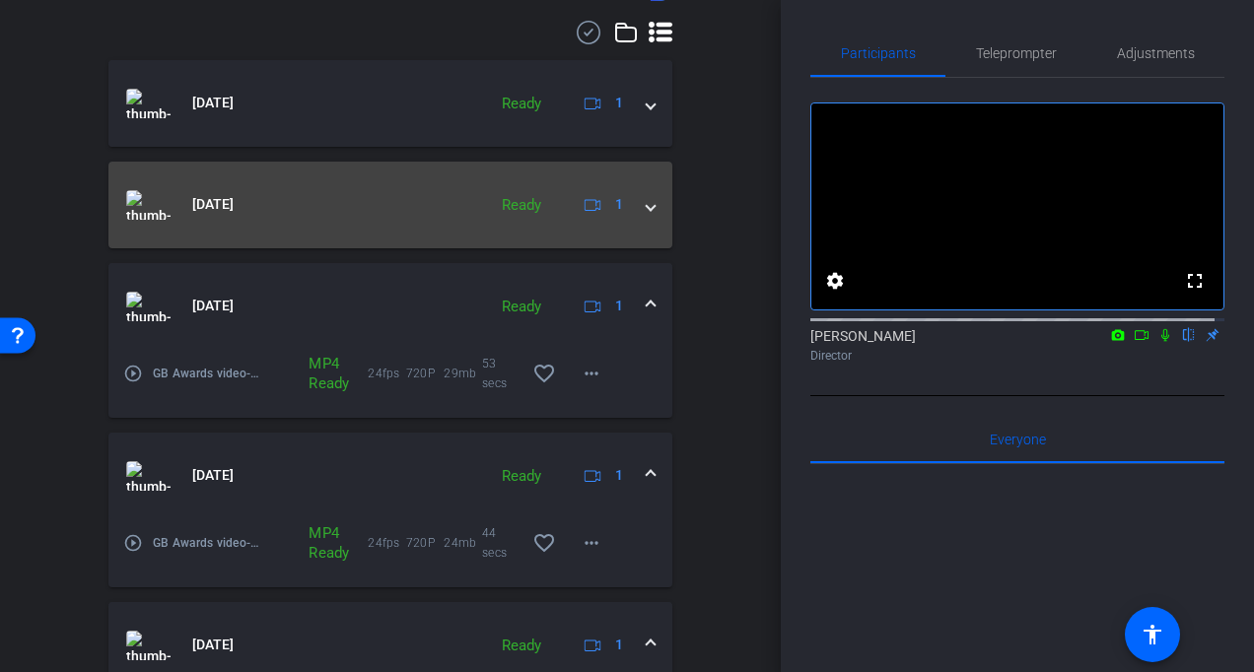
click at [648, 195] on mat-expansion-panel-header "Sep 11, 2025 Ready 1" at bounding box center [390, 205] width 564 height 87
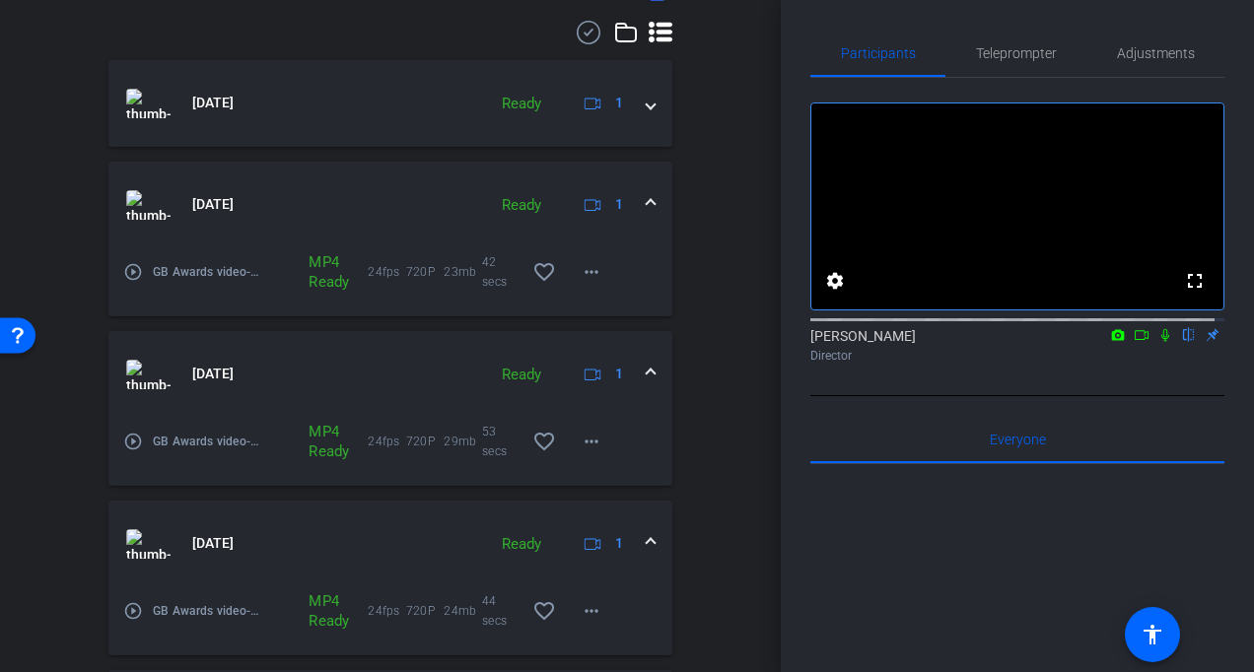
click at [133, 270] on mat-icon "play_circle_outline" at bounding box center [133, 272] width 20 height 20
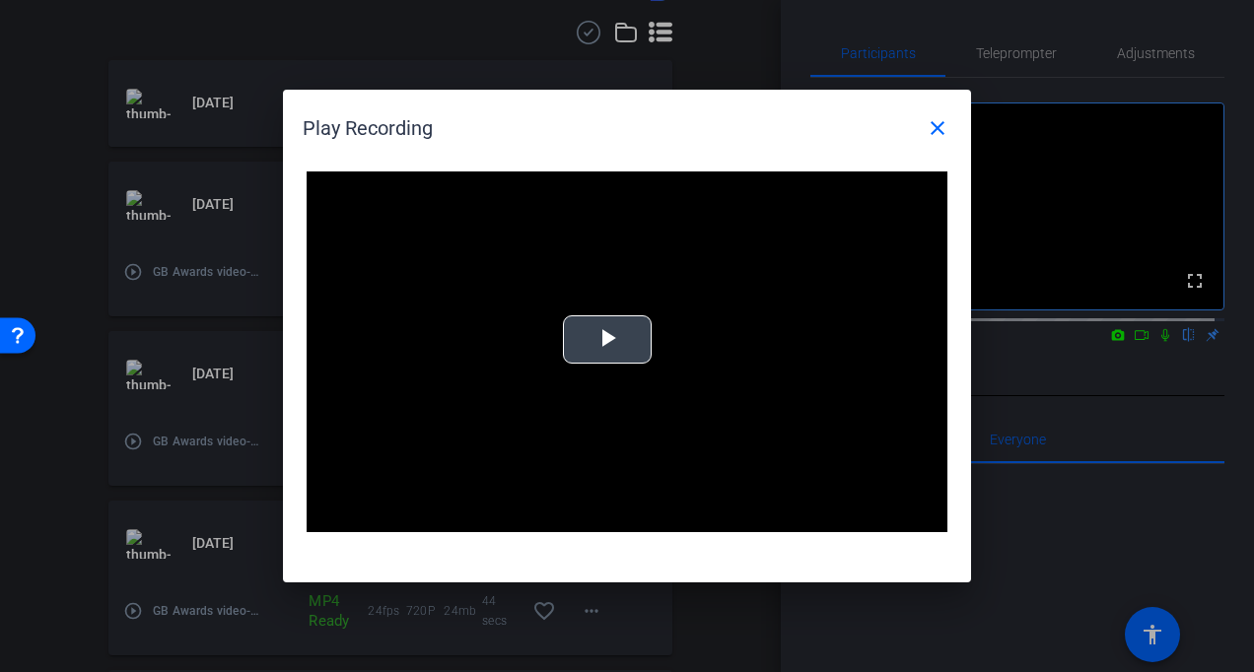
click at [607, 340] on span "Video Player" at bounding box center [607, 340] width 0 height 0
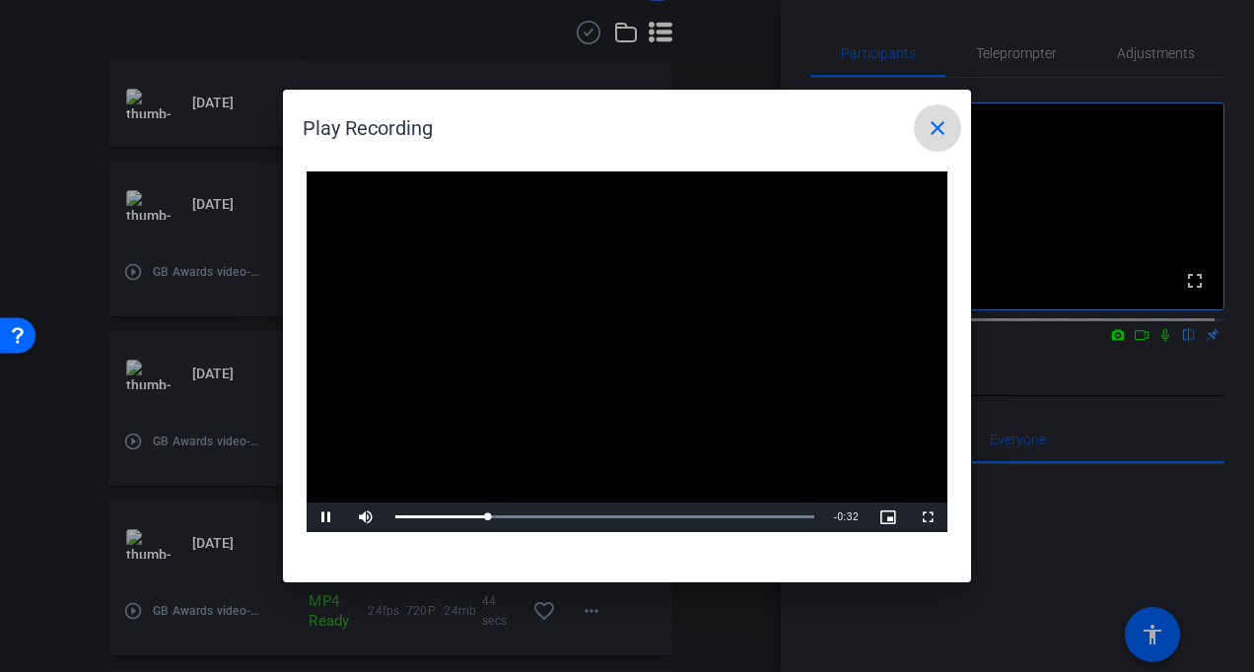
click at [935, 127] on mat-icon "close" at bounding box center [938, 128] width 24 height 24
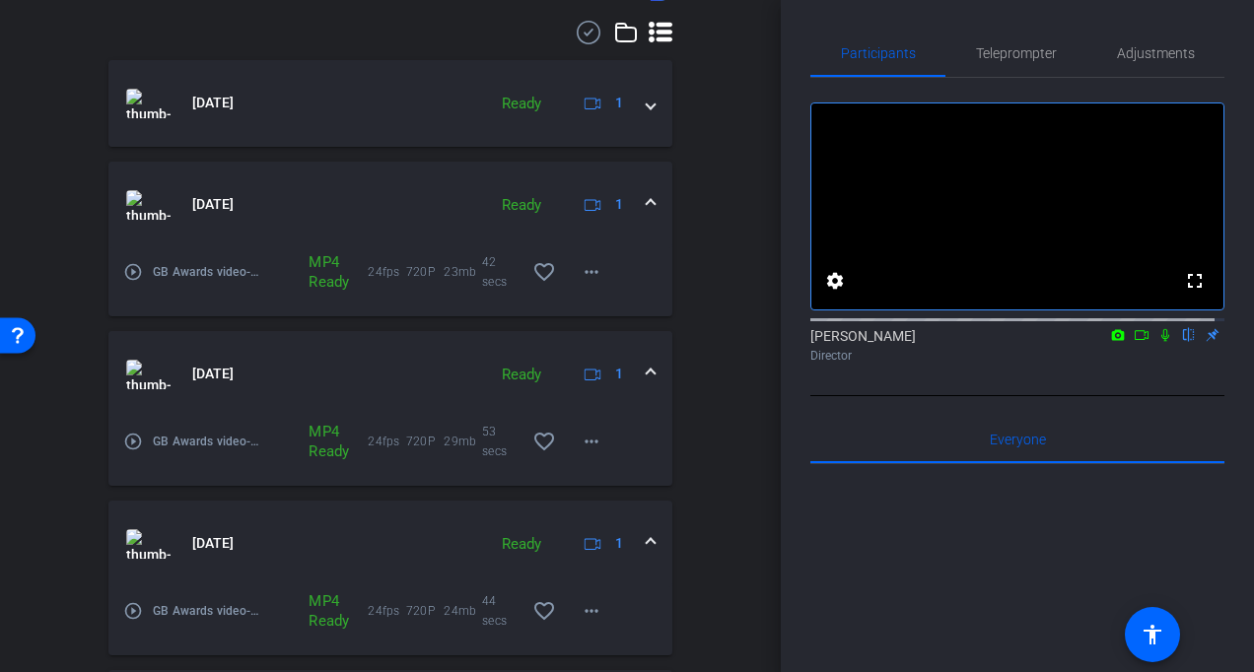
click at [134, 438] on mat-icon "play_circle_outline" at bounding box center [133, 442] width 20 height 20
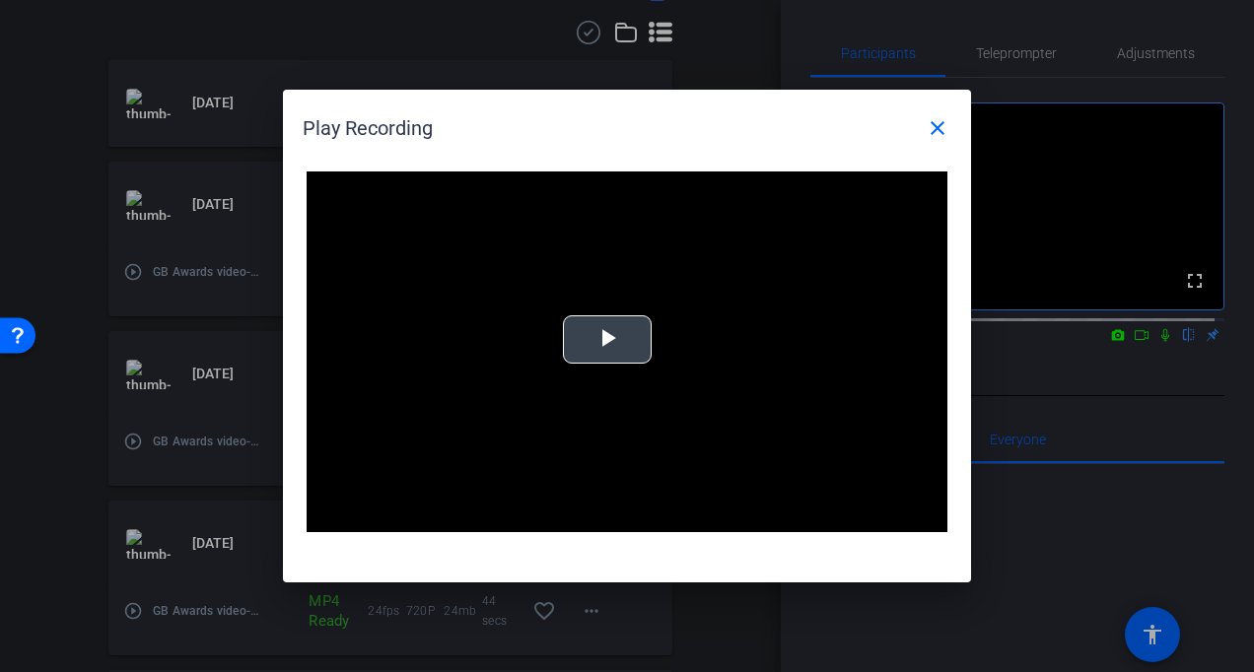
click at [607, 340] on span "Video Player" at bounding box center [607, 340] width 0 height 0
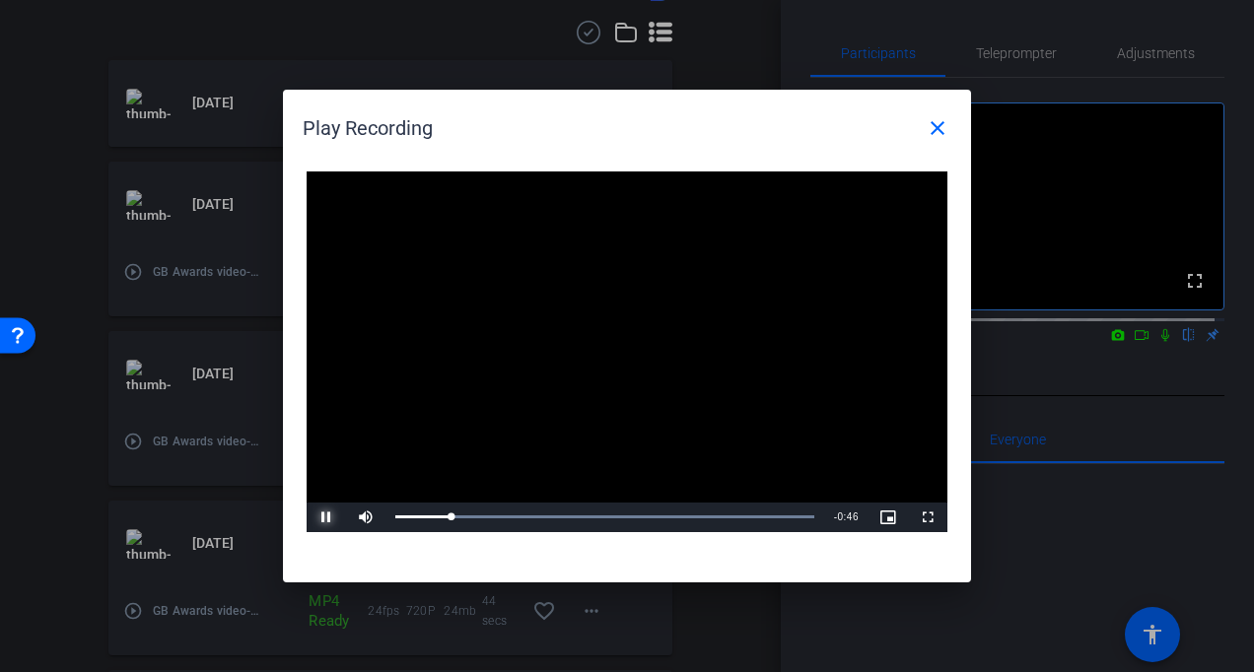
click at [327, 518] on span "Video Player" at bounding box center [326, 518] width 39 height 0
click at [57, 456] on div at bounding box center [627, 336] width 1254 height 672
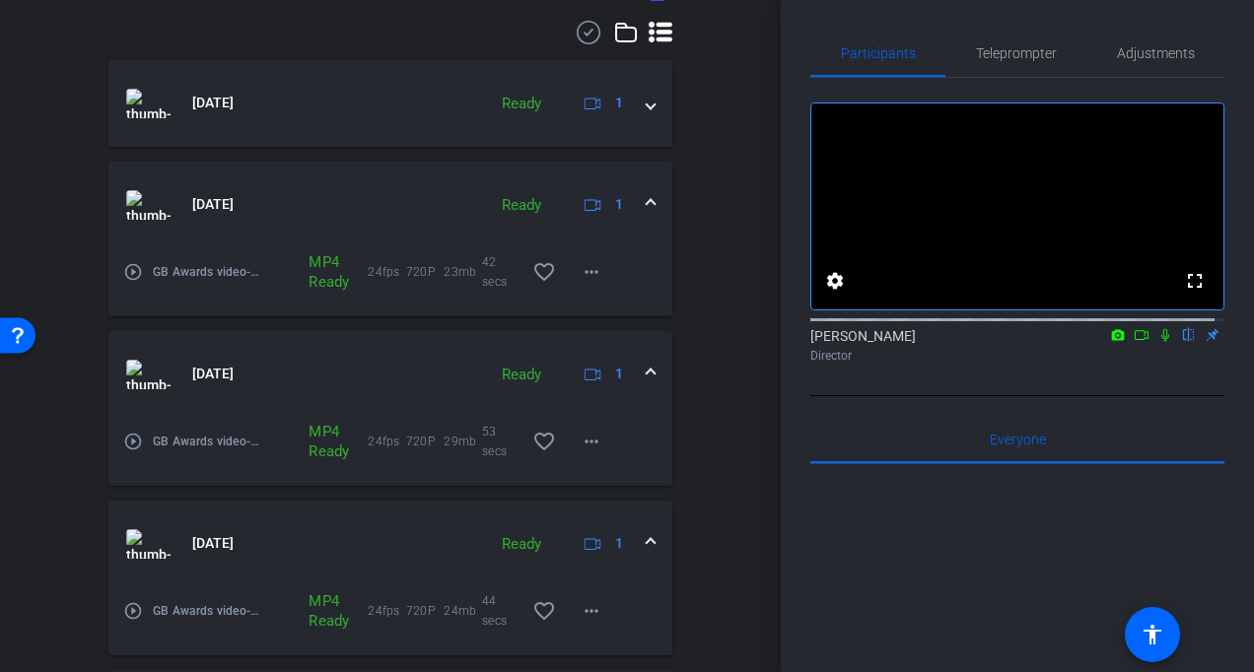
click at [130, 609] on mat-icon "play_circle_outline" at bounding box center [133, 611] width 20 height 20
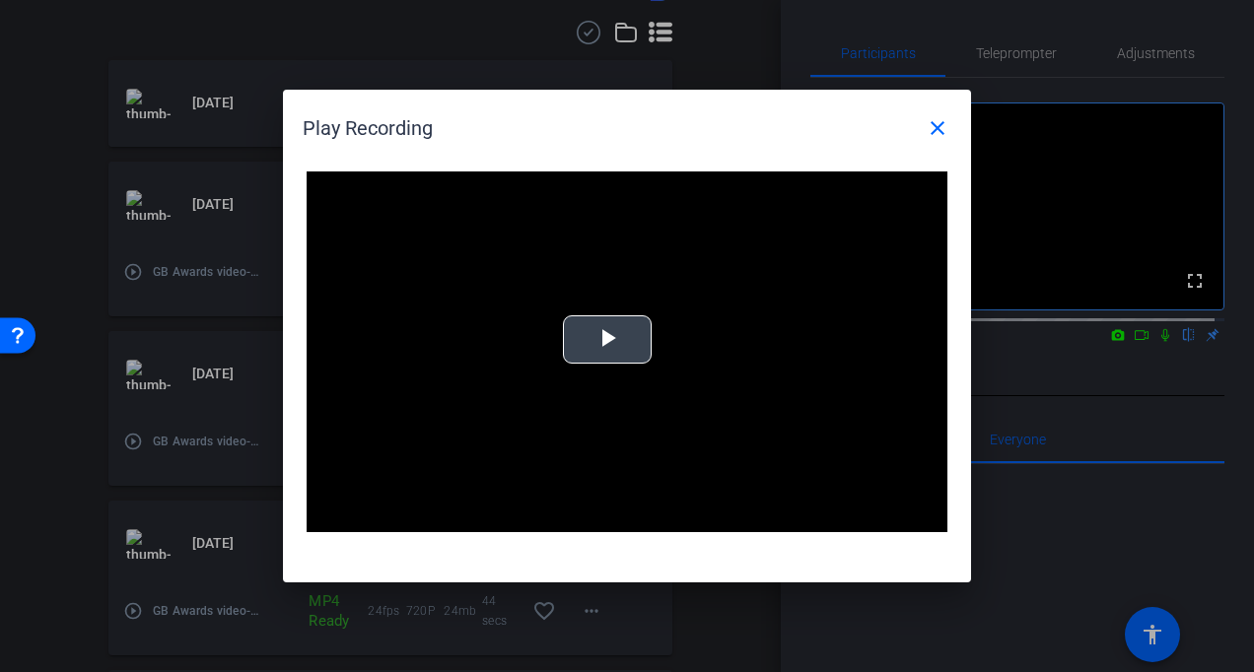
click at [607, 340] on span "Video Player" at bounding box center [607, 340] width 0 height 0
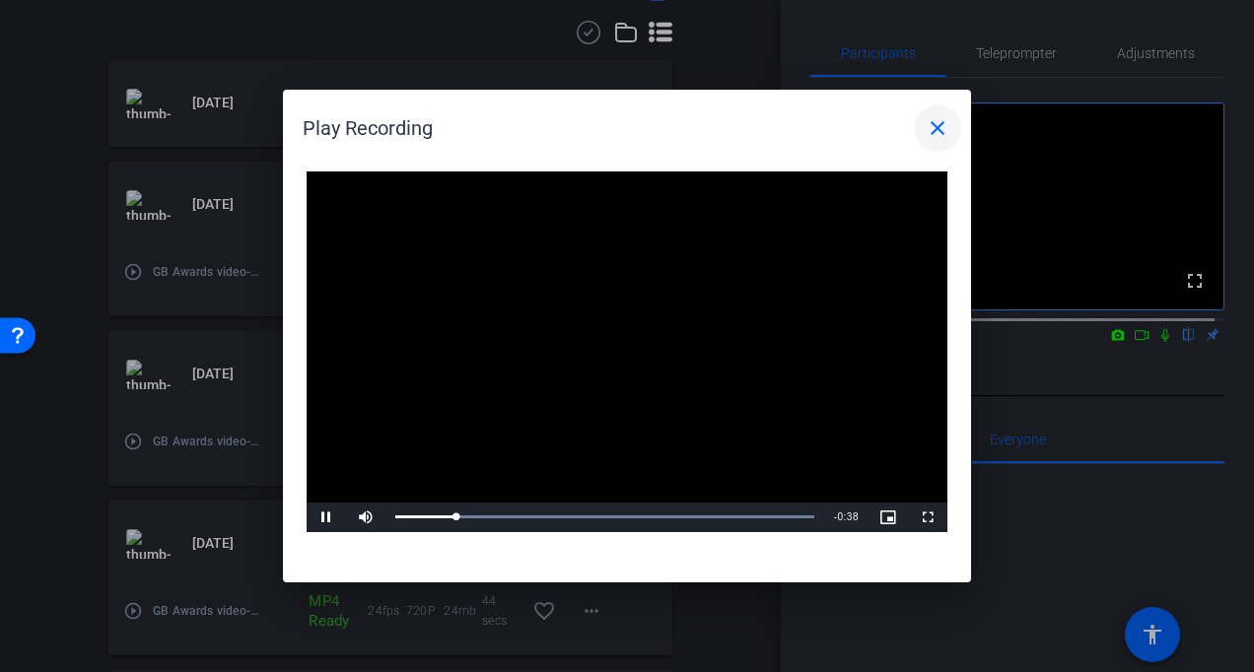
drag, startPoint x: 942, startPoint y: 123, endPoint x: 915, endPoint y: 138, distance: 30.5
click at [943, 123] on mat-icon "close" at bounding box center [938, 128] width 24 height 24
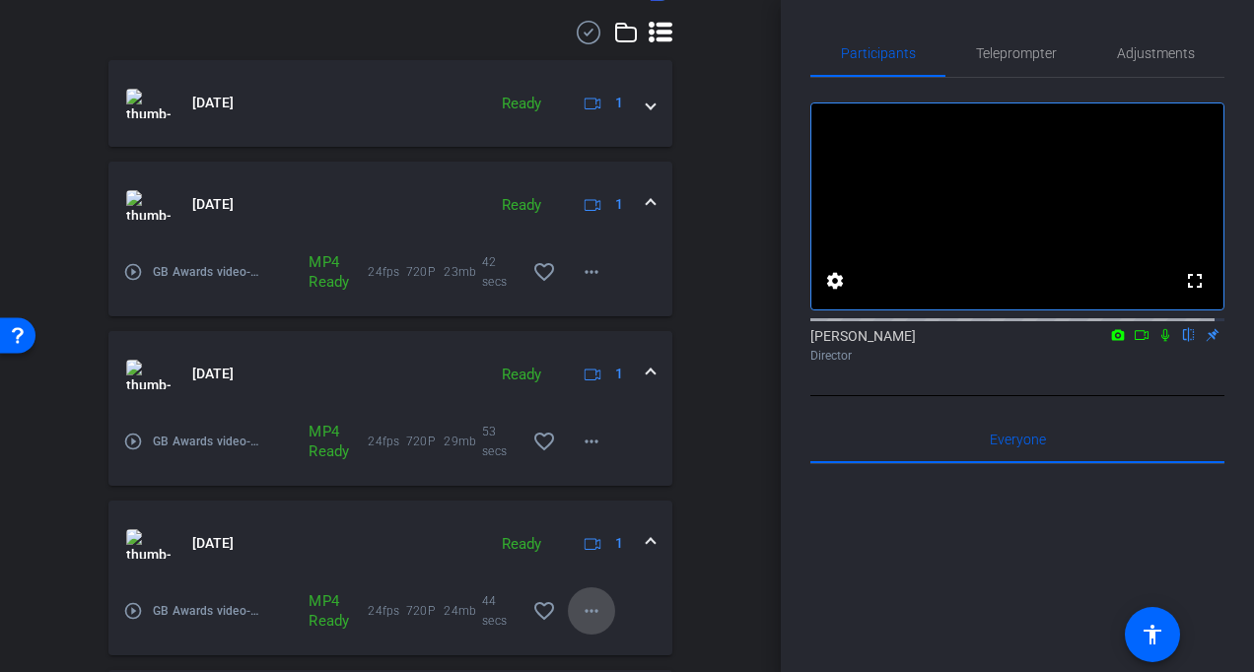
click at [582, 603] on mat-icon "more_horiz" at bounding box center [592, 611] width 24 height 24
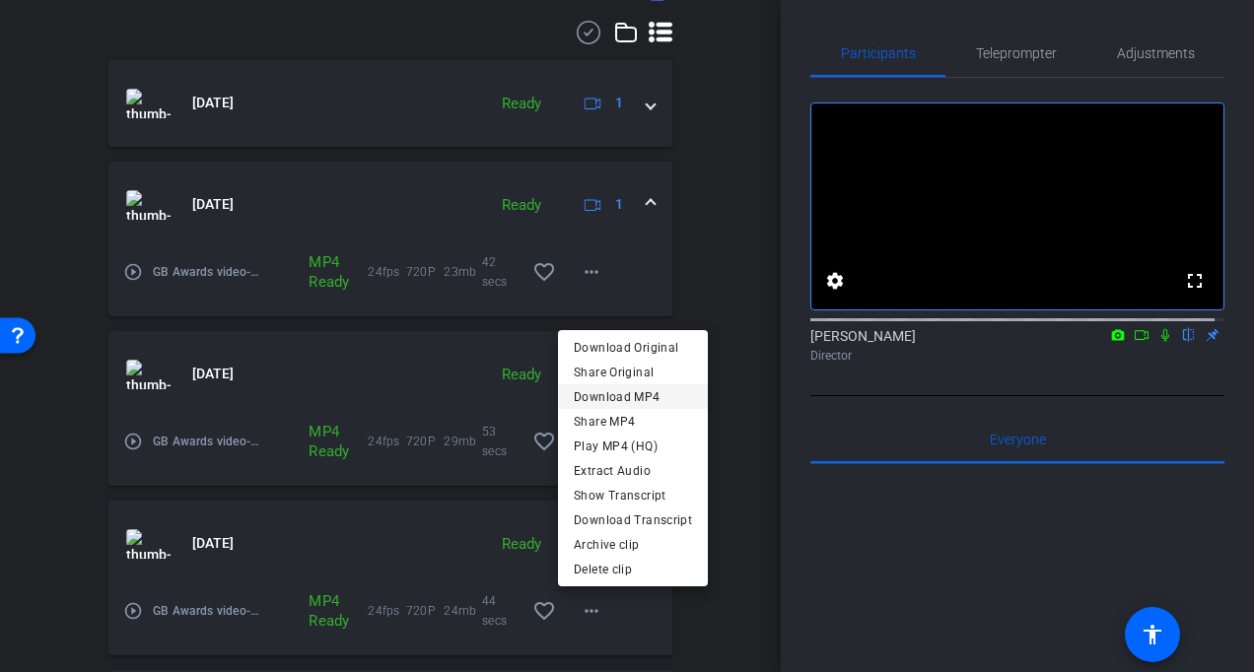
click at [617, 393] on span "Download MP4" at bounding box center [633, 398] width 118 height 24
